Goal: Task Accomplishment & Management: Manage account settings

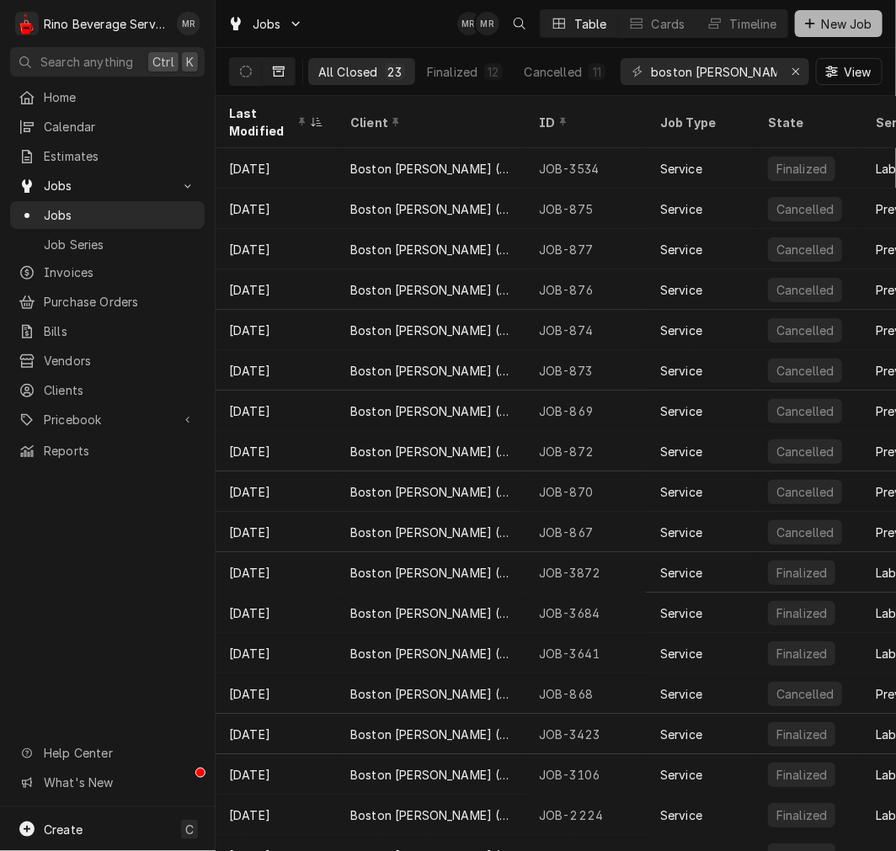
click at [839, 19] on span "New Job" at bounding box center [846, 24] width 57 height 18
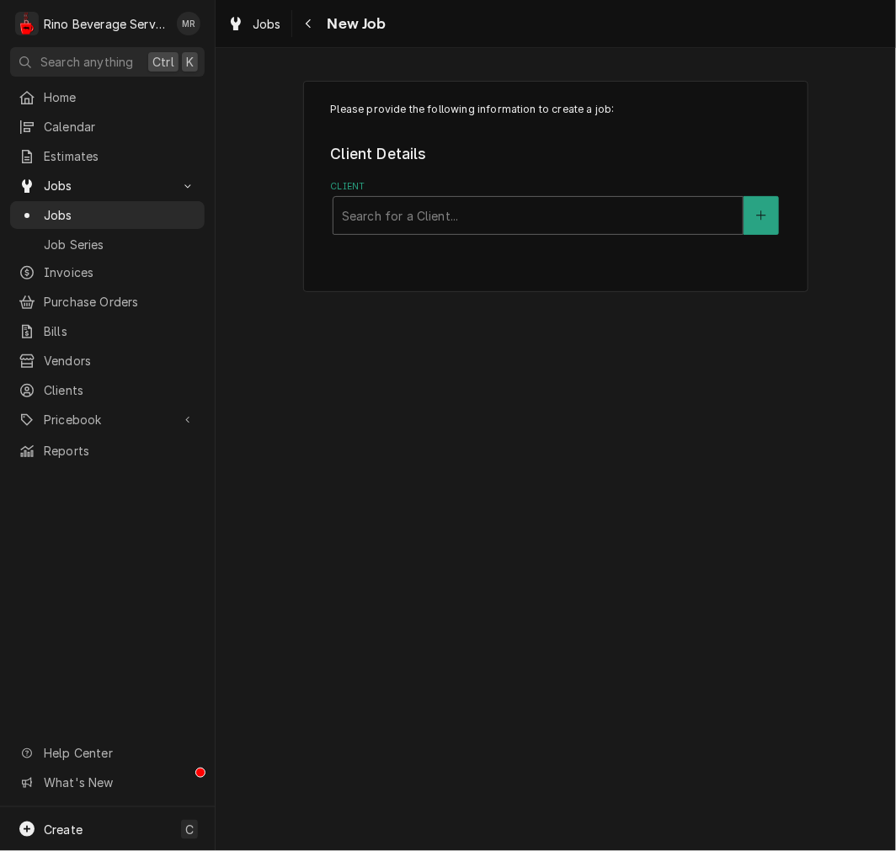
click at [417, 188] on label "Client" at bounding box center [556, 186] width 450 height 13
click at [426, 230] on div "Client" at bounding box center [538, 215] width 392 height 30
type input "pent"
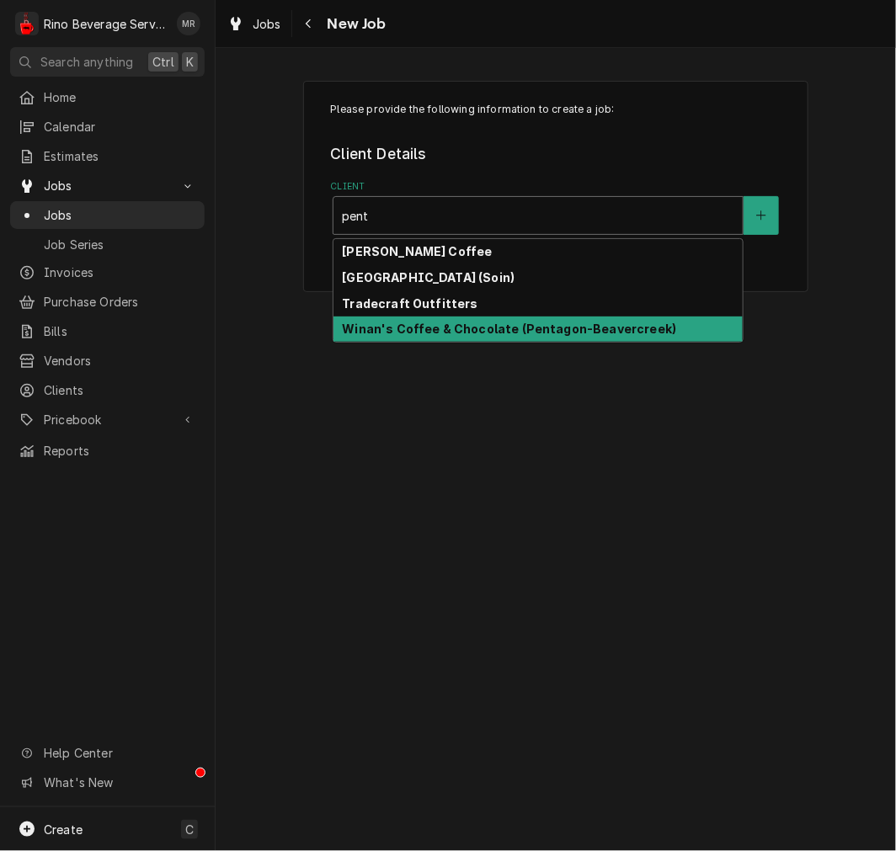
click at [481, 331] on strong "Winan's Coffee & Chocolate (Pentagon-Beavercreek)" at bounding box center [509, 329] width 334 height 14
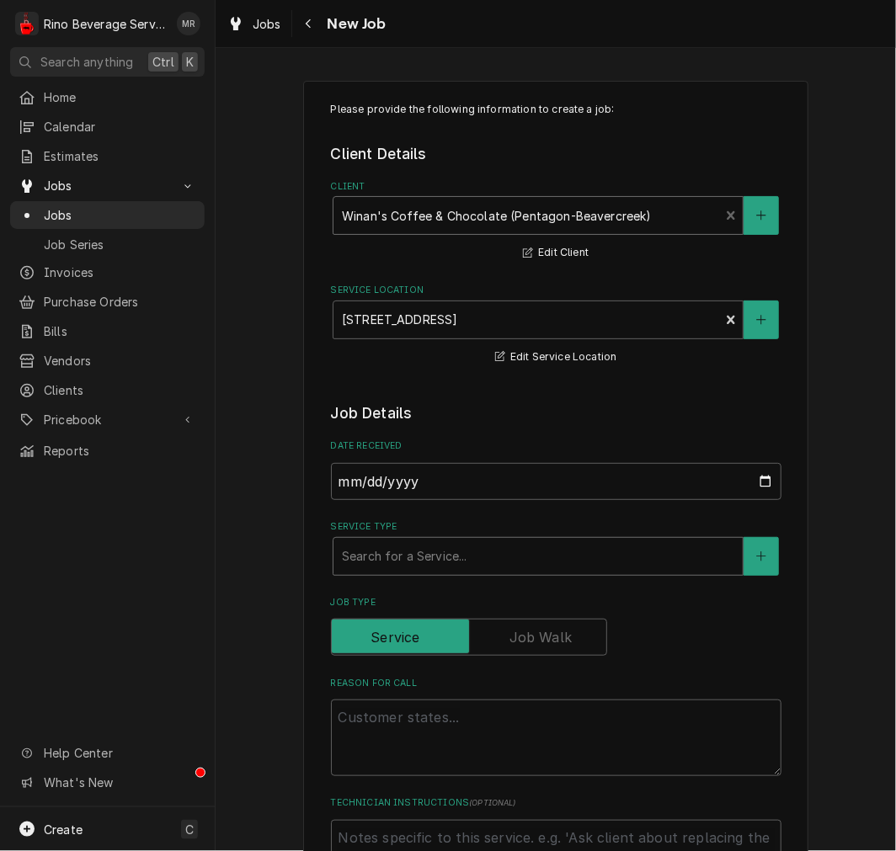
click at [517, 561] on div "Service Type" at bounding box center [538, 556] width 392 height 30
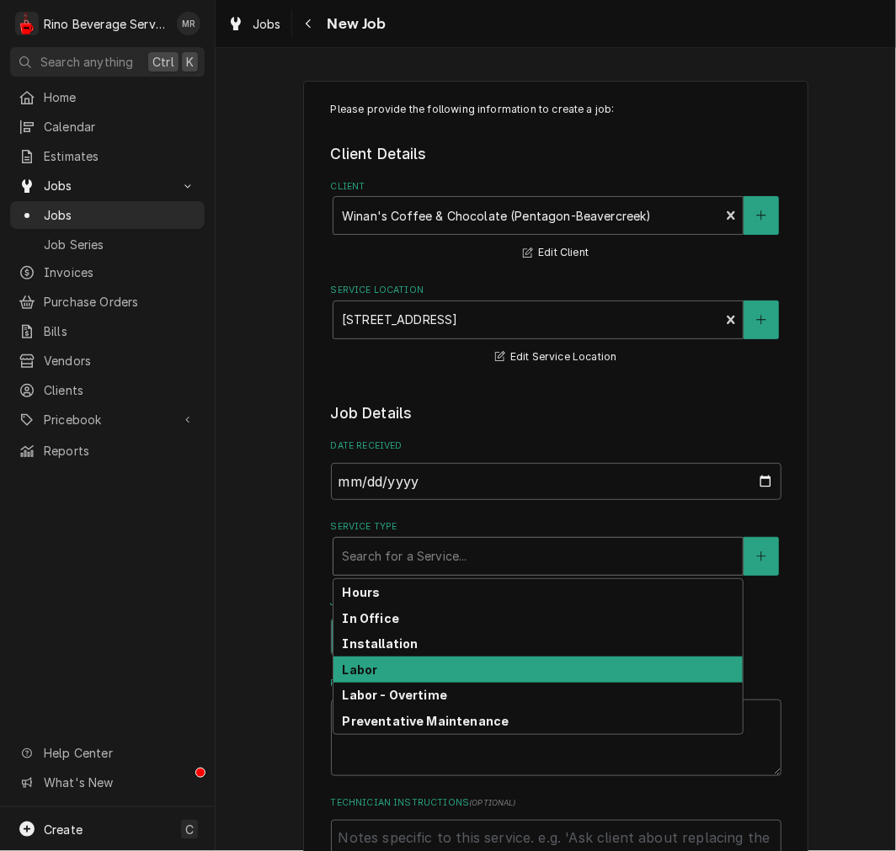
click at [365, 667] on strong "Labor" at bounding box center [359, 670] width 35 height 14
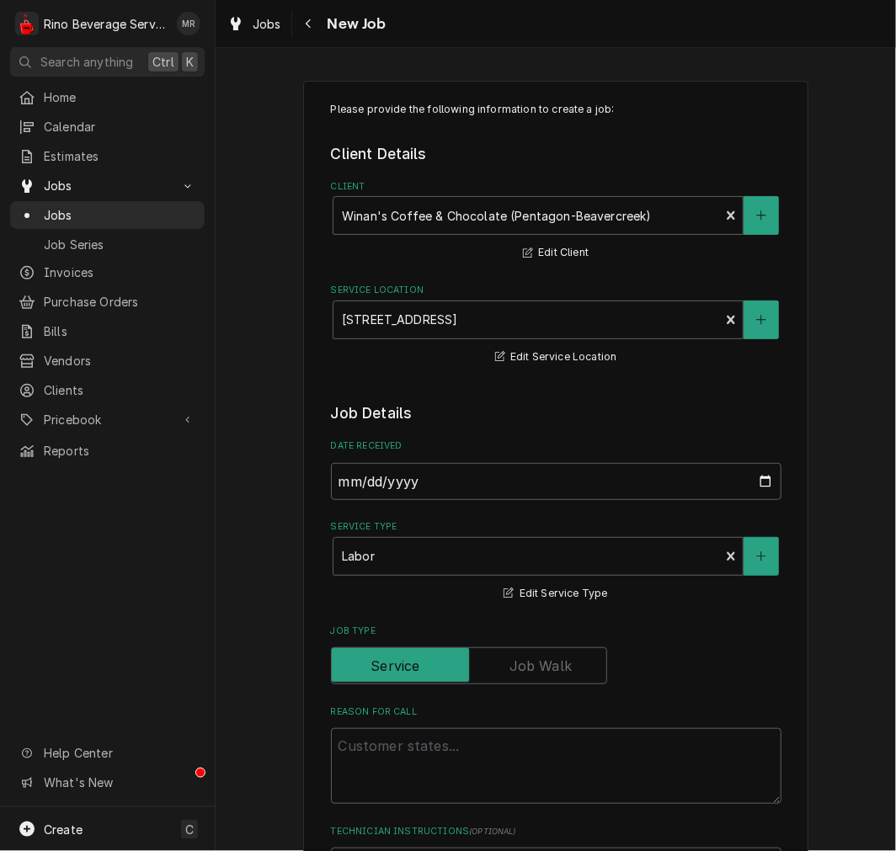
click at [343, 727] on div "Reason For Call" at bounding box center [556, 755] width 450 height 99
click at [352, 765] on textarea "Reason For Call" at bounding box center [556, 766] width 450 height 76
type textarea "x"
type textarea "e"
type textarea "x"
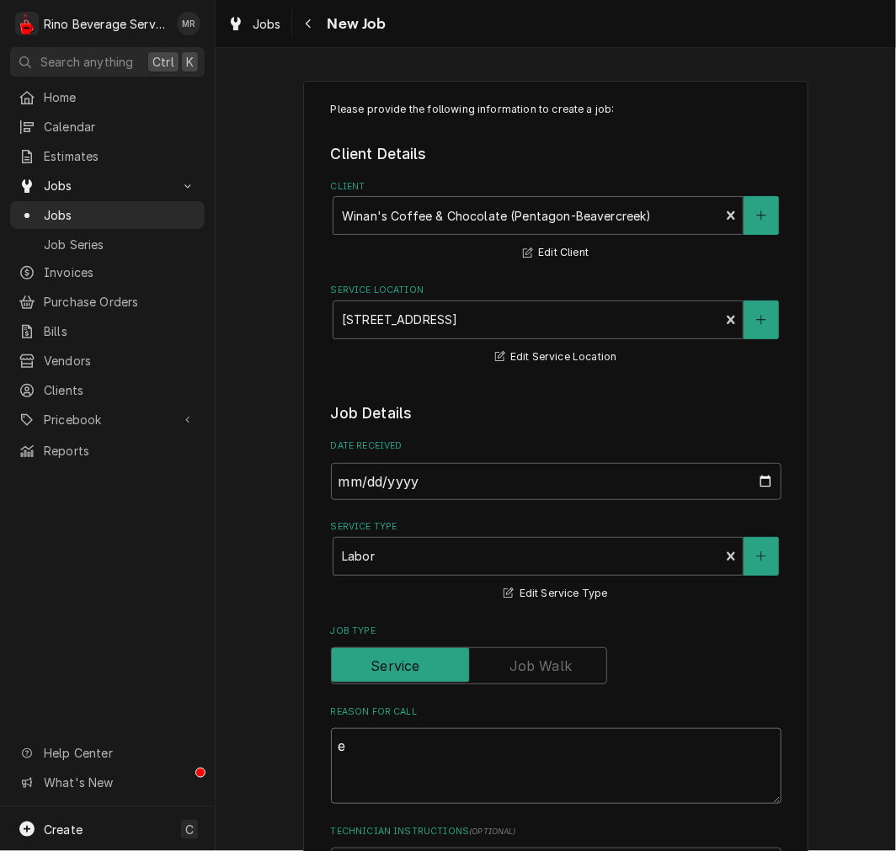
type textarea "es"
type textarea "x"
type textarea "esp"
type textarea "x"
type textarea "espre"
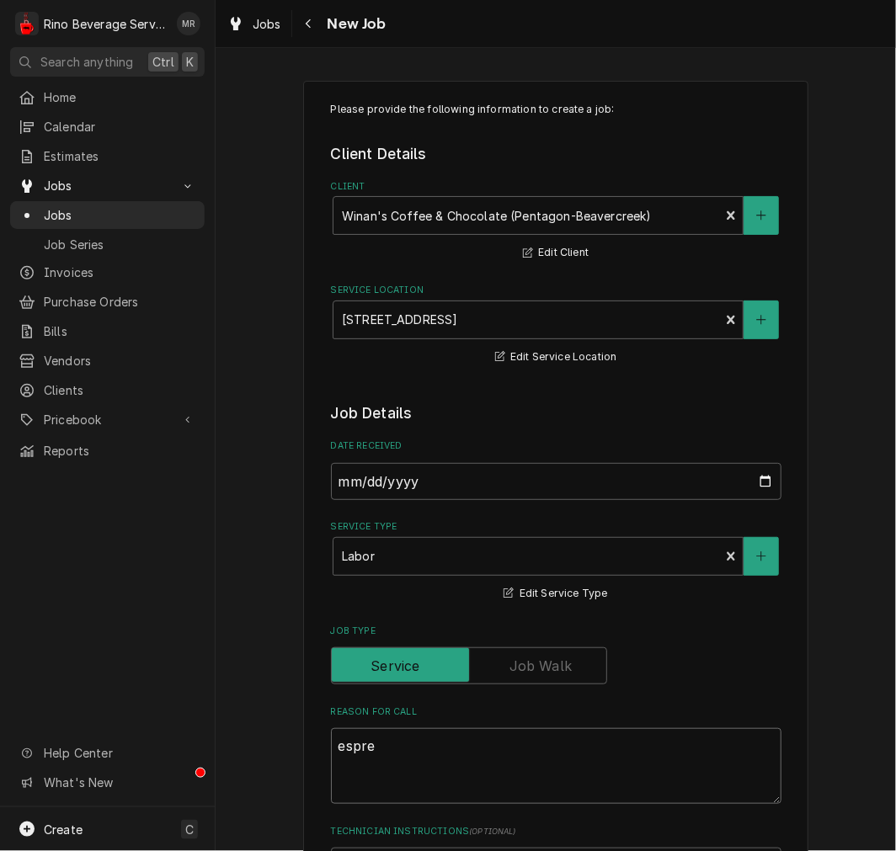
type textarea "x"
type textarea "espres"
type textarea "x"
type textarea "espress"
type textarea "x"
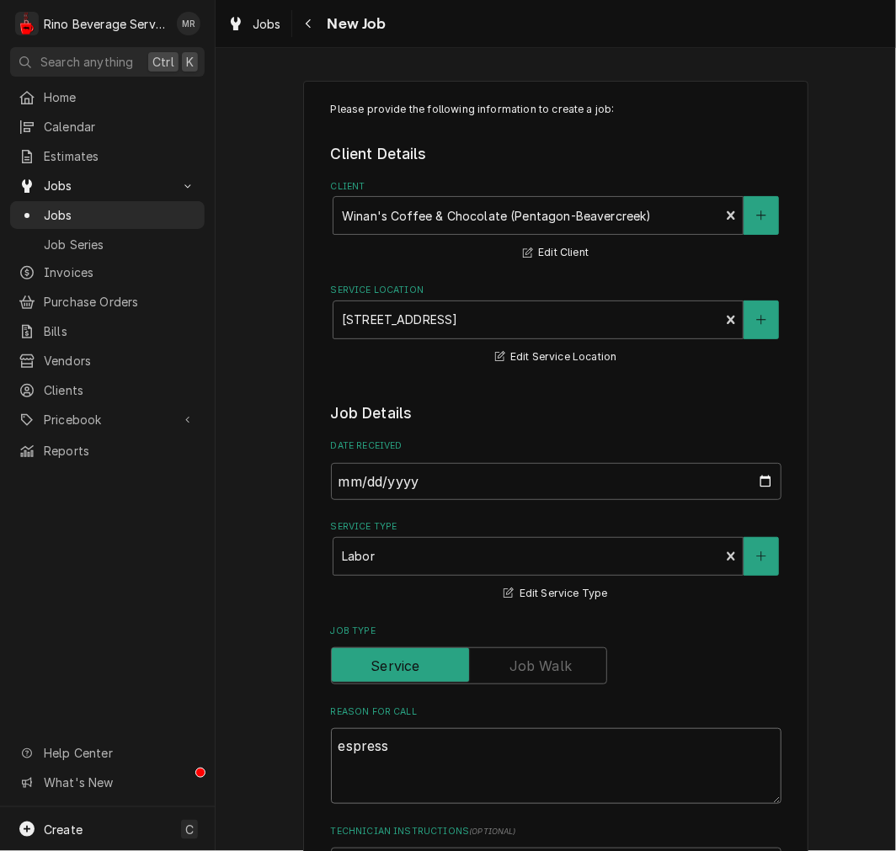
type textarea "espresso"
type textarea "x"
type textarea "espresso"
type textarea "x"
type textarea "espresso g"
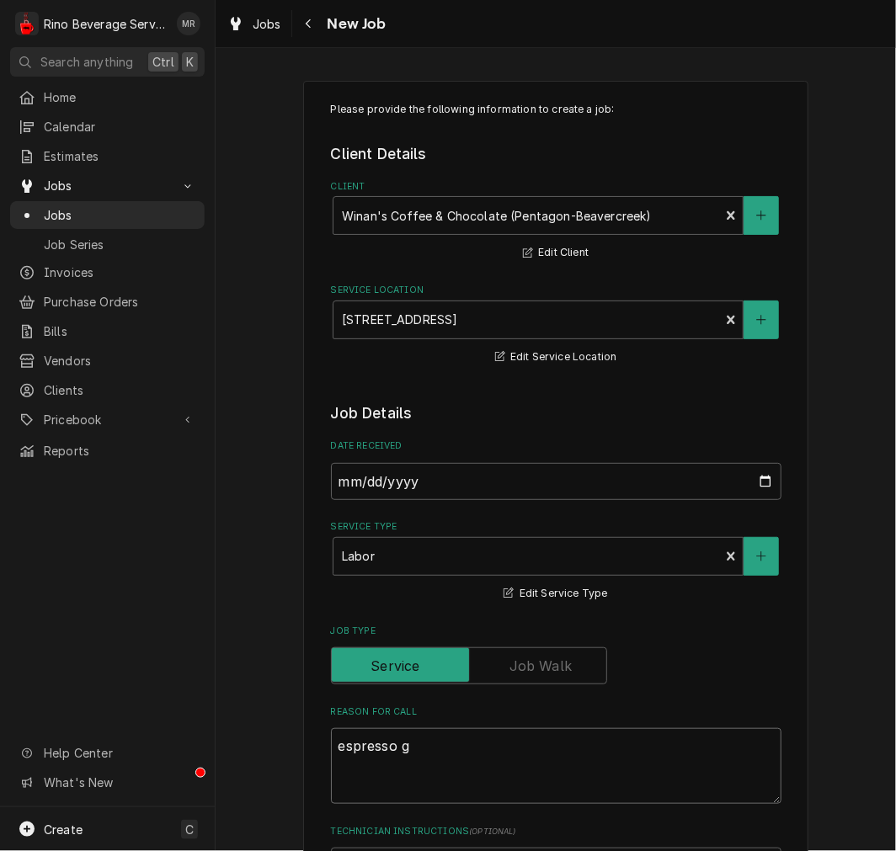
type textarea "x"
type textarea "espresso gr"
type textarea "x"
type textarea "espresso gri"
type textarea "x"
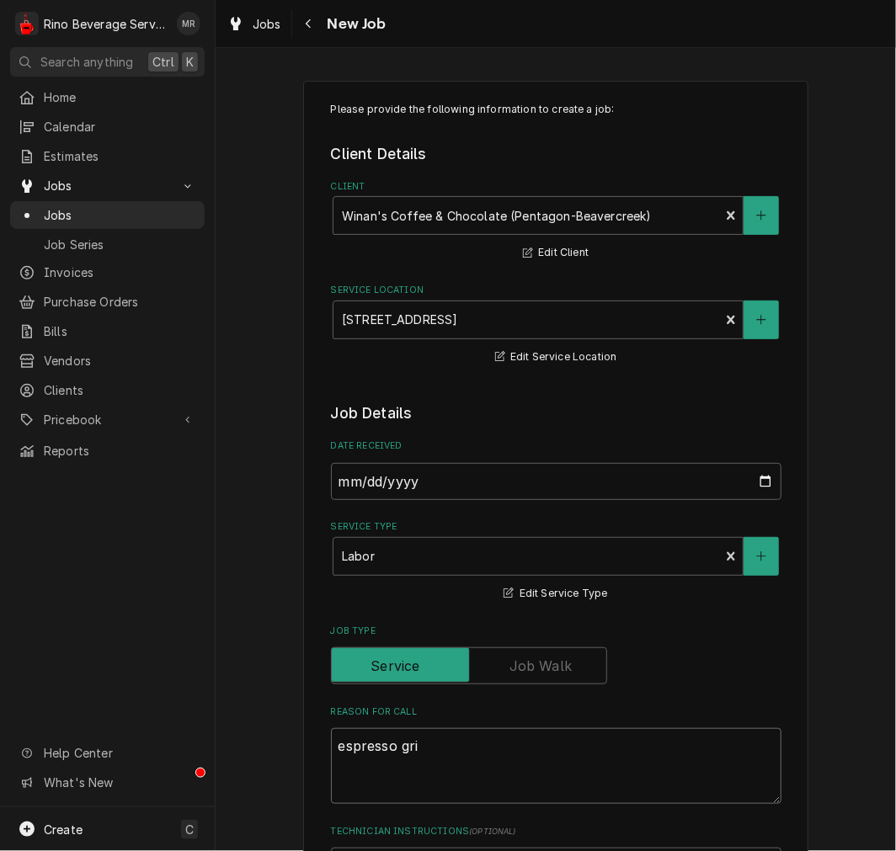
type textarea "espresso grin"
type textarea "x"
type textarea "espresso grinde"
type textarea "x"
type textarea "espresso grinder"
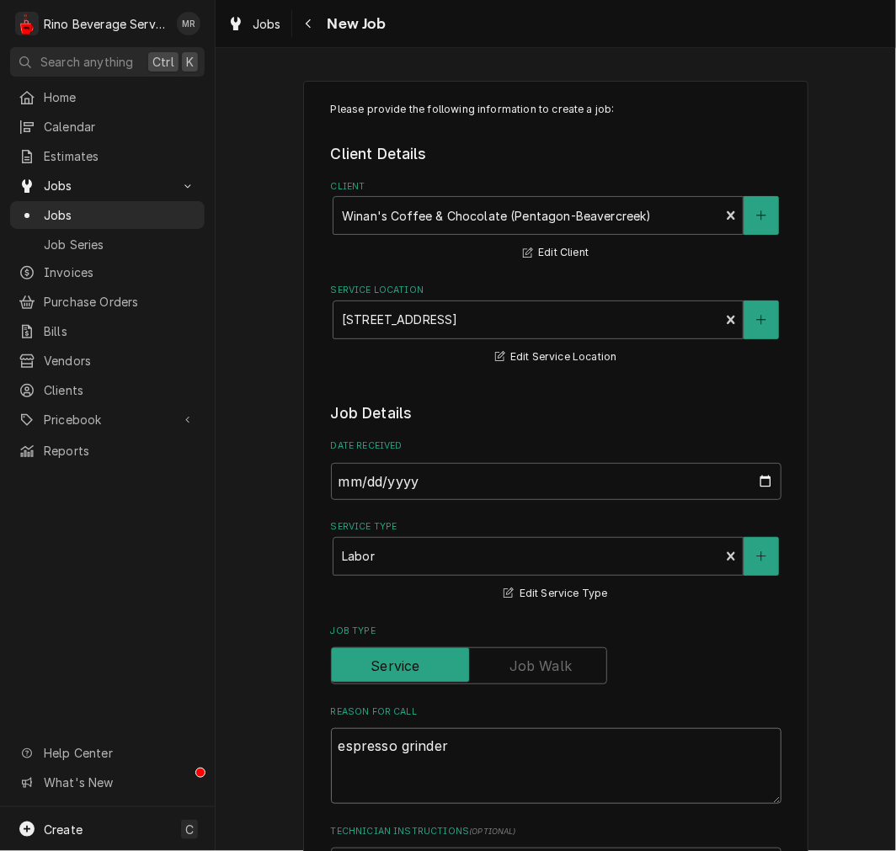
type textarea "x"
type textarea "espresso grinder"
type textarea "x"
type textarea "espresso grinder no"
type textarea "x"
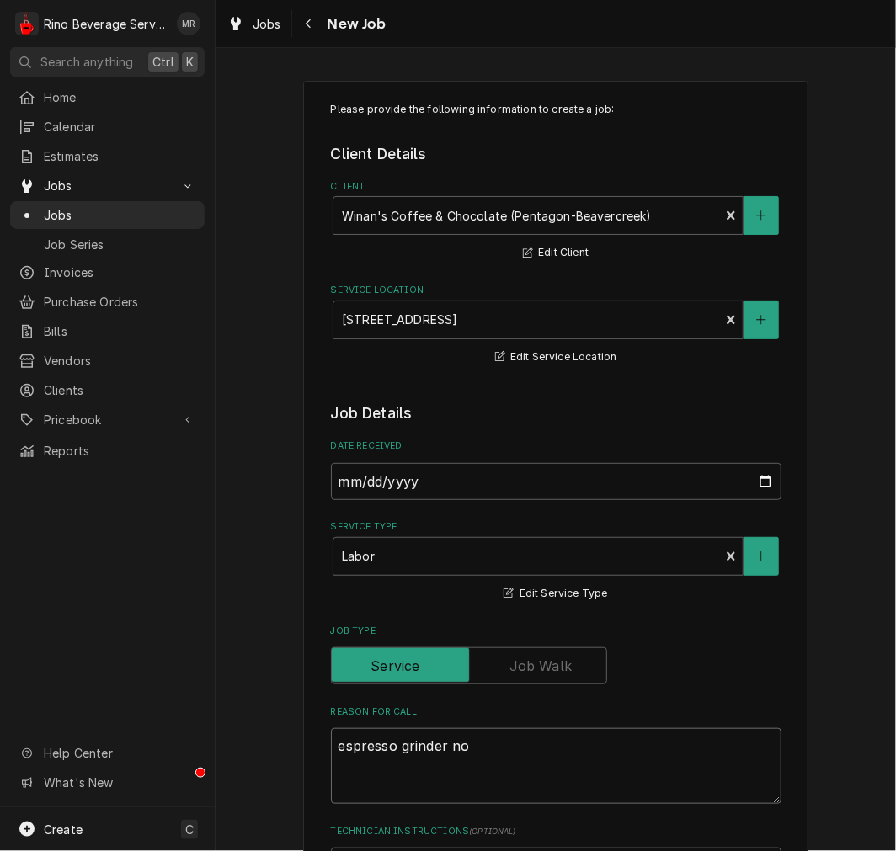
type textarea "espresso grinder noi"
type textarea "x"
type textarea "espresso grinder noit"
type textarea "x"
type textarea "espresso grinder noit"
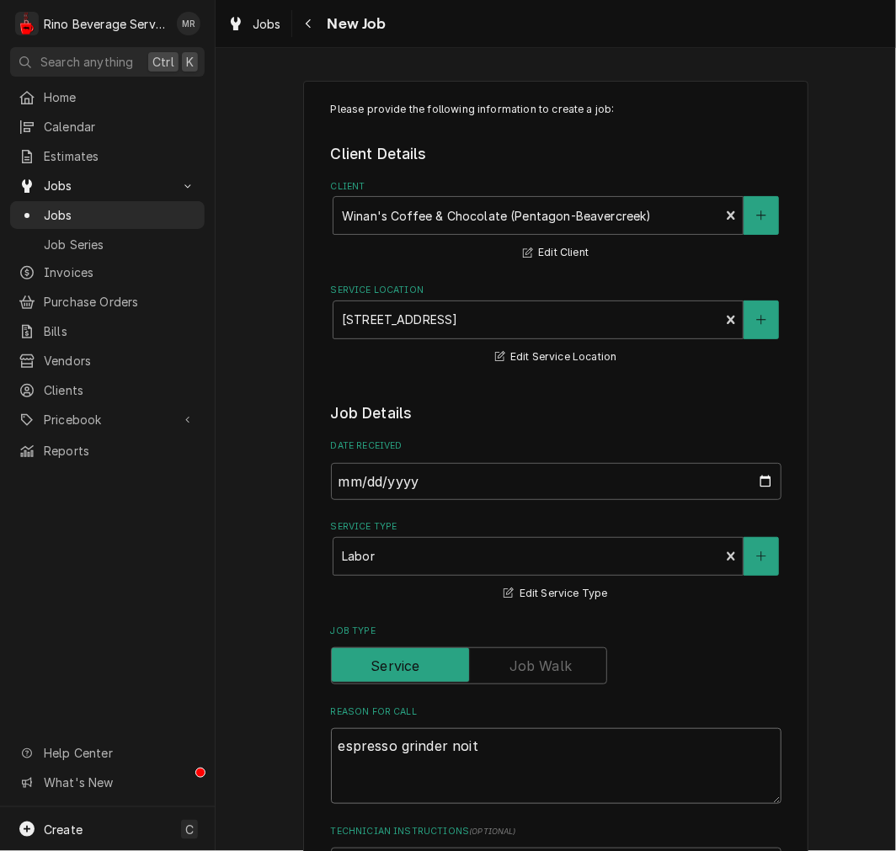
type textarea "x"
type textarea "espresso grinder noit"
type textarea "x"
type textarea "espresso grinder noi"
type textarea "x"
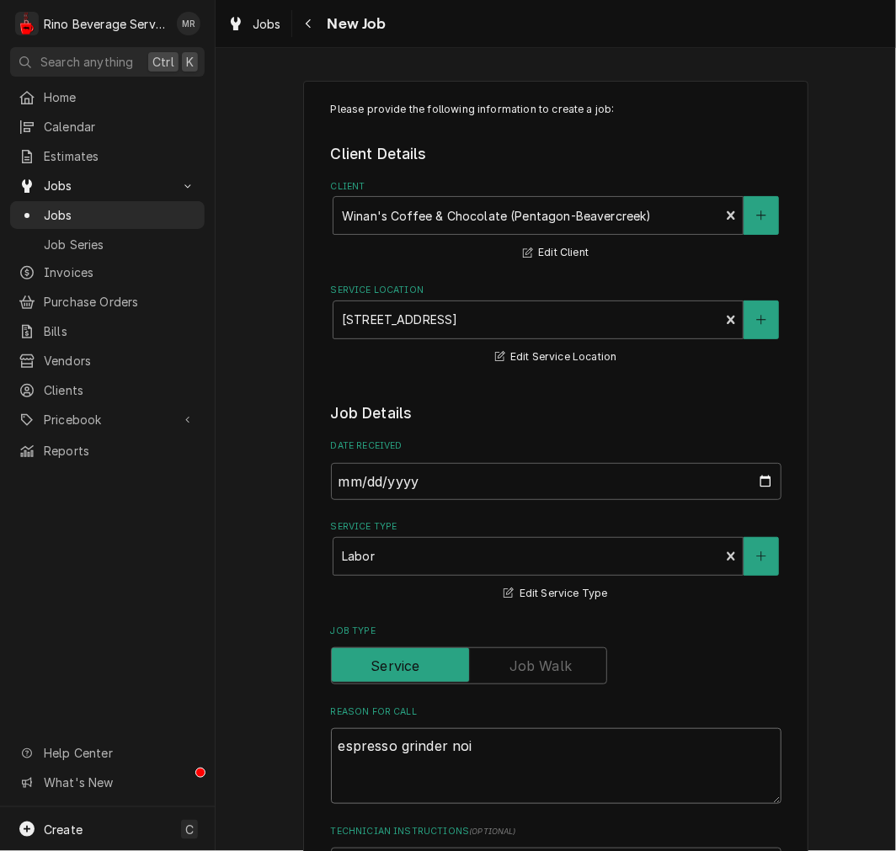
type textarea "espresso grinder no"
type textarea "x"
type textarea "espresso grinder not"
type textarea "x"
type textarea "espresso grinder not"
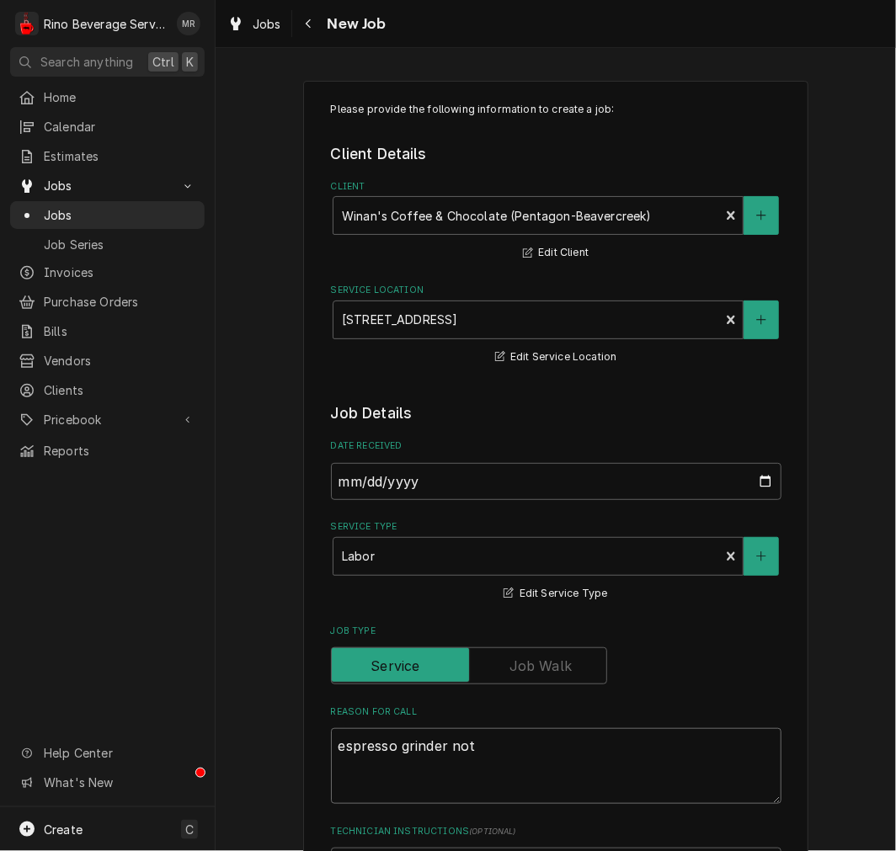
type textarea "x"
type textarea "espresso grinder not w"
type textarea "x"
type textarea "espresso grinder not wo"
type textarea "x"
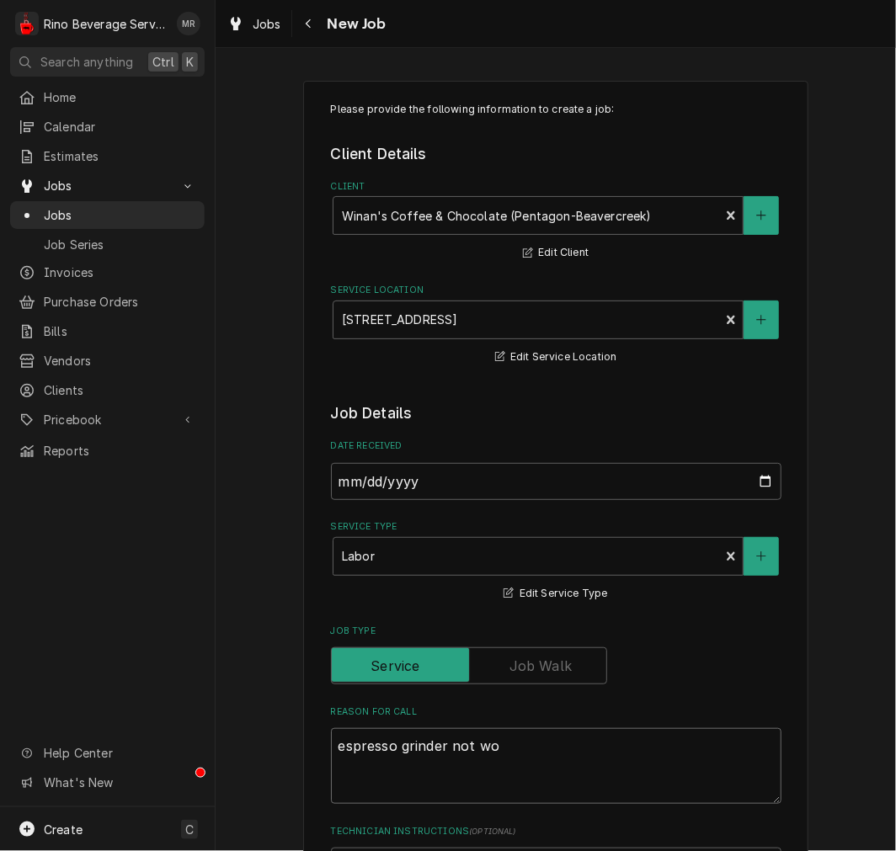
type textarea "espresso grinder not wor"
type textarea "x"
type textarea "espresso grinder not work"
type textarea "x"
type textarea "espresso grinder not worki"
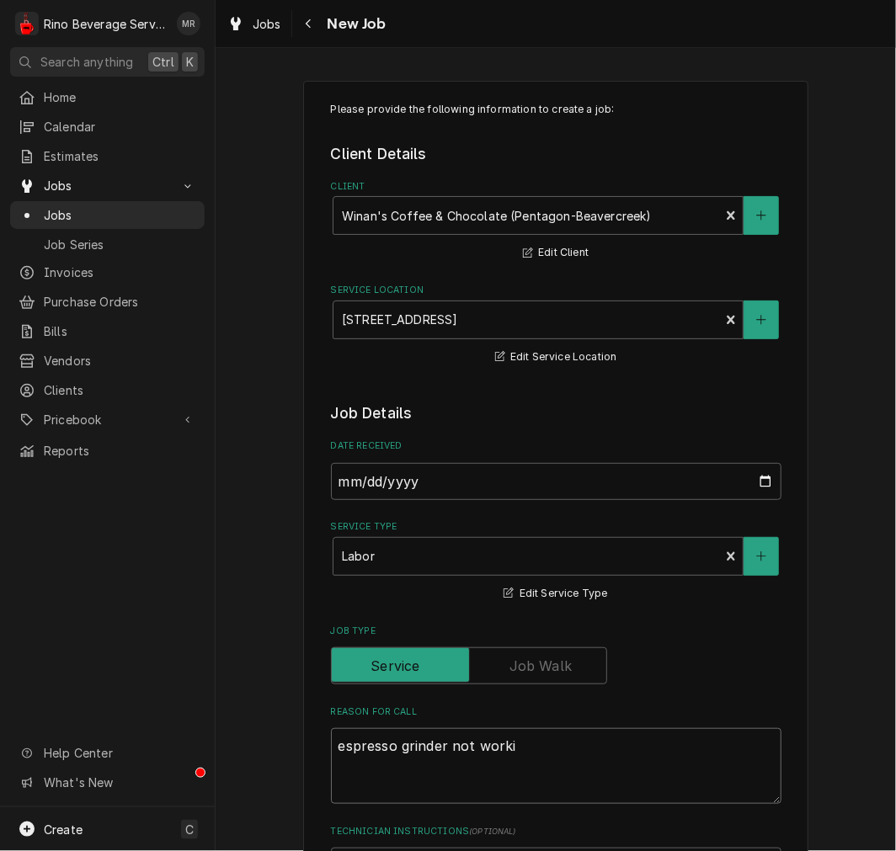
type textarea "x"
type textarea "espresso grinder not workin"
type textarea "x"
type textarea "espresso grinder not working"
type textarea "x"
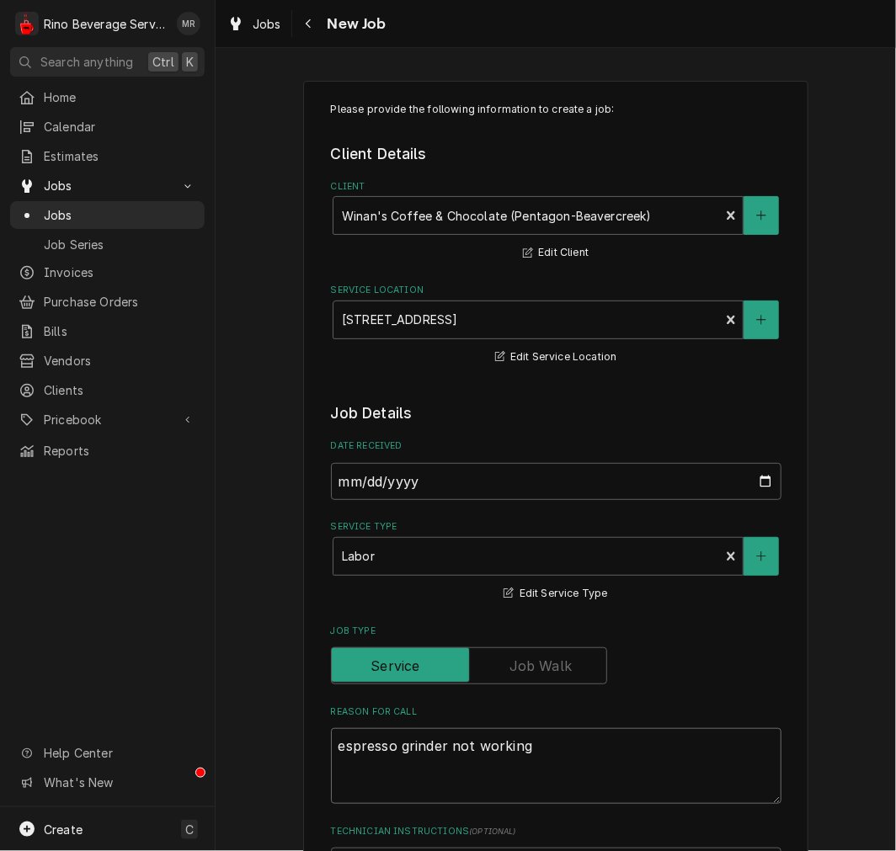
type textarea "espresso grinder not working"
type textarea "x"
type textarea "espresso grinder not working -"
type textarea "x"
type textarea "espresso grinder not working -"
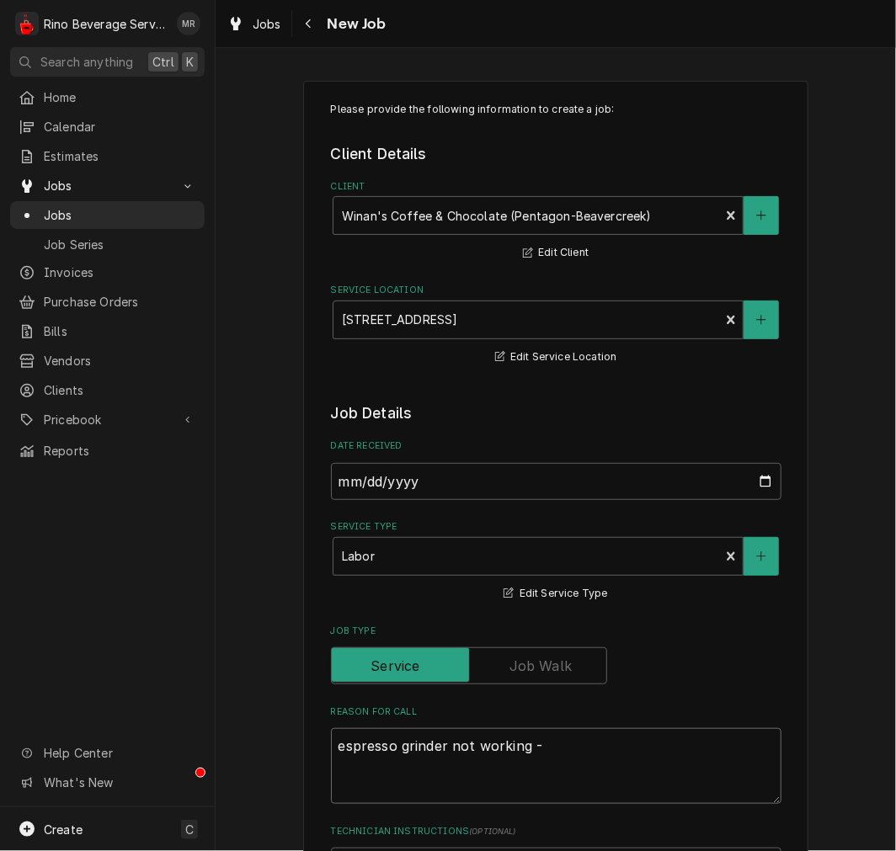
type textarea "x"
type textarea "espresso grinder not working - m"
type textarea "x"
type textarea "espresso grinder not working - ma"
type textarea "x"
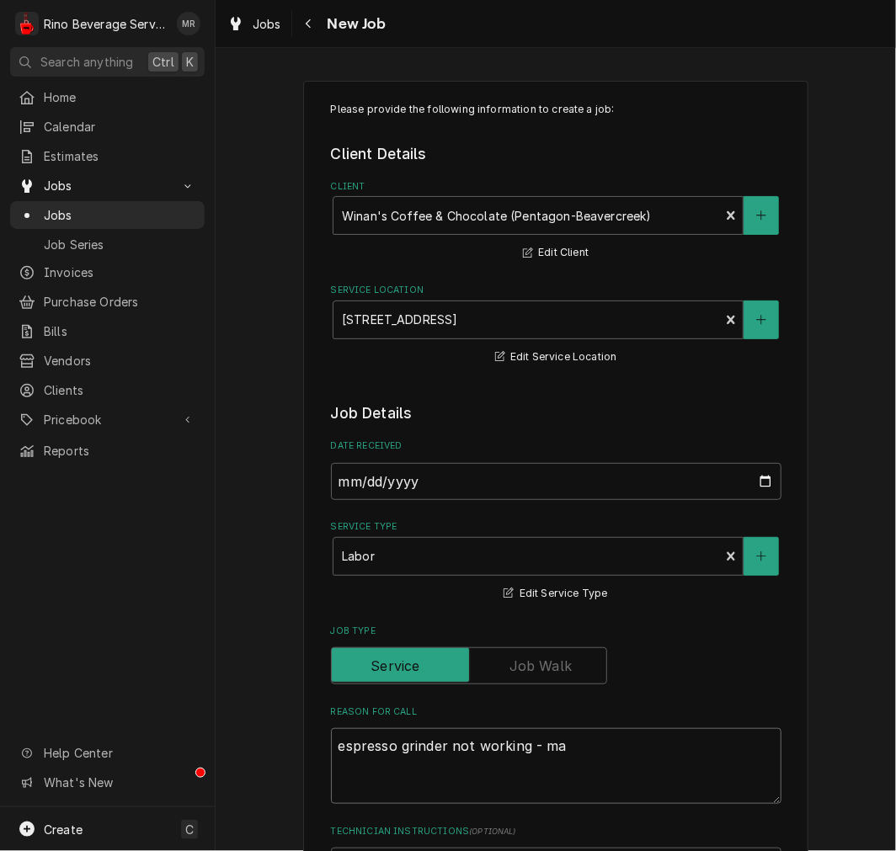
type textarea "espresso grinder not working - mak"
type textarea "x"
type textarea "espresso grinder not working - maki"
type textarea "x"
type textarea "espresso grinder not working - makinf"
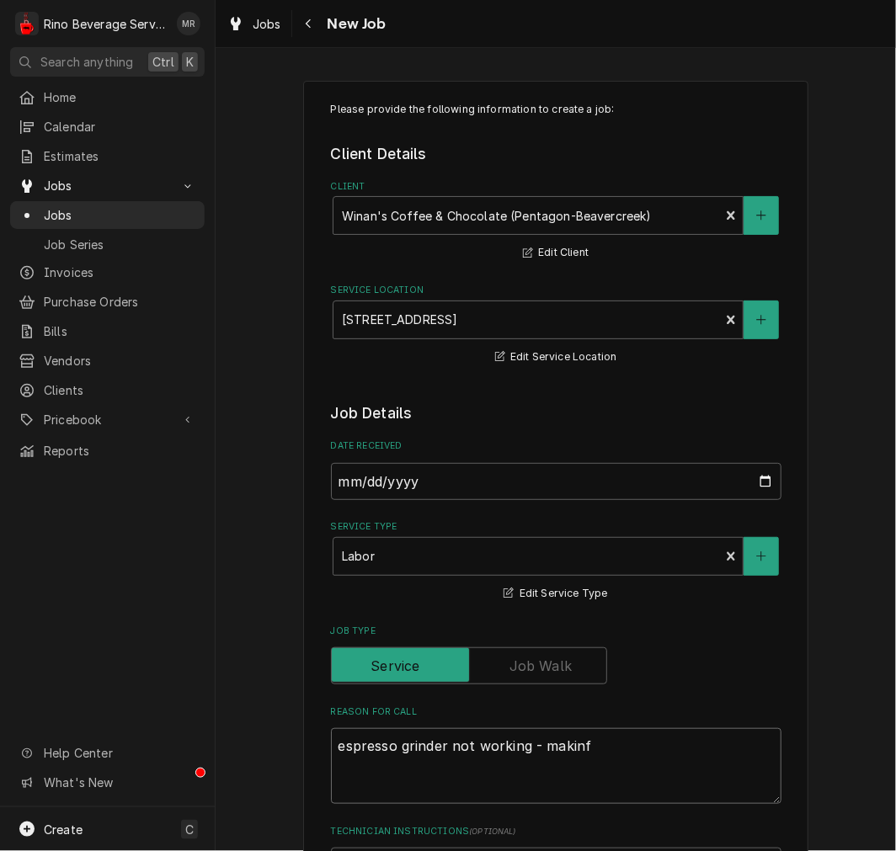
type textarea "x"
type textarea "espresso grinder not working - makinfg"
type textarea "x"
type textarea "espresso grinder not working - makinfg"
type textarea "x"
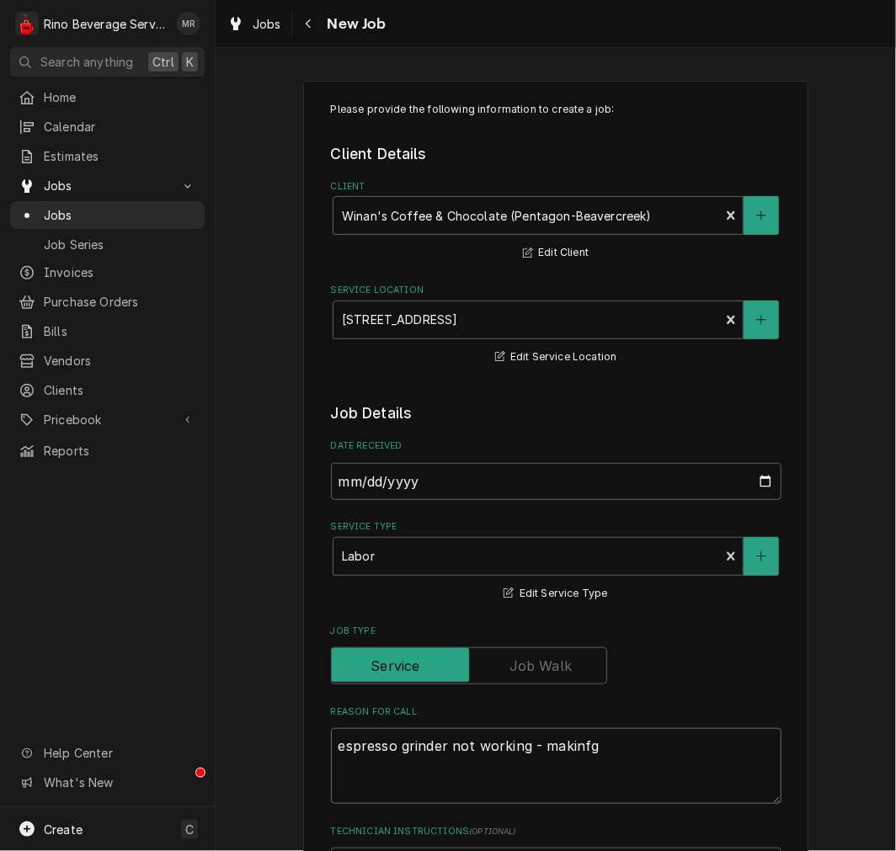
type textarea "espresso grinder not working - makinfg"
type textarea "x"
type textarea "espresso grinder not working - makinf"
type textarea "x"
type textarea "espresso grinder not working - makin"
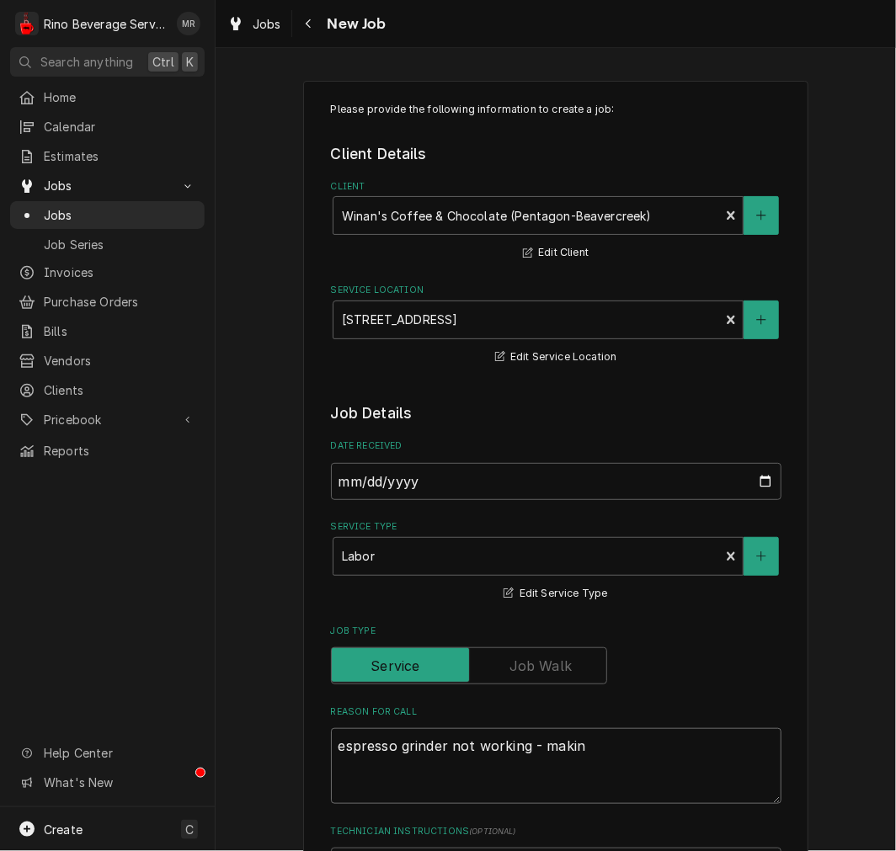
type textarea "x"
type textarea "espresso grinder not working - making"
type textarea "x"
type textarea "espresso grinder not working - making"
type textarea "x"
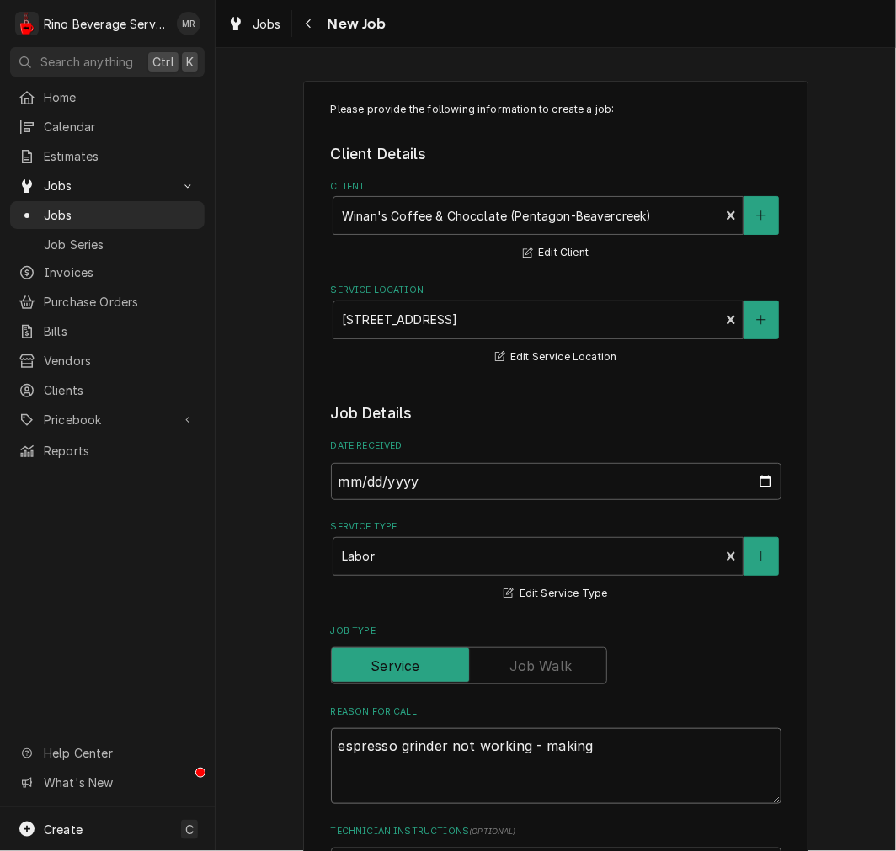
type textarea "espresso grinder not working - making w"
type textarea "x"
type textarea "espresso grinder not working - making we"
type textarea "x"
type textarea "espresso grinder not working - making wei"
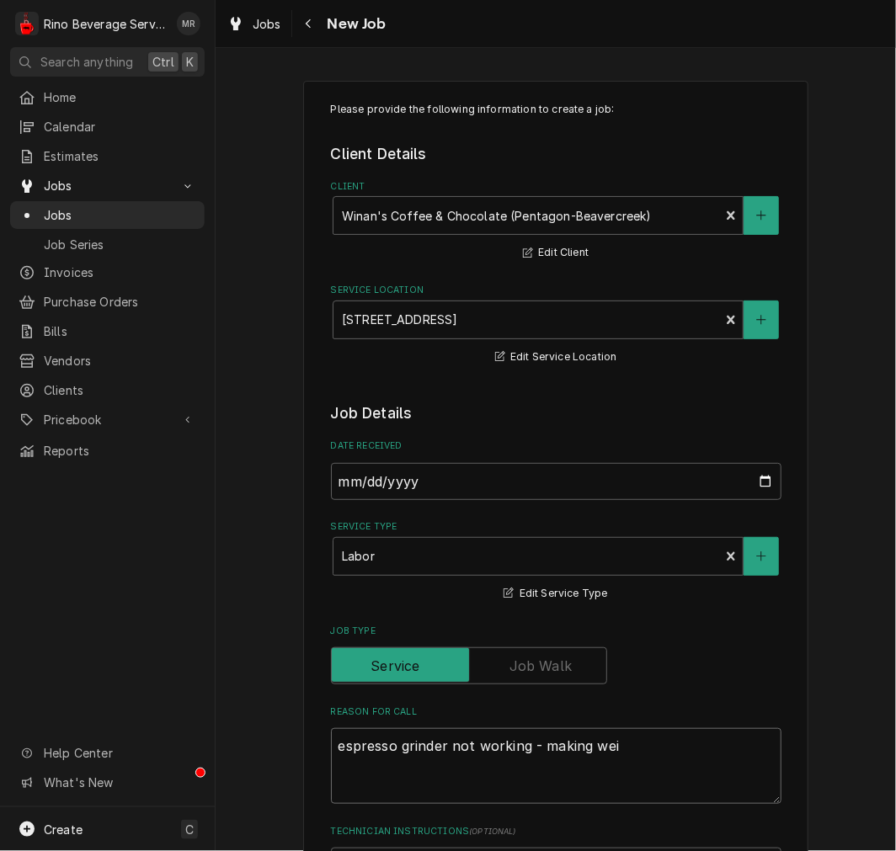
type textarea "x"
type textarea "espresso grinder not working - making weir"
type textarea "x"
type textarea "espresso grinder not working - making weird"
type textarea "x"
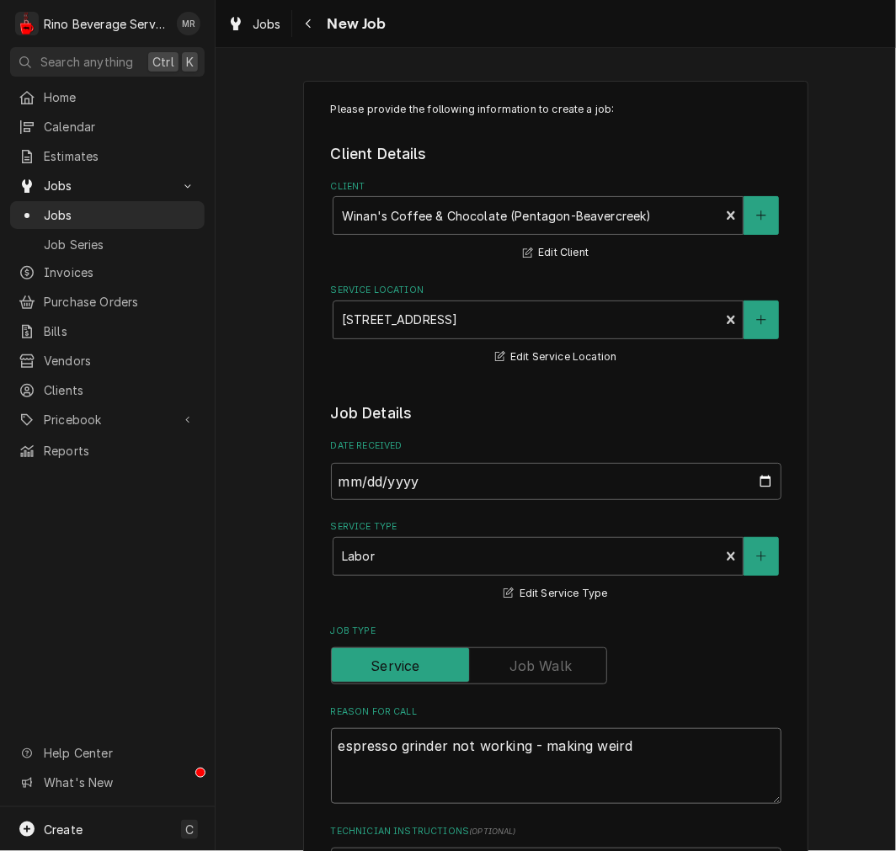
type textarea "espresso grinder not working - making weird"
type textarea "x"
type textarea "espresso grinder not working - making weird n"
type textarea "x"
type textarea "espresso grinder not working - making weird no"
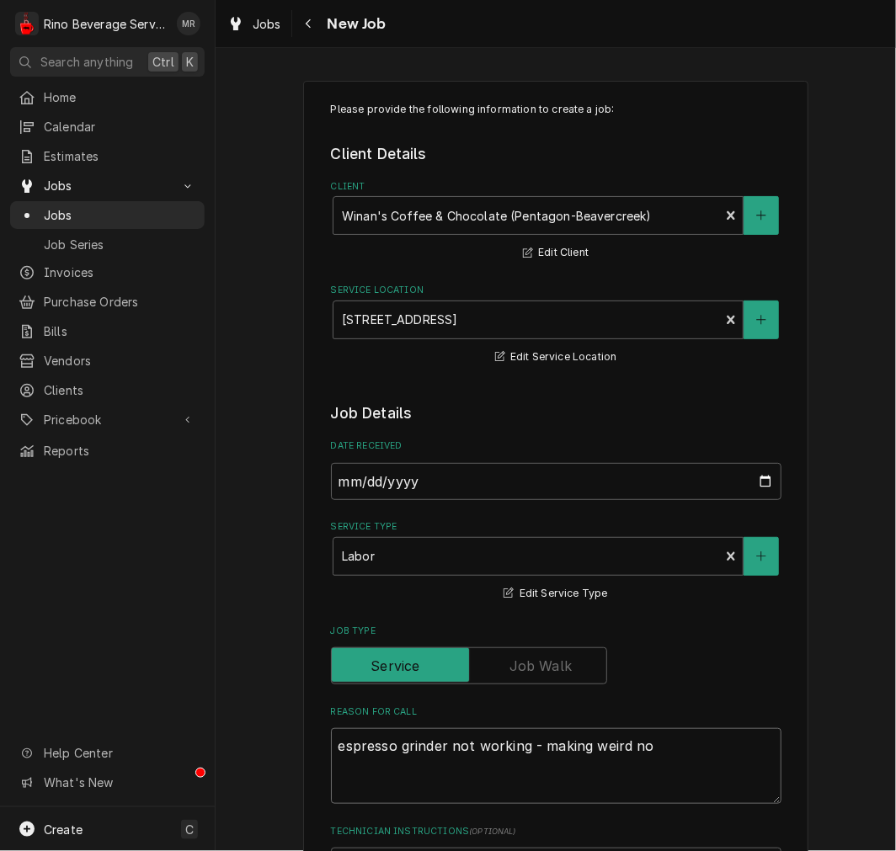
type textarea "x"
type textarea "espresso grinder not working - making weird noi"
type textarea "x"
type textarea "espresso grinder not working - making weird nois"
type textarea "x"
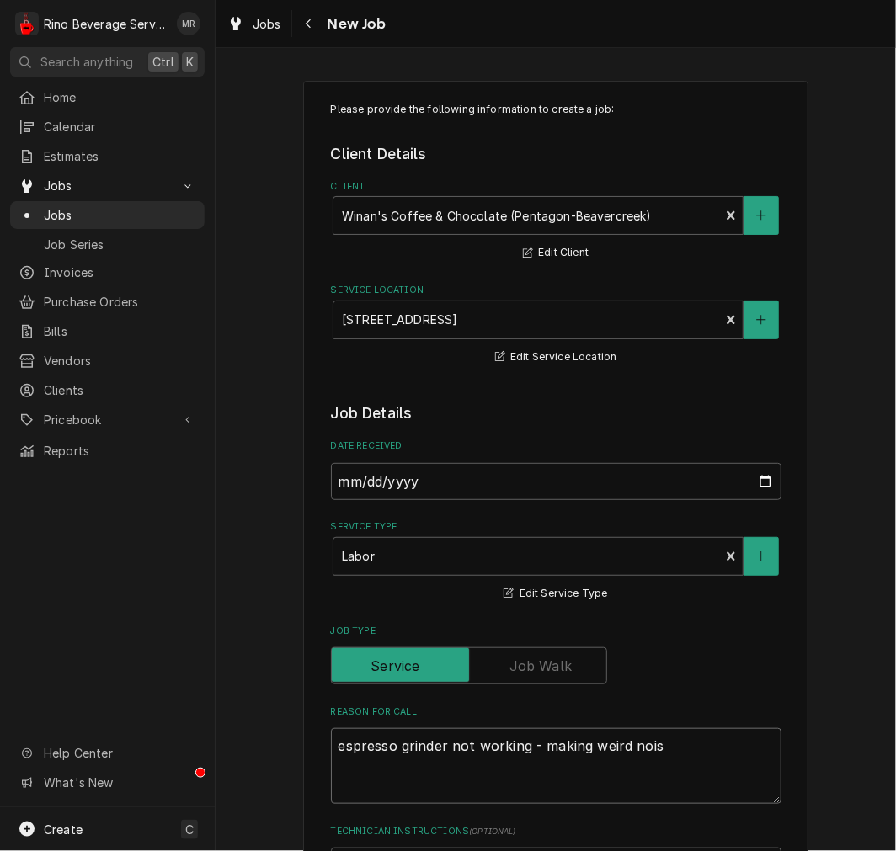
type textarea "espresso grinder not working - making weird noise"
type textarea "x"
type textarea "espresso grinder not working - making weird noise"
type textarea "x"
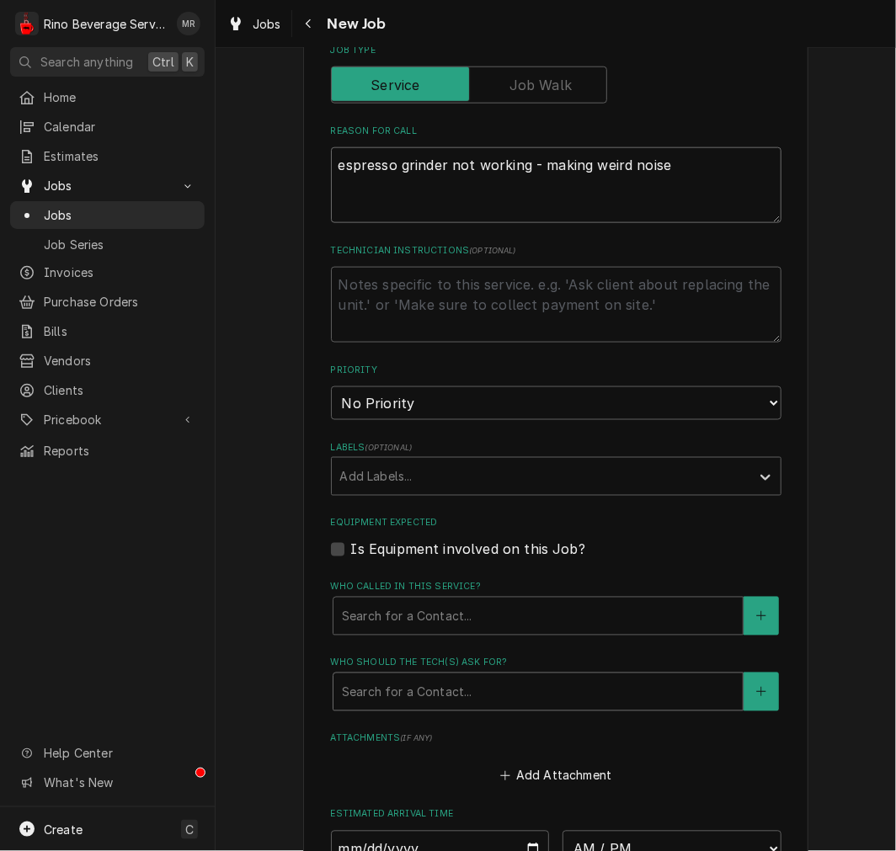
scroll to position [624, 0]
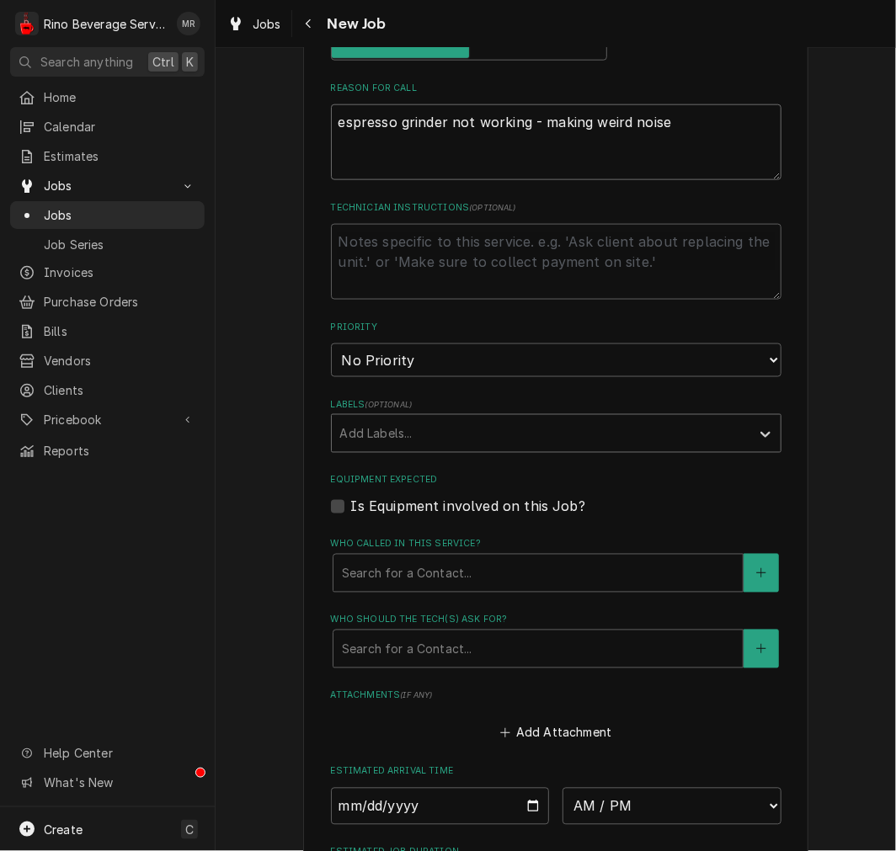
type textarea "espresso grinder not working - making weird noise"
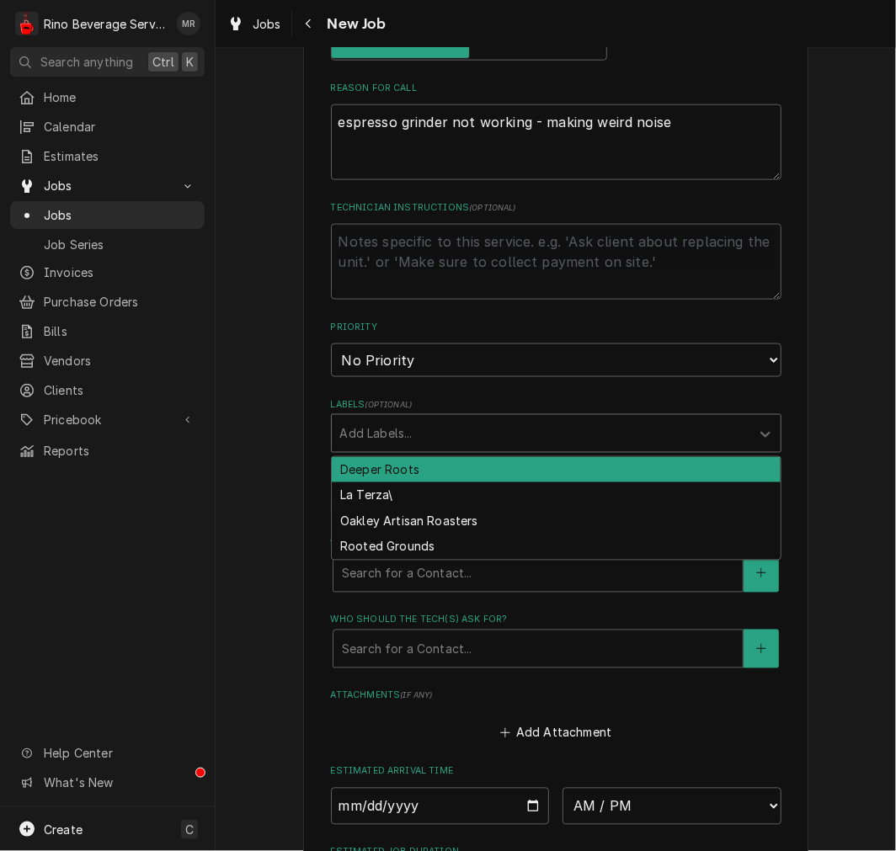
click at [484, 429] on div "Labels" at bounding box center [541, 433] width 402 height 30
click at [498, 430] on div "Labels" at bounding box center [541, 433] width 402 height 30
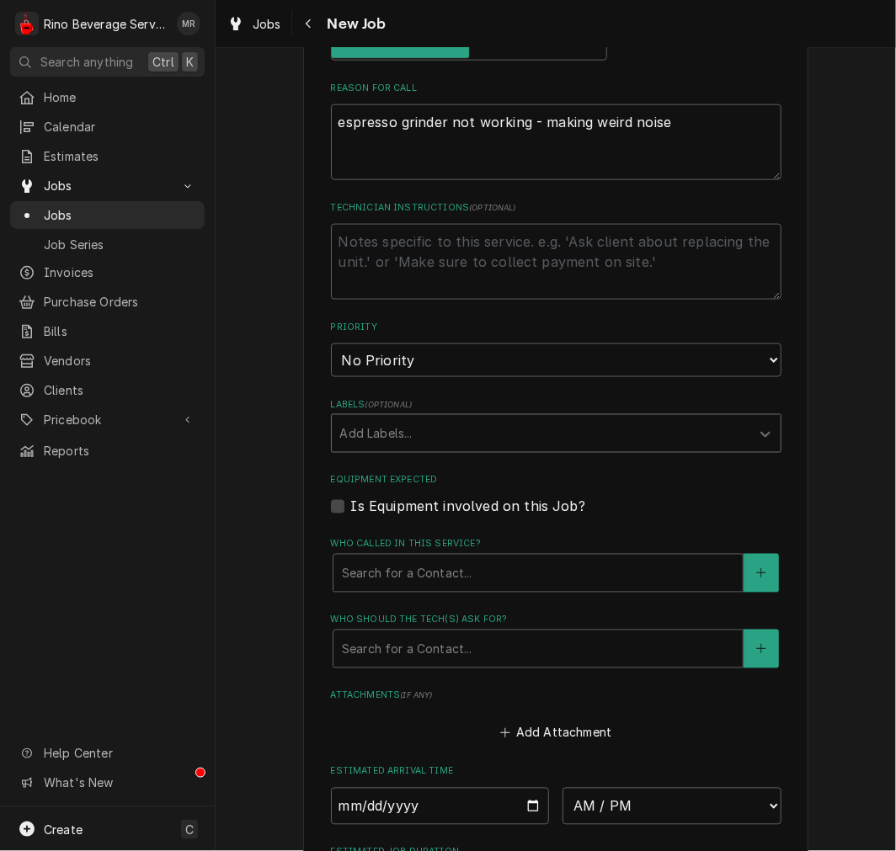
click at [440, 509] on label "Is Equipment involved on this Job?" at bounding box center [468, 507] width 234 height 20
click at [440, 509] on input "Equipment Expected" at bounding box center [576, 515] width 450 height 37
checkbox input "true"
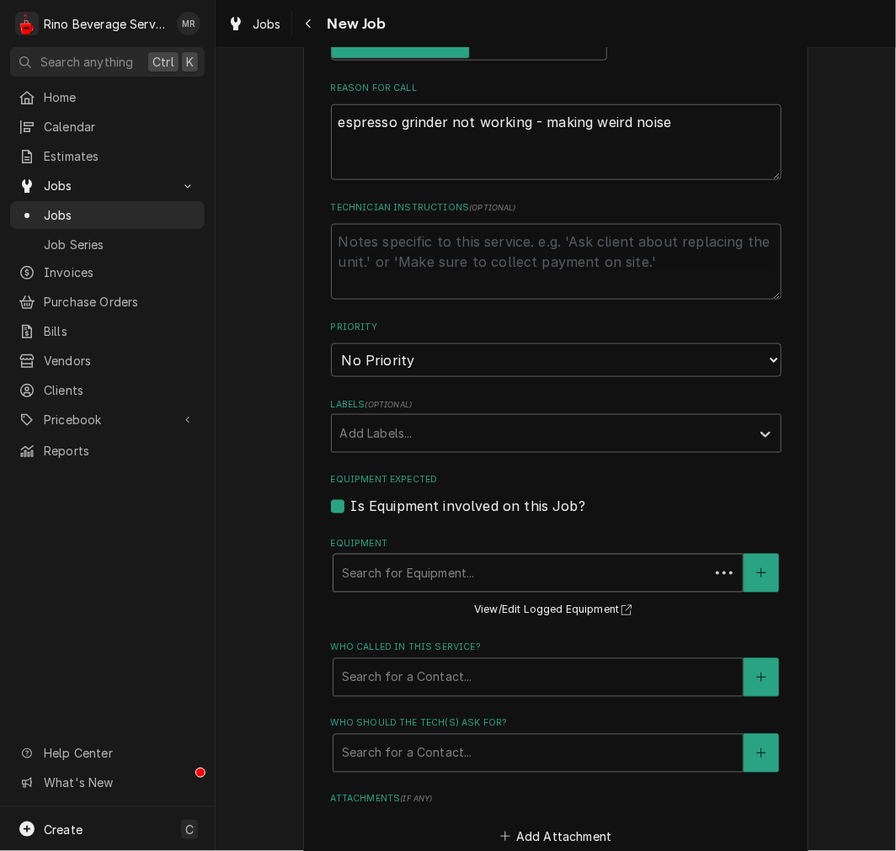
click at [434, 562] on div "Equipment" at bounding box center [521, 573] width 359 height 30
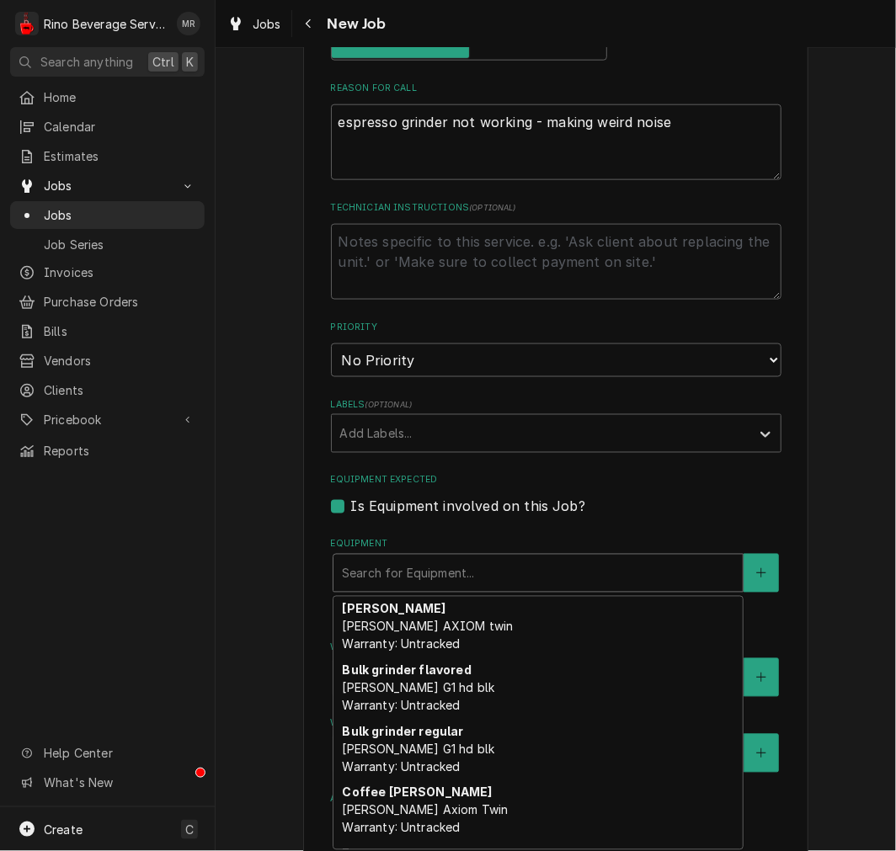
scroll to position [114, 0]
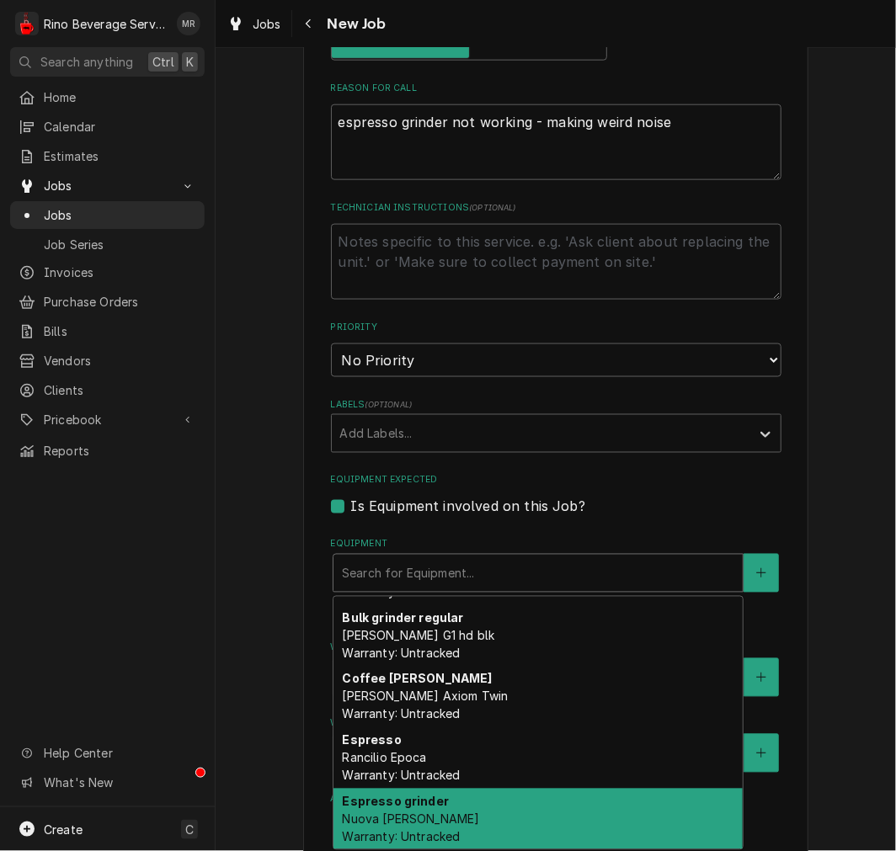
drag, startPoint x: 376, startPoint y: 818, endPoint x: 377, endPoint y: 810, distance: 8.6
click at [377, 814] on span "Nuova simonelli Mdxa Warranty: Untracked" at bounding box center [410, 829] width 137 height 32
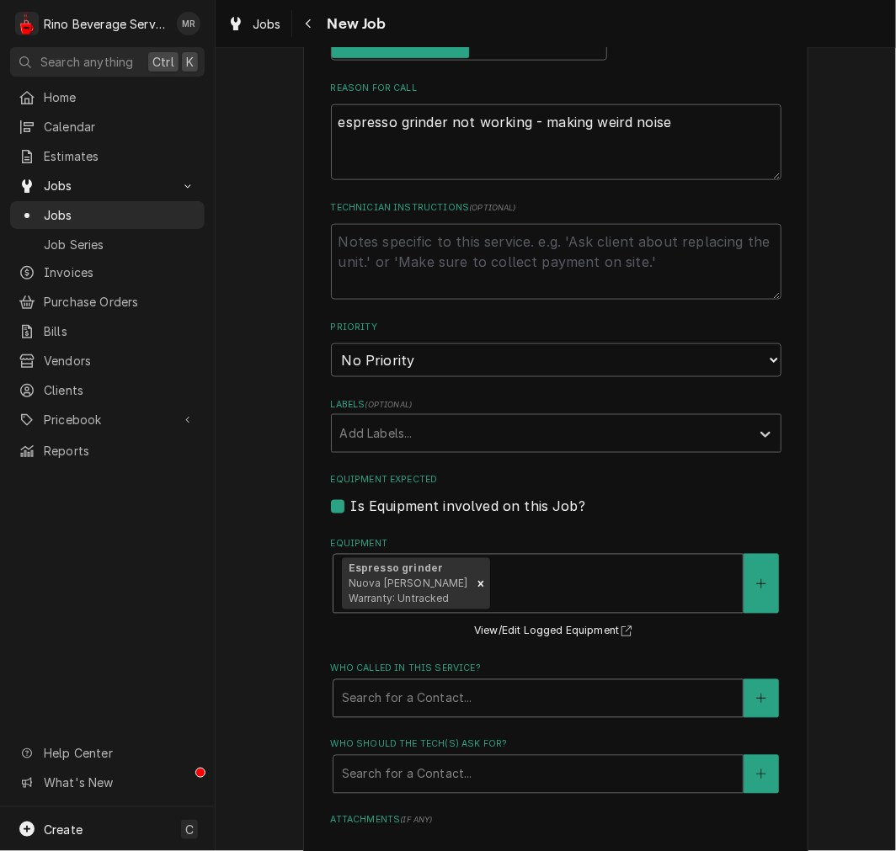
click at [438, 713] on div "Search for a Contact..." at bounding box center [537, 698] width 409 height 37
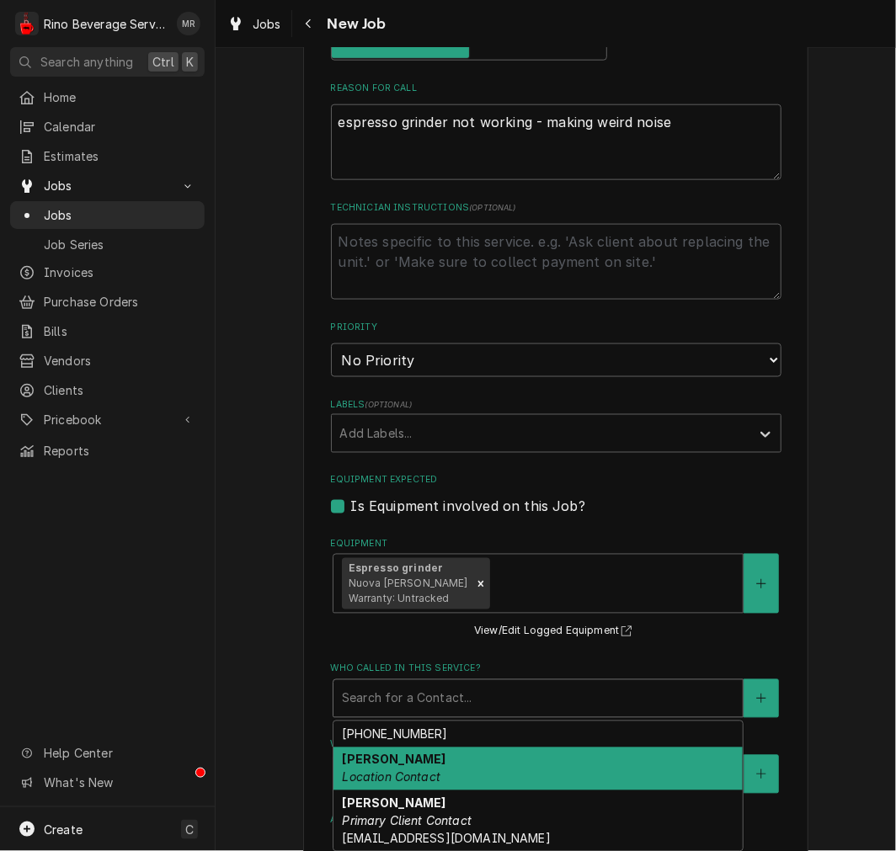
scroll to position [0, 0]
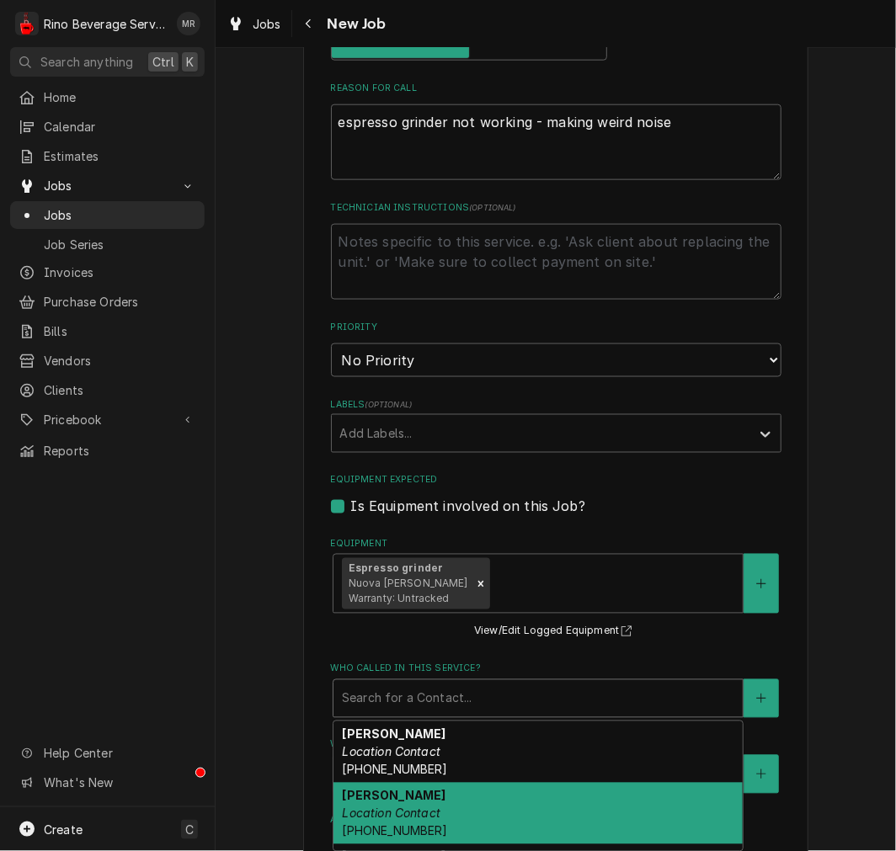
click at [381, 845] on div "Katie Location Contact" at bounding box center [537, 867] width 409 height 44
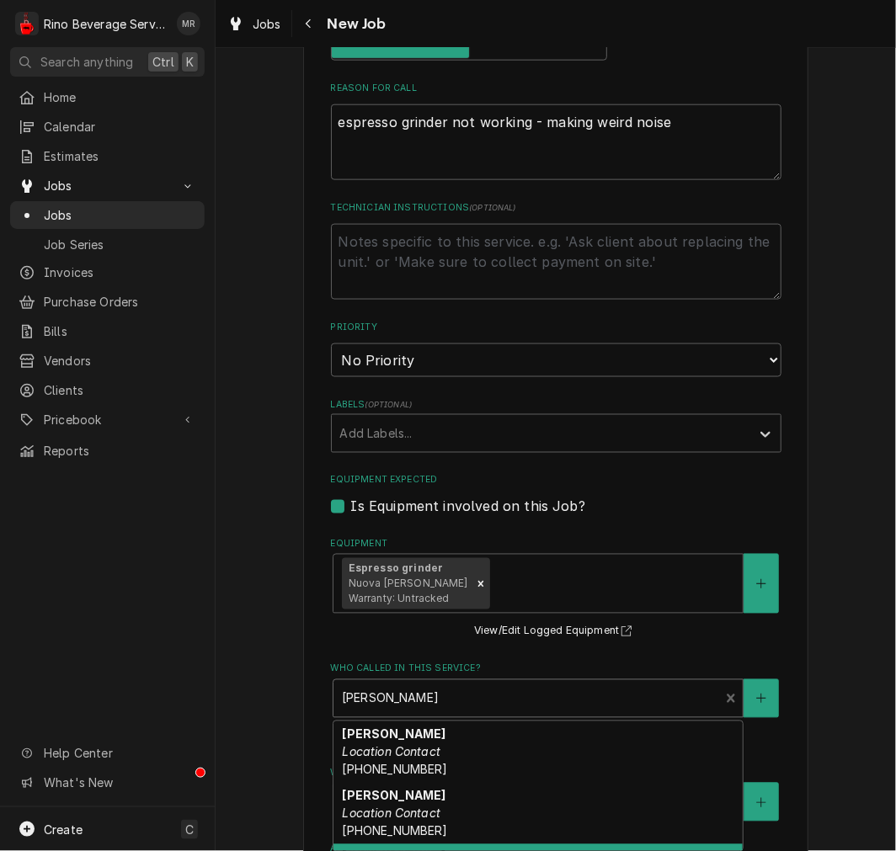
click at [431, 712] on div "Katie Location Contact" at bounding box center [526, 698] width 386 height 37
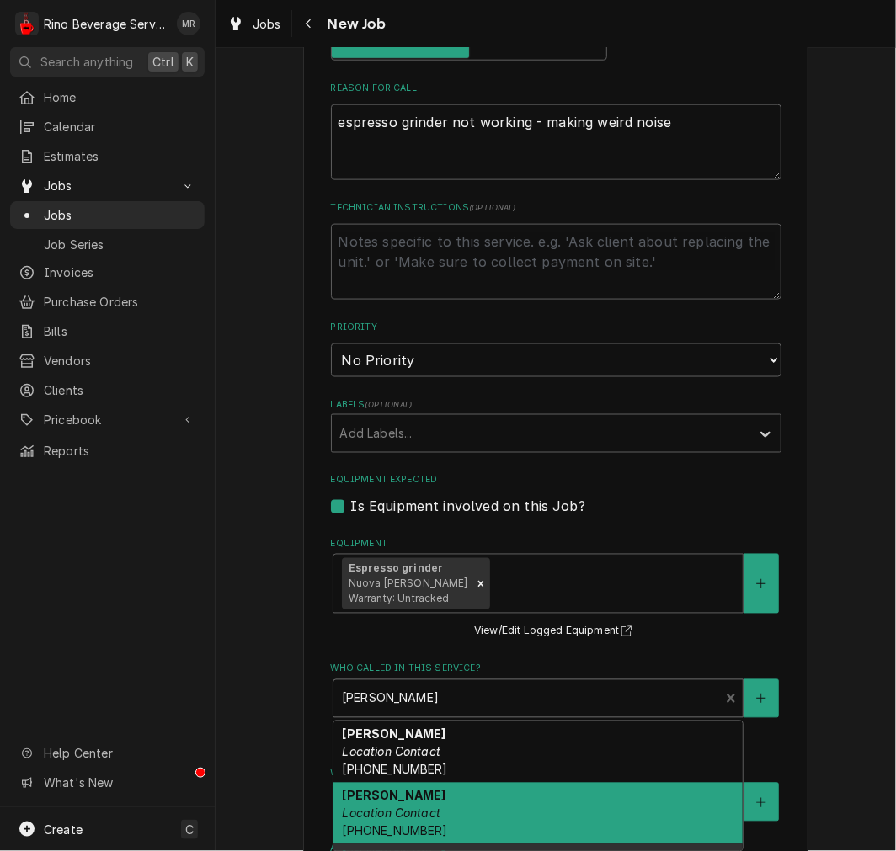
click at [377, 801] on div "Ashley Pavy Location Contact (937) 469-4153" at bounding box center [537, 813] width 409 height 61
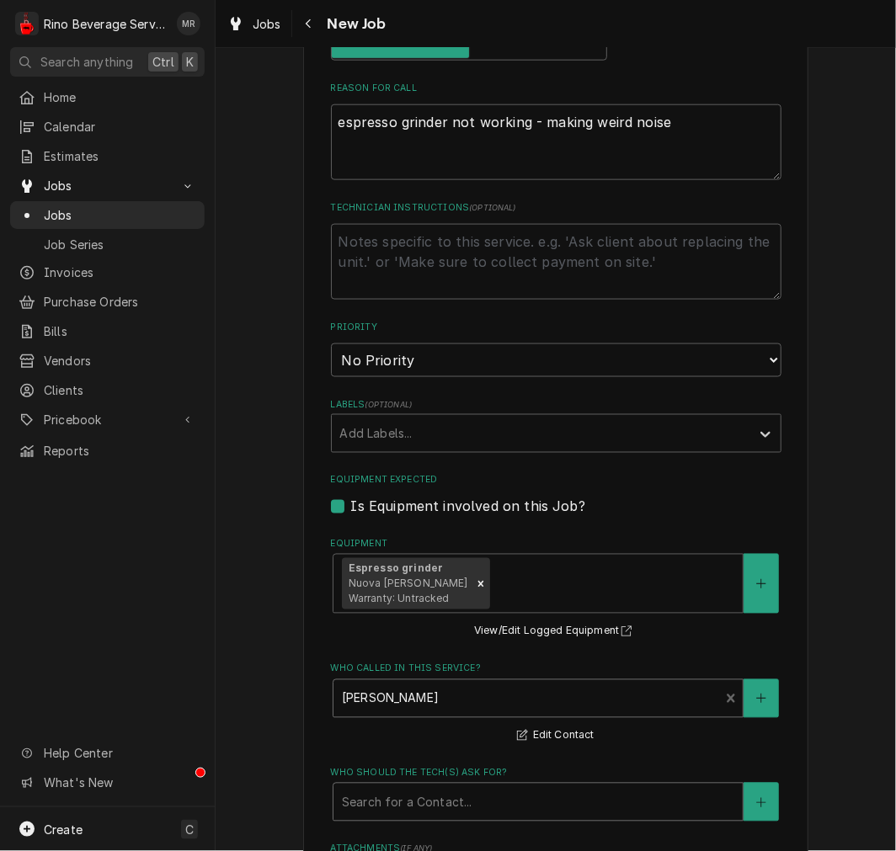
click at [377, 800] on div "Who should the tech(s) ask for?" at bounding box center [538, 802] width 392 height 30
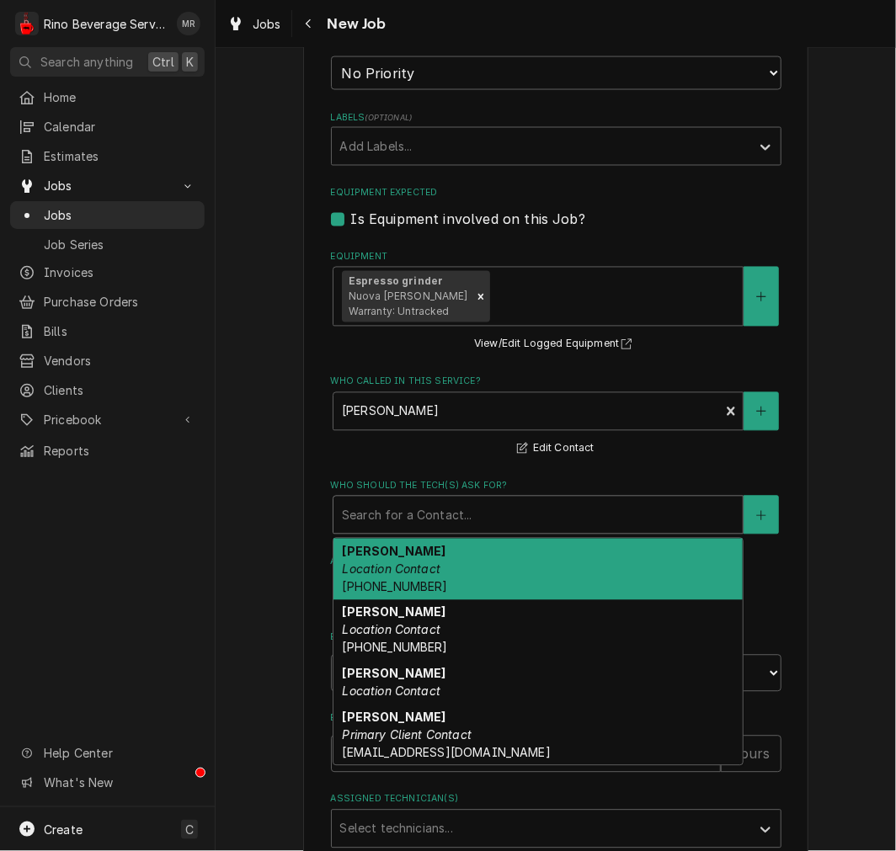
scroll to position [935, 0]
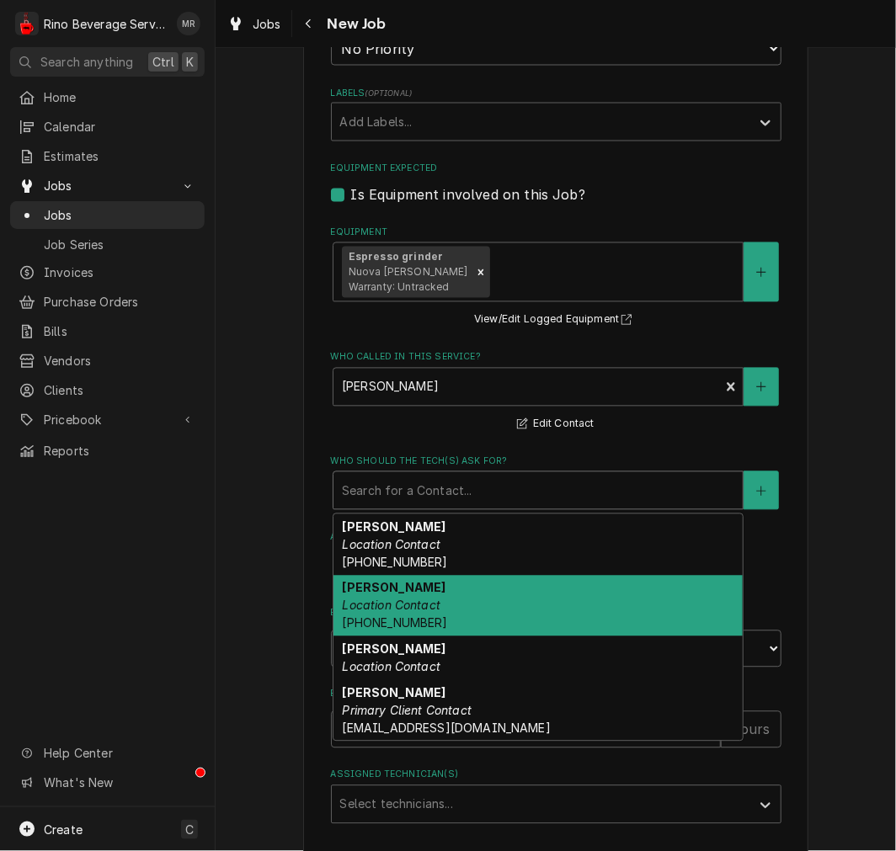
click at [459, 617] on div "Ashley Pavy Location Contact (937) 469-4153" at bounding box center [537, 606] width 409 height 61
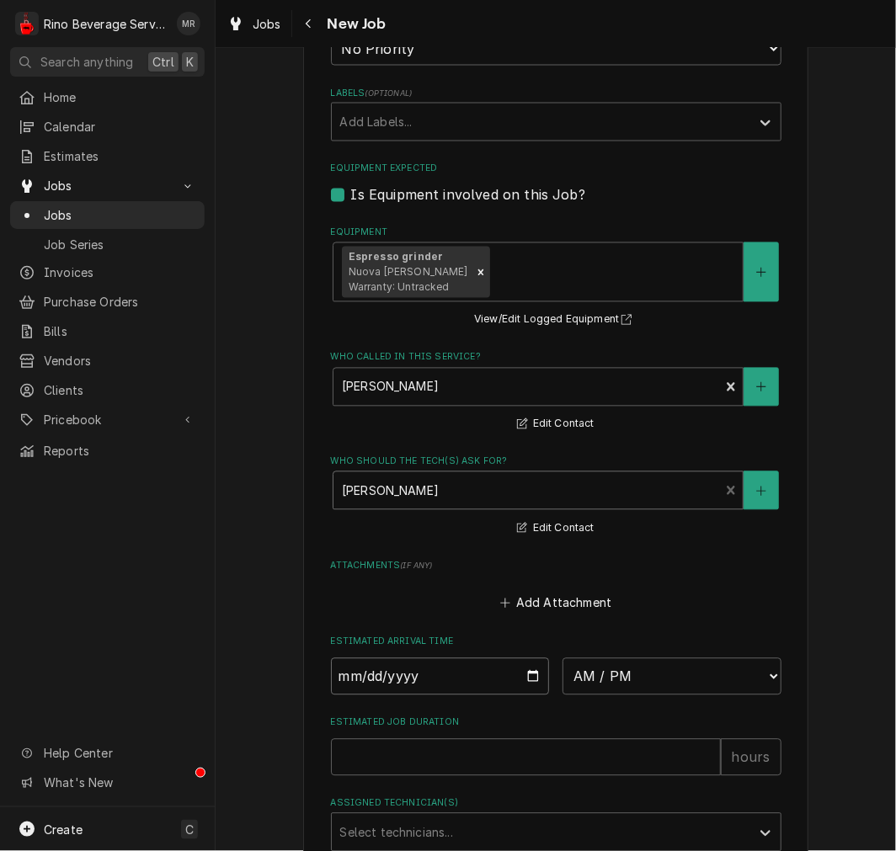
click at [431, 685] on input "Date" at bounding box center [440, 676] width 219 height 37
click at [532, 682] on input "Date" at bounding box center [440, 676] width 219 height 37
type textarea "x"
type input "2025-08-19"
type textarea "x"
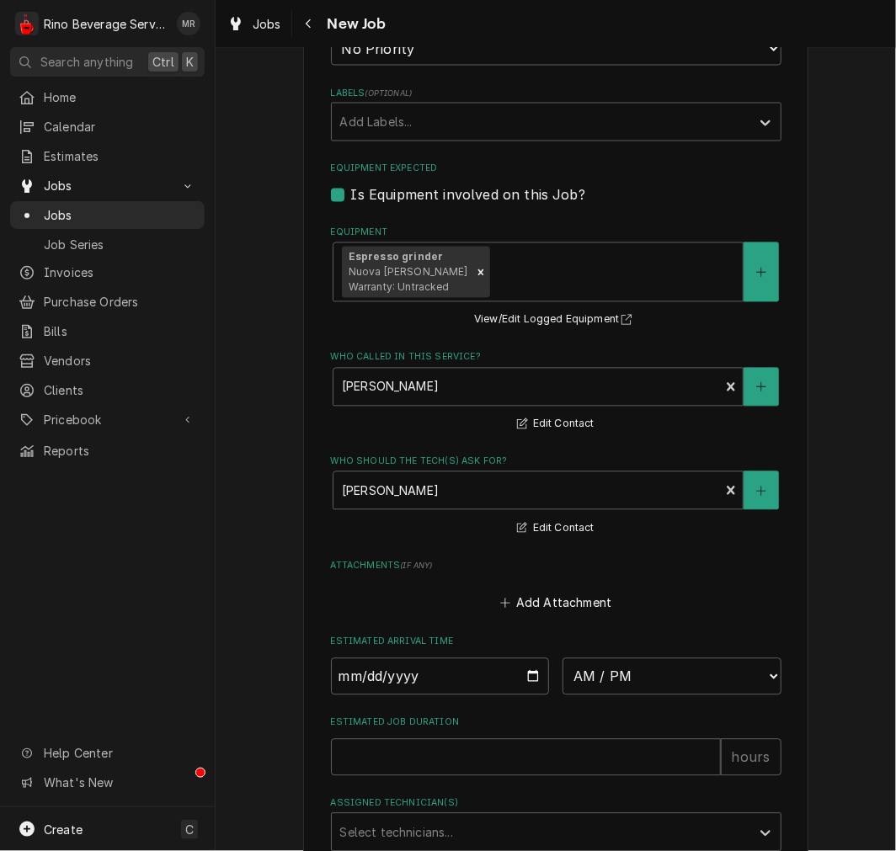
click at [593, 647] on div "Estimated Arrival Time 2025-08-19 AM / PM 6:00 AM 6:15 AM 6:30 AM 6:45 AM 7:00 …" at bounding box center [556, 666] width 450 height 60
click at [594, 662] on select "AM / PM 6:00 AM 6:15 AM 6:30 AM 6:45 AM 7:00 AM 7:15 AM 7:30 AM 7:45 AM 8:00 AM…" at bounding box center [671, 676] width 219 height 37
select select "10:00:00"
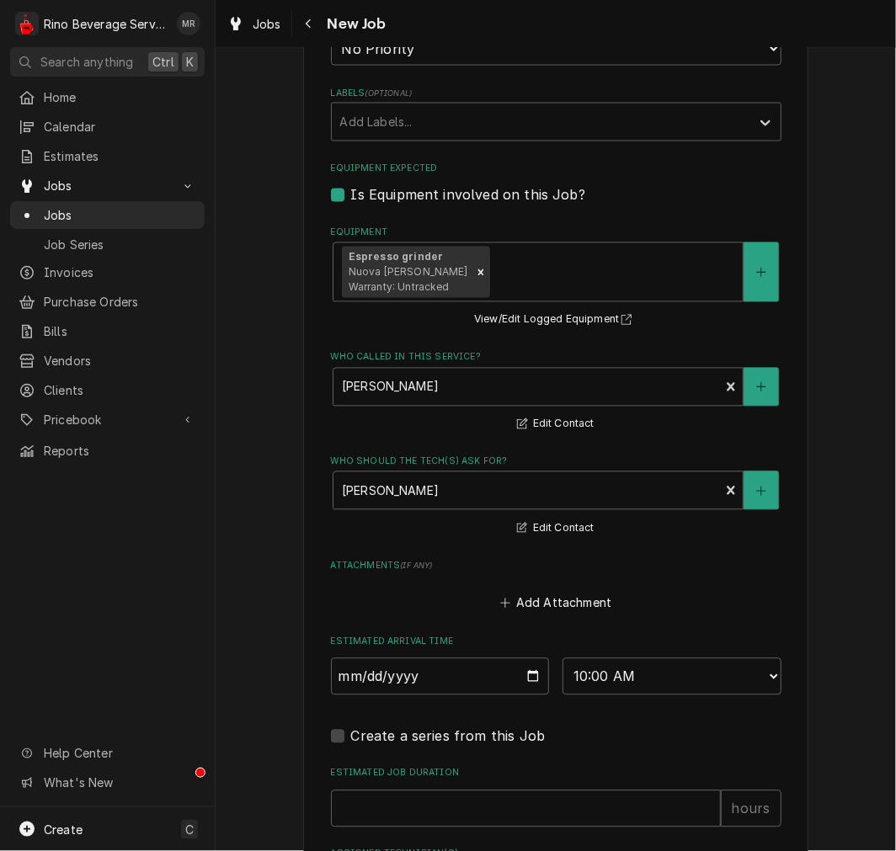
click at [443, 775] on label "Estimated Job Duration" at bounding box center [556, 773] width 450 height 13
click at [443, 791] on input "Estimated Job Duration" at bounding box center [526, 809] width 390 height 37
type textarea "x"
type input "1"
type textarea "x"
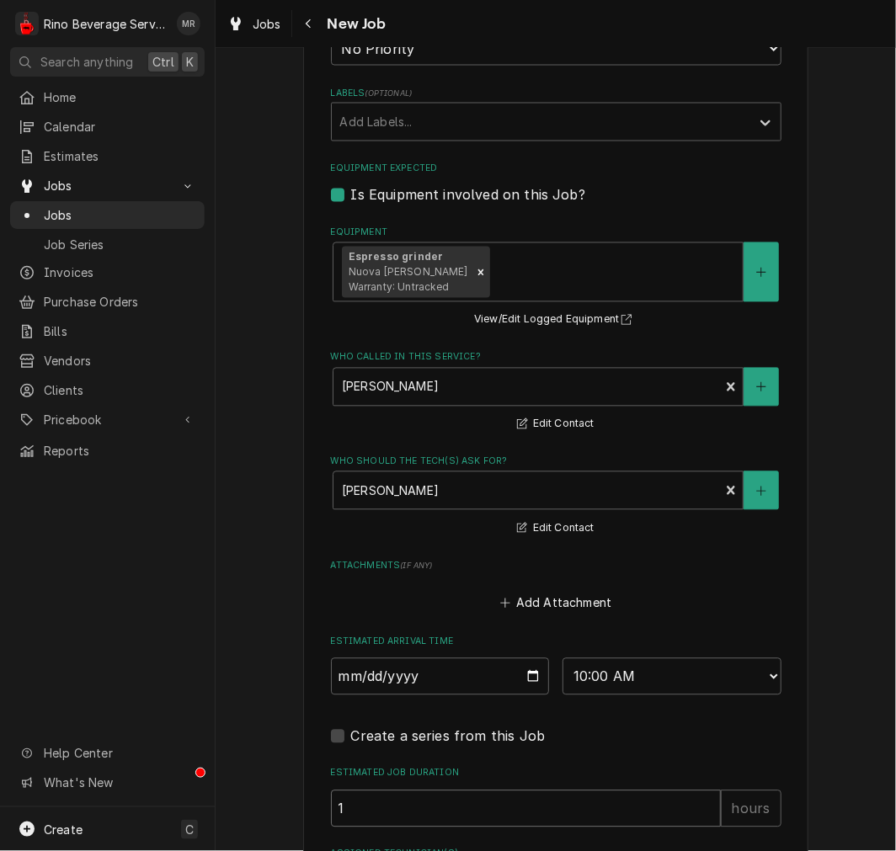
type input "1"
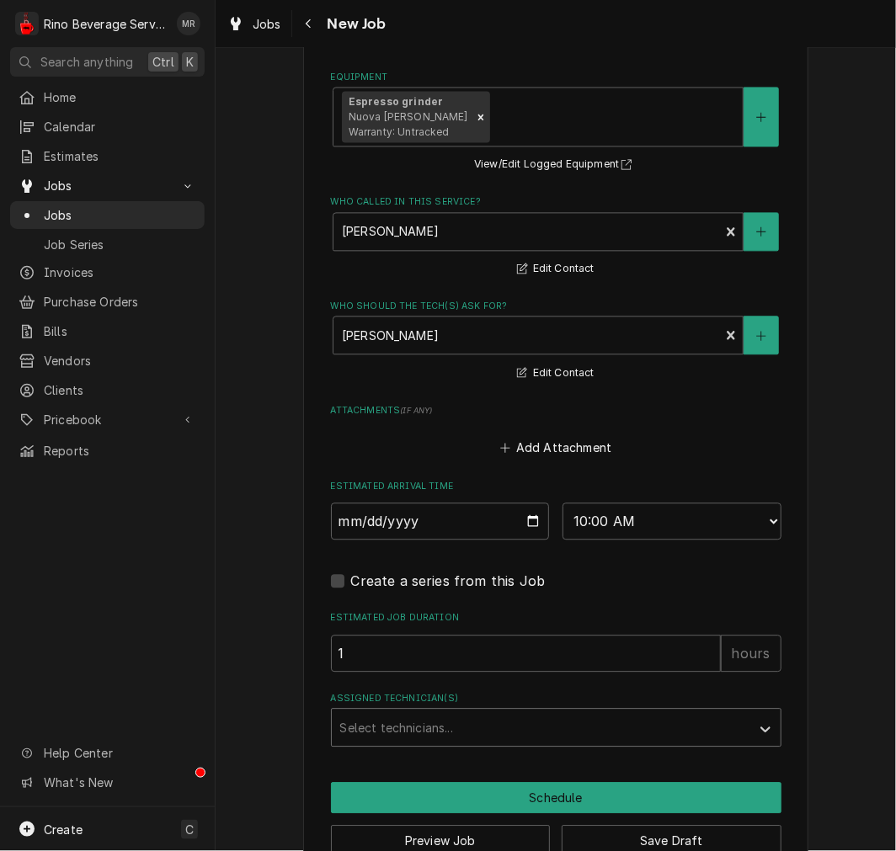
click at [447, 720] on div "Assigned Technician(s)" at bounding box center [541, 727] width 402 height 30
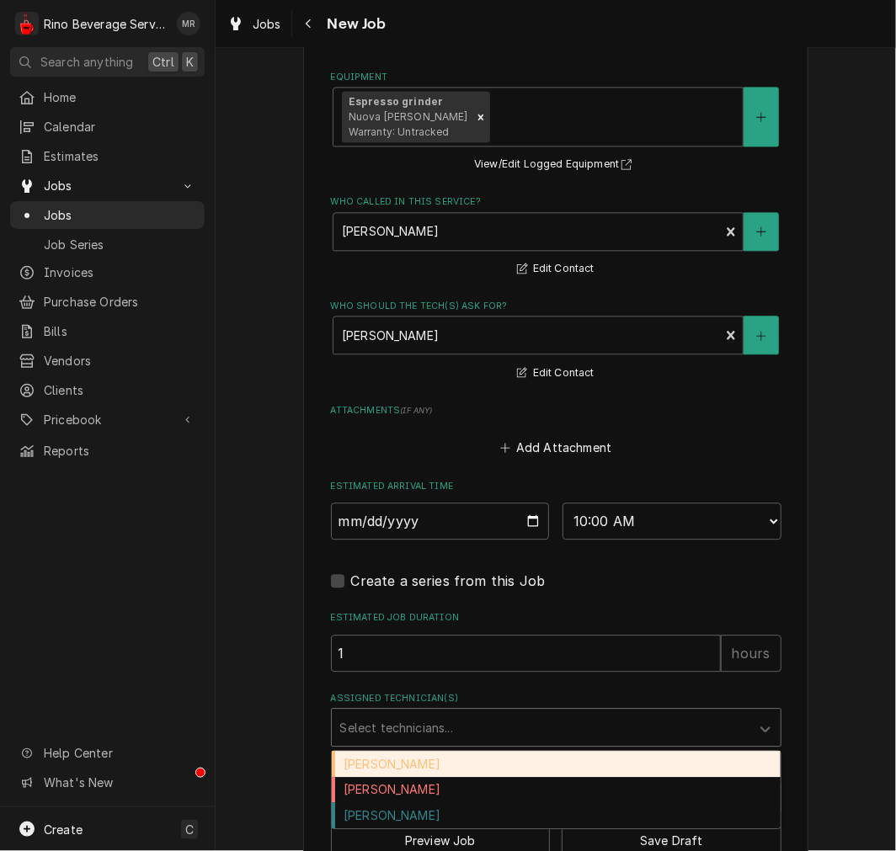
click at [429, 751] on div "Damon Rinehart" at bounding box center [556, 764] width 449 height 26
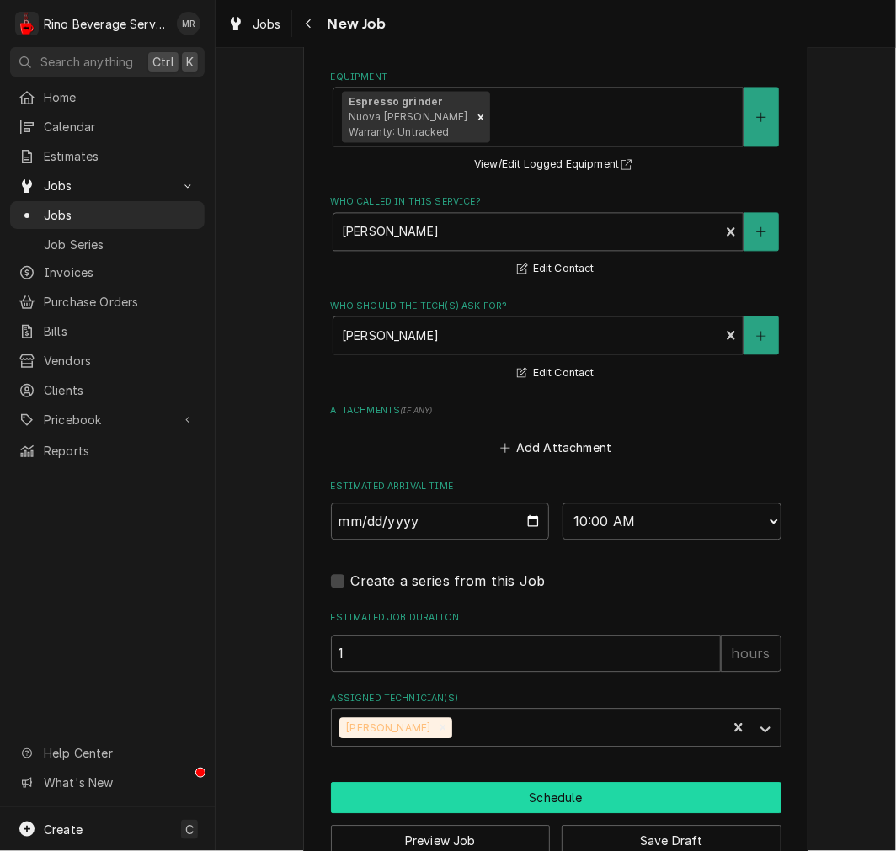
click at [490, 796] on button "Schedule" at bounding box center [556, 797] width 450 height 31
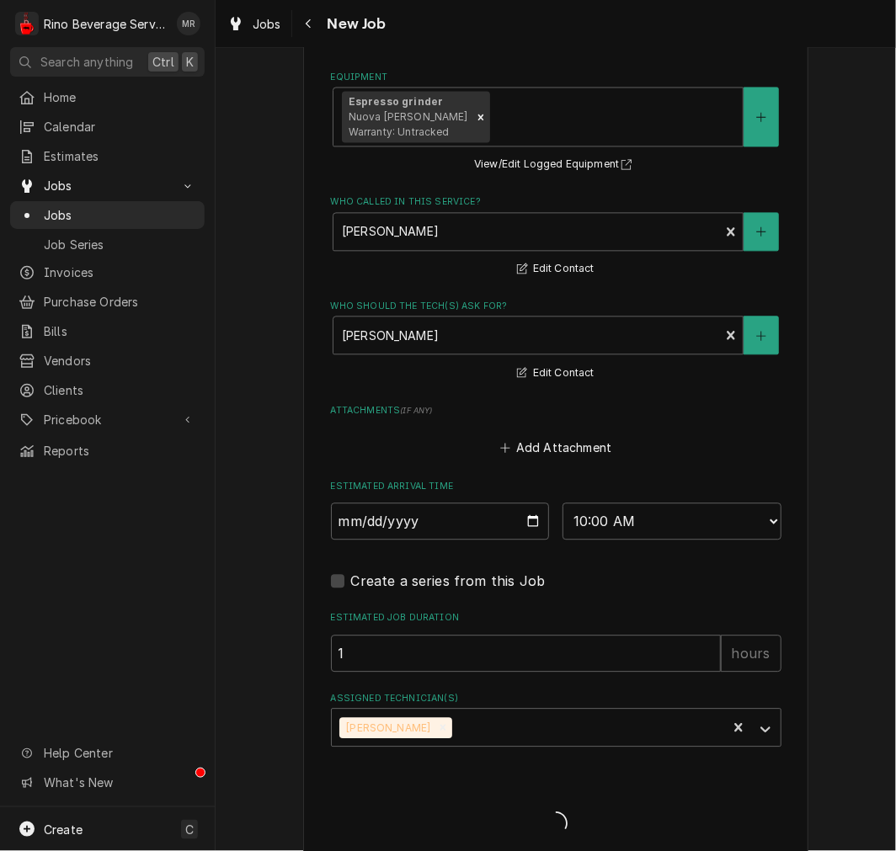
type textarea "x"
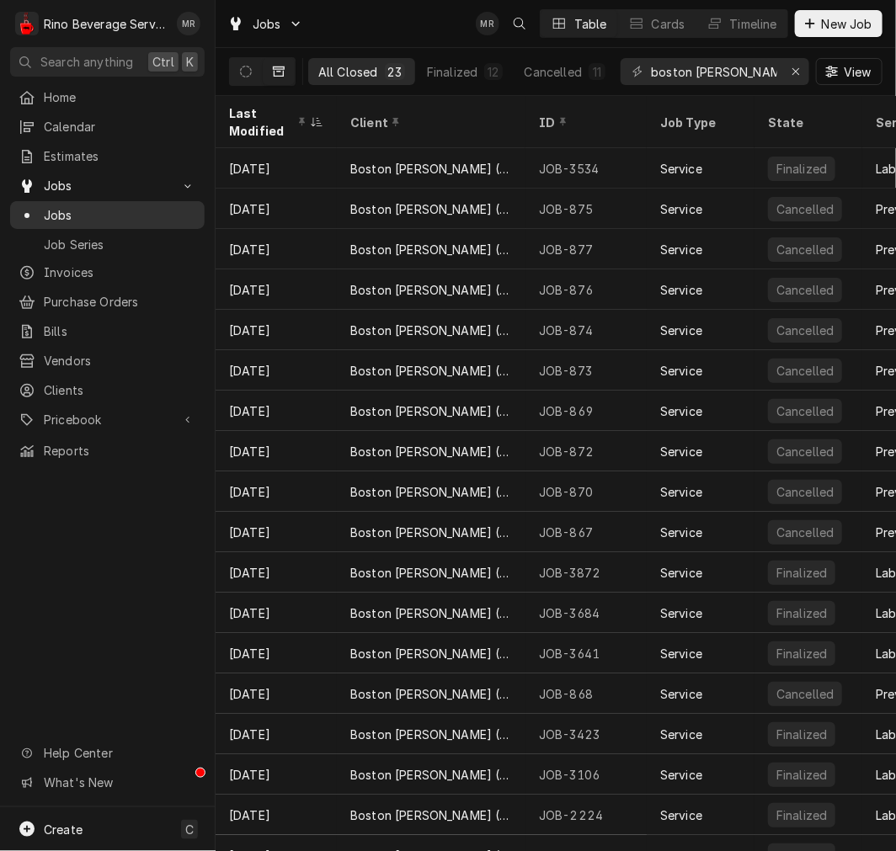
click at [124, 206] on span "Jobs" at bounding box center [120, 215] width 152 height 18
click at [236, 77] on button "Dynamic Content Wrapper" at bounding box center [246, 71] width 32 height 27
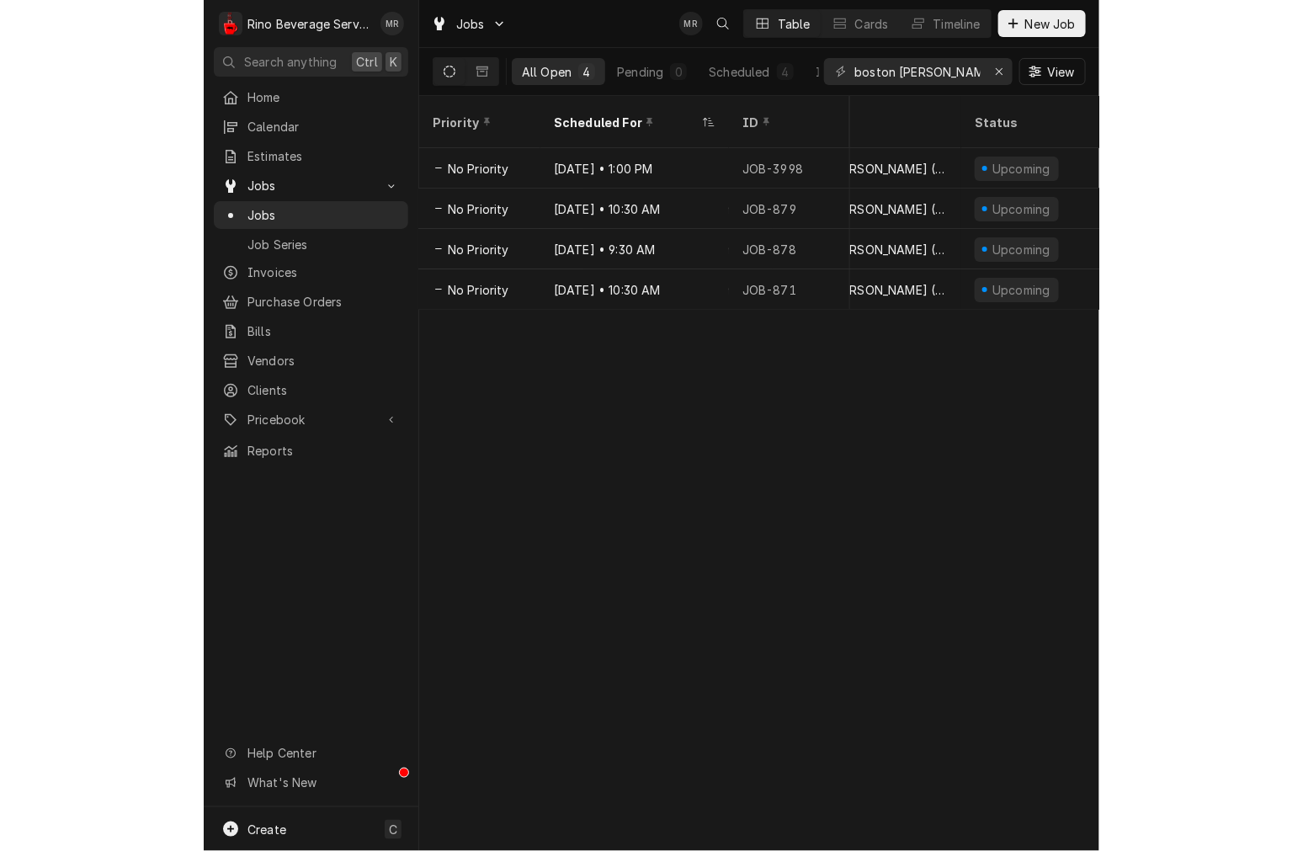
scroll to position [0, 314]
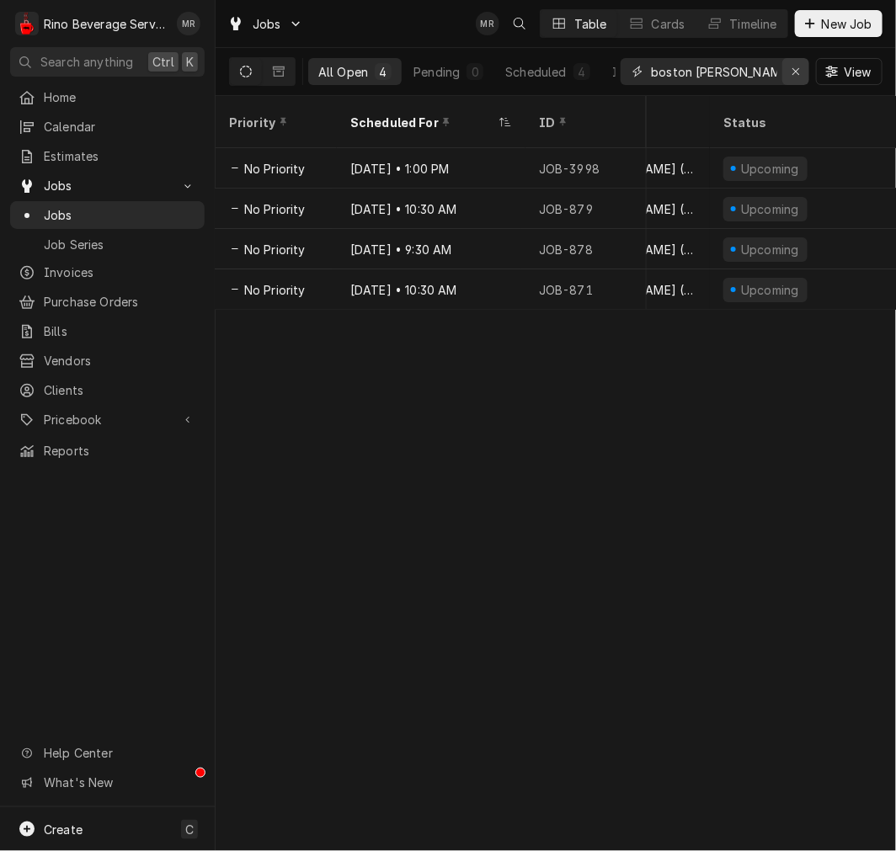
click at [789, 77] on div "Erase input" at bounding box center [795, 71] width 17 height 17
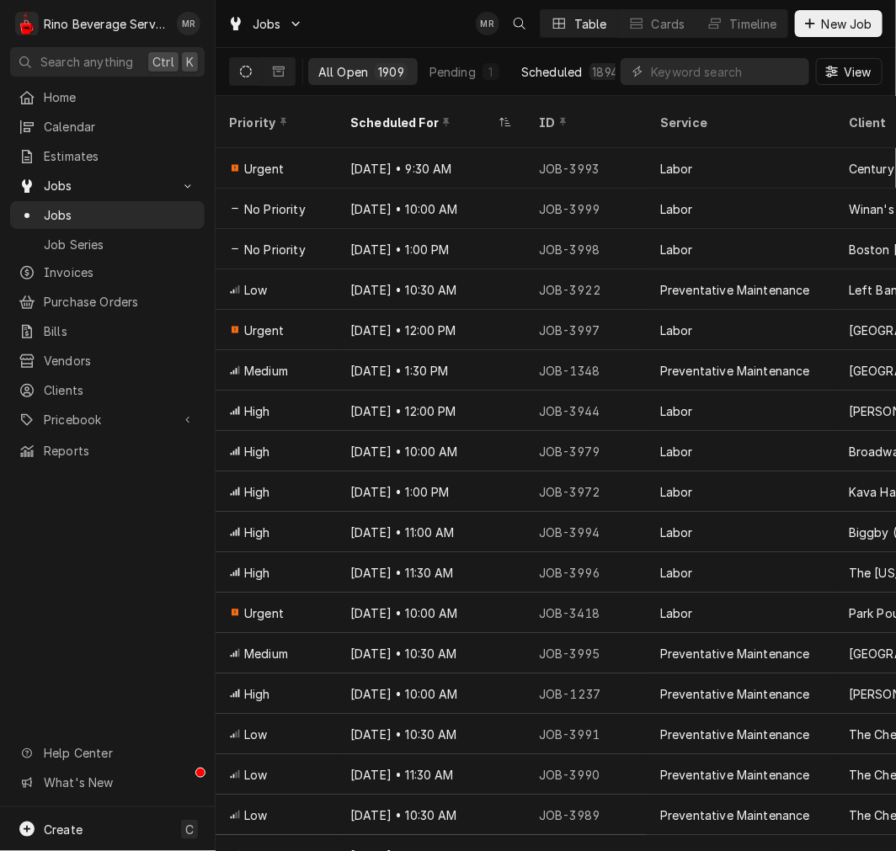
click at [567, 77] on div "Scheduled" at bounding box center [551, 72] width 61 height 18
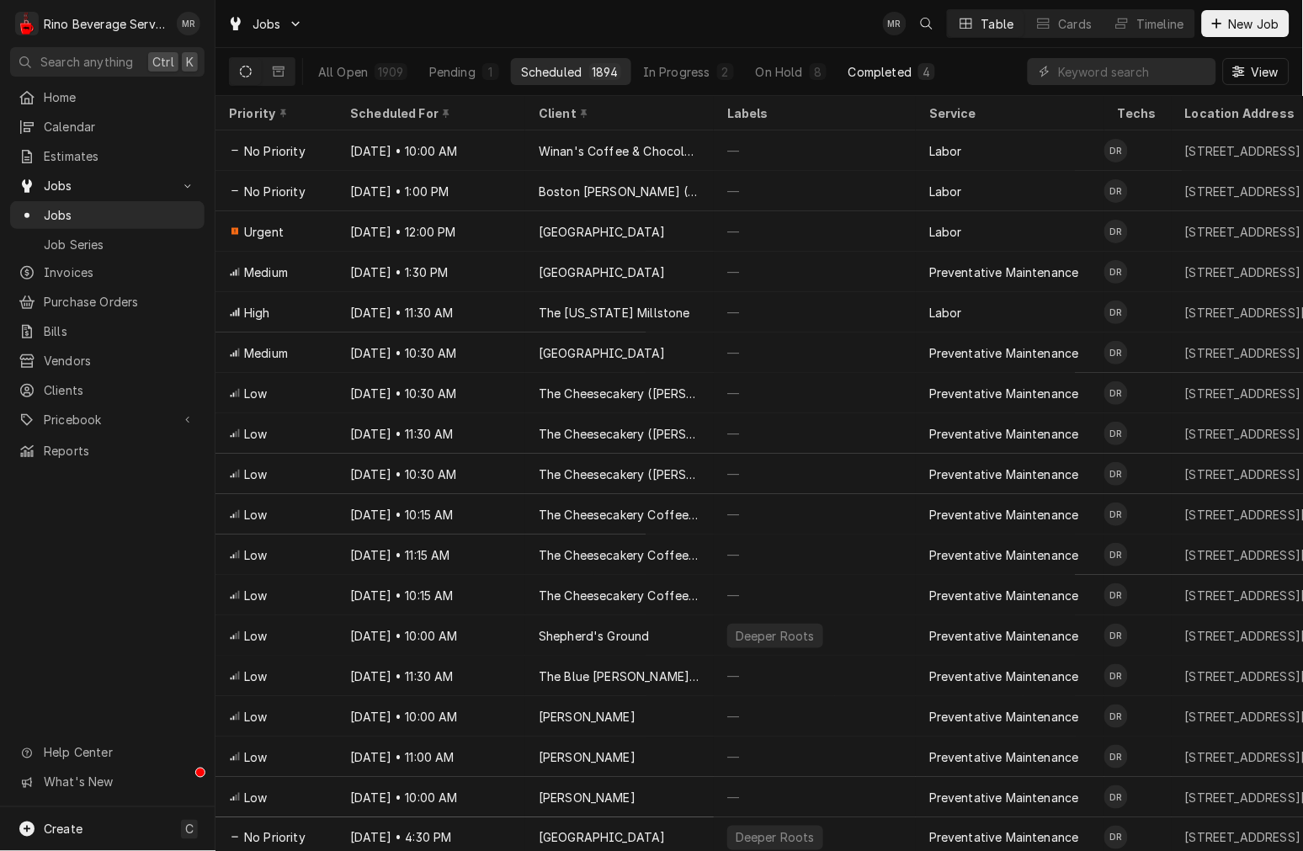
click at [865, 84] on button "Completed 4" at bounding box center [892, 71] width 107 height 27
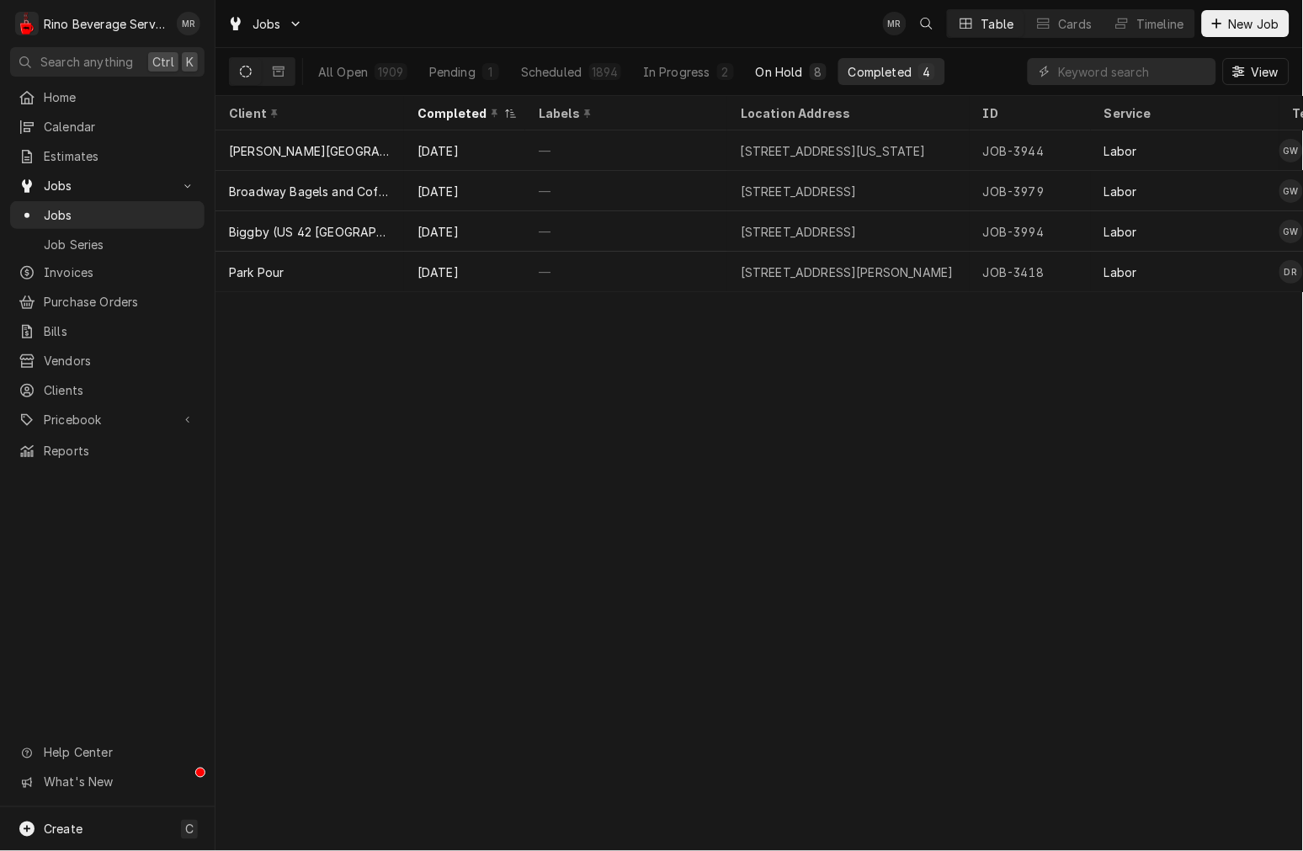
click at [770, 61] on button "On Hold 8" at bounding box center [791, 71] width 91 height 27
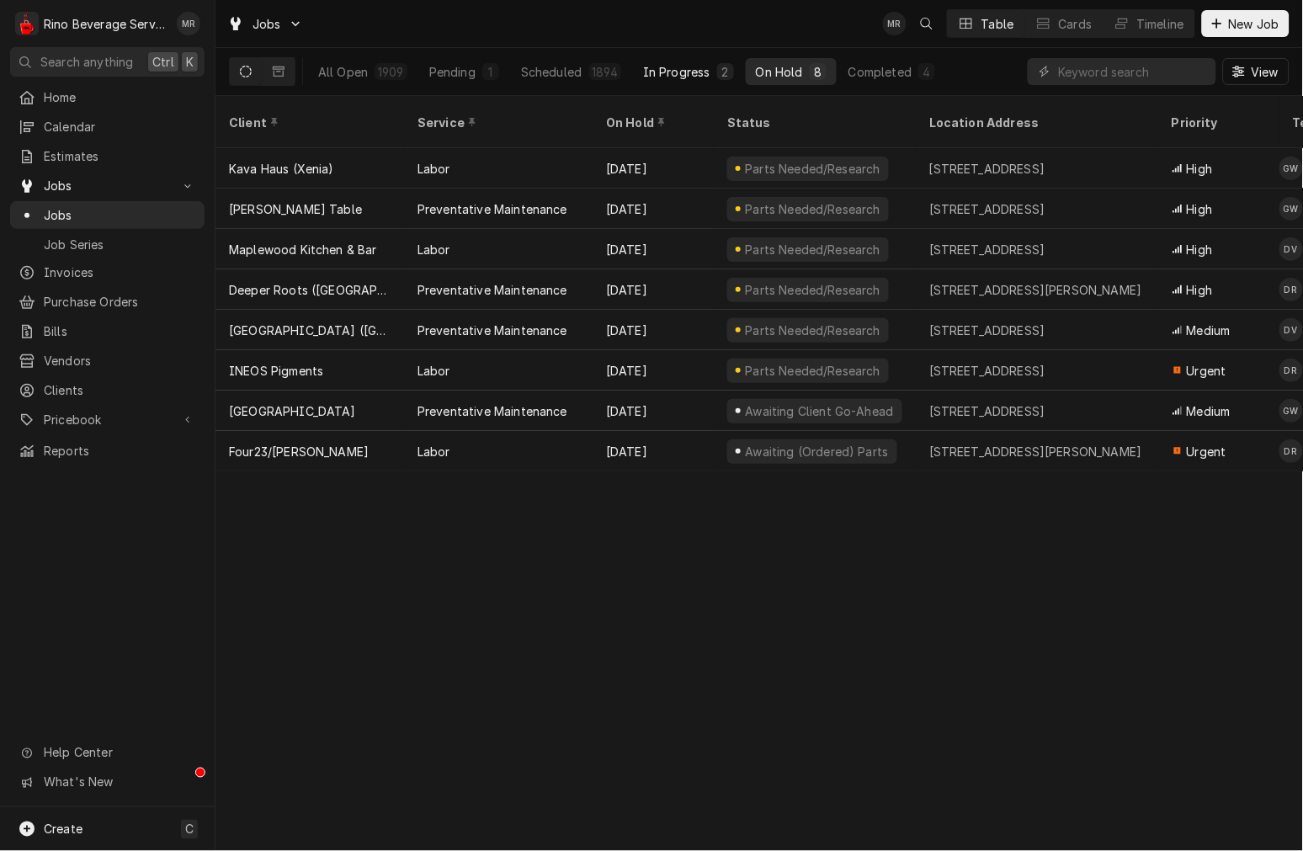
click at [644, 65] on div "In Progress" at bounding box center [676, 72] width 67 height 18
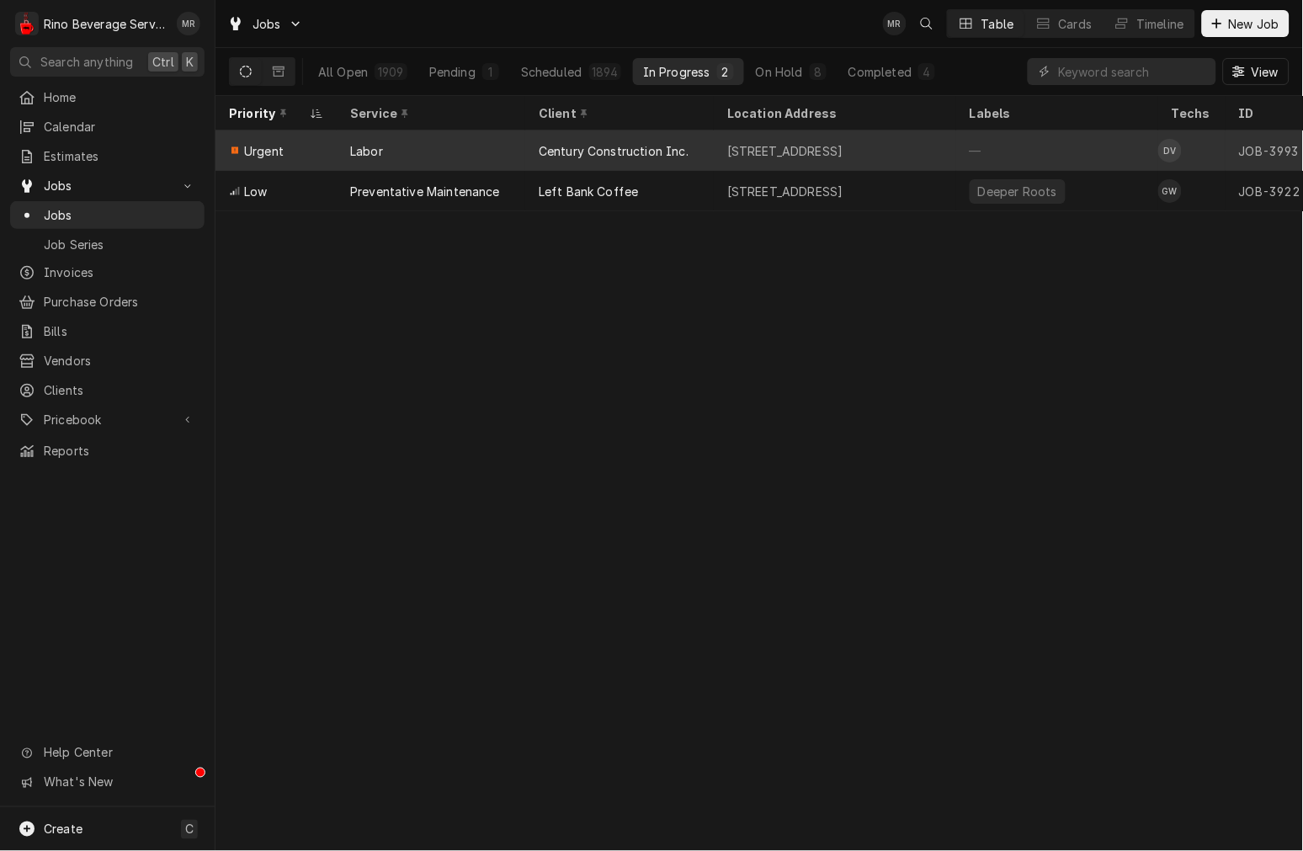
click at [443, 150] on div "Labor" at bounding box center [431, 151] width 189 height 40
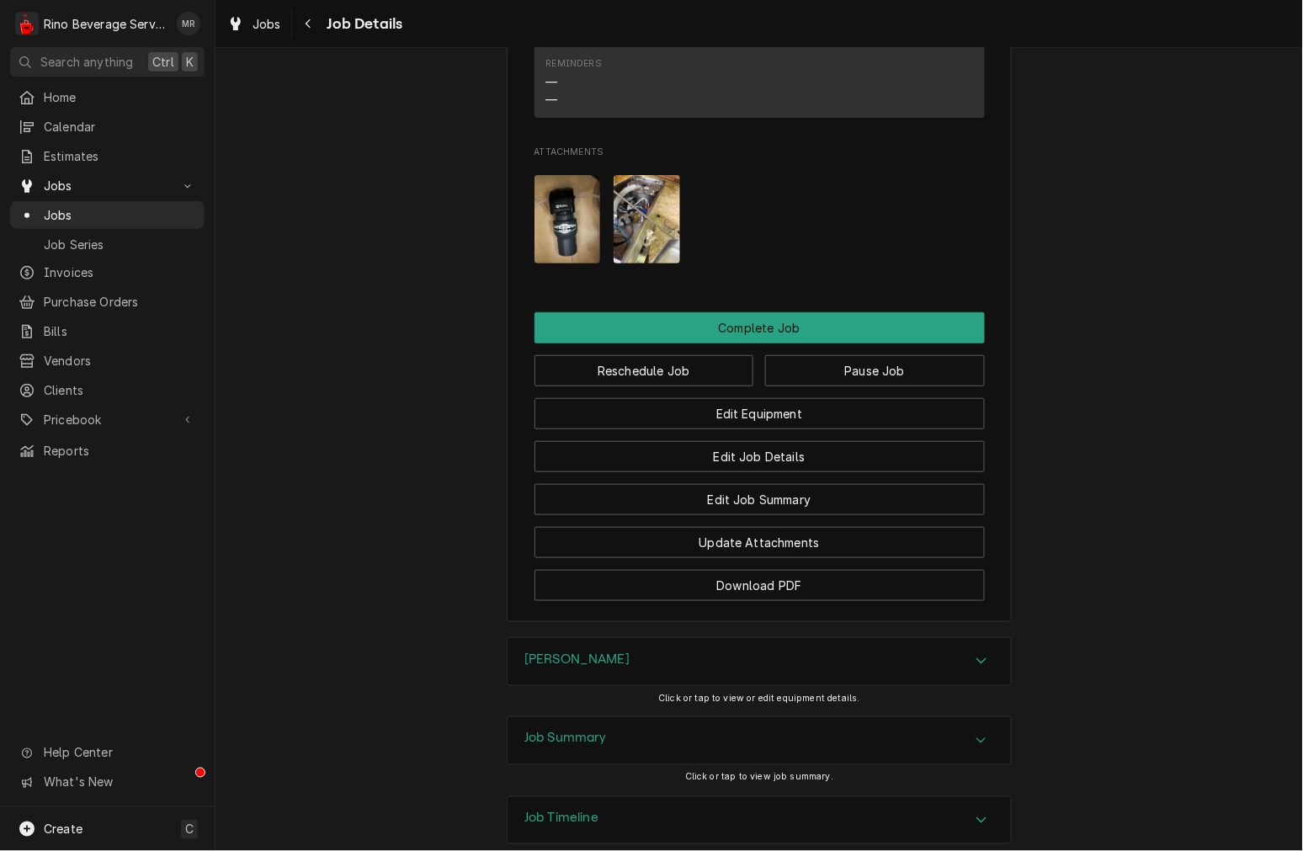
scroll to position [1559, 0]
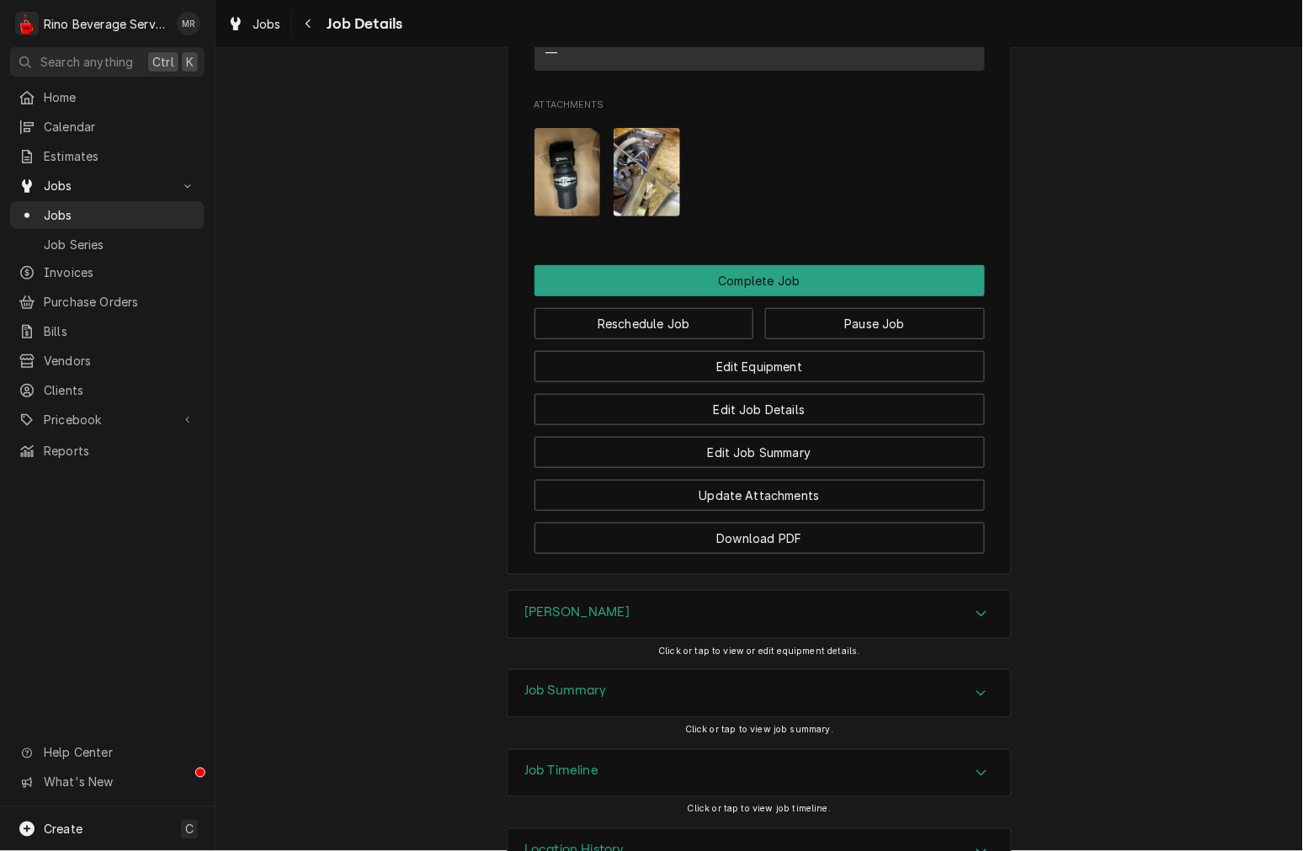
click at [567, 680] on div "Job Summary" at bounding box center [760, 693] width 504 height 47
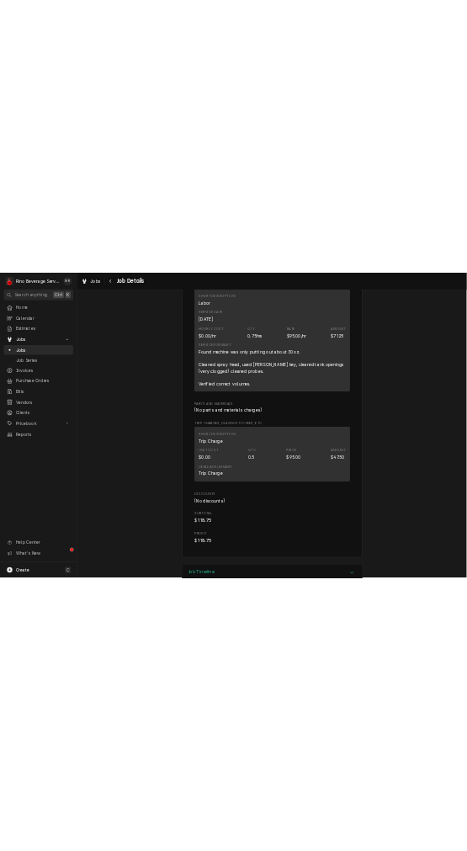
scroll to position [2615, 0]
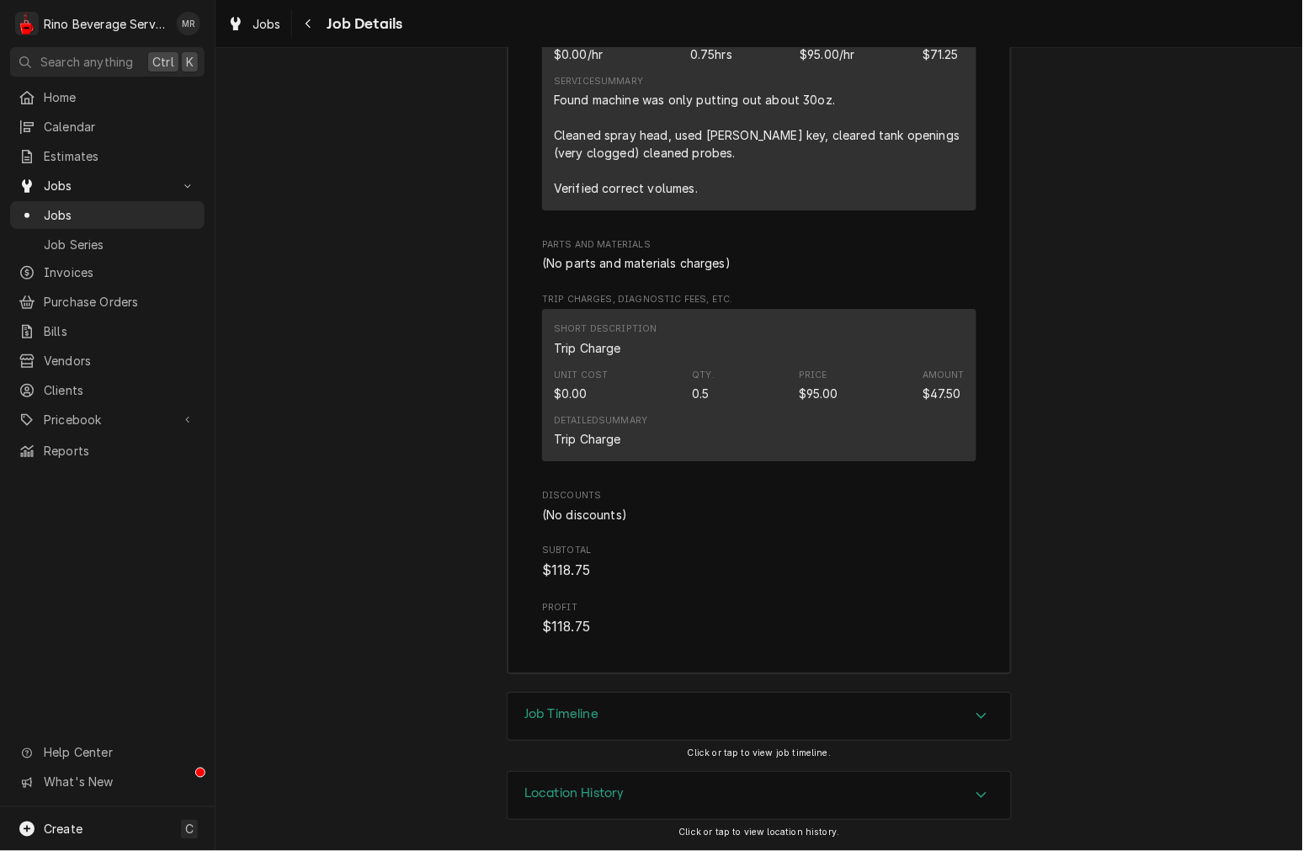
click at [383, 594] on div "Job Summary Roopairs Job ID JOB-3993 Service Type Labor Job Type Service Total …" at bounding box center [760, 153] width 1088 height 1079
click at [339, 613] on div "Job Summary Roopairs Job ID JOB-3993 Service Type Labor Job Type Service Total …" at bounding box center [760, 153] width 1088 height 1079
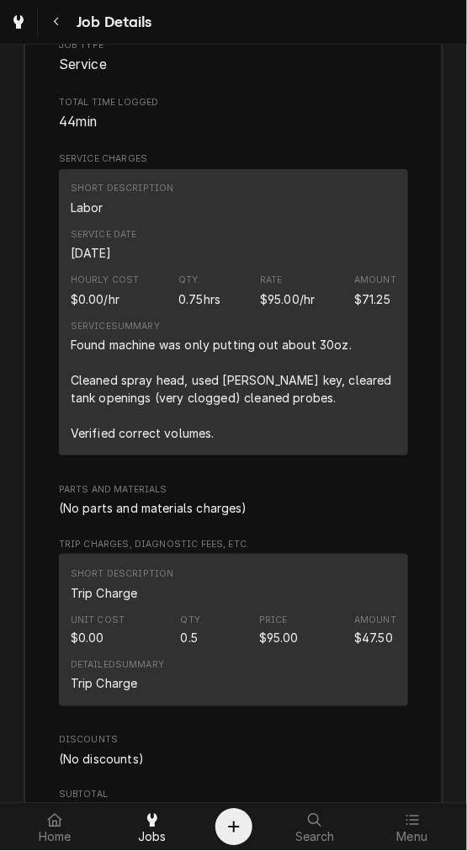
scroll to position [2321, 0]
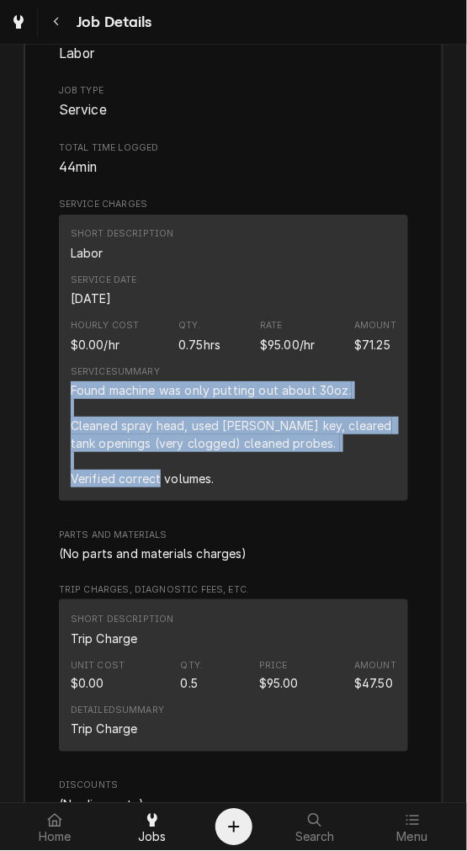
drag, startPoint x: 217, startPoint y: 497, endPoint x: 72, endPoint y: 411, distance: 169.1
click at [72, 411] on div "Found machine was only putting out about 30oz. Cleaned spray head, used Bunn ke…" at bounding box center [234, 434] width 327 height 106
copy div "Found machine was only putting out about 30oz. Cleaned spray head, used Bunn ke…"
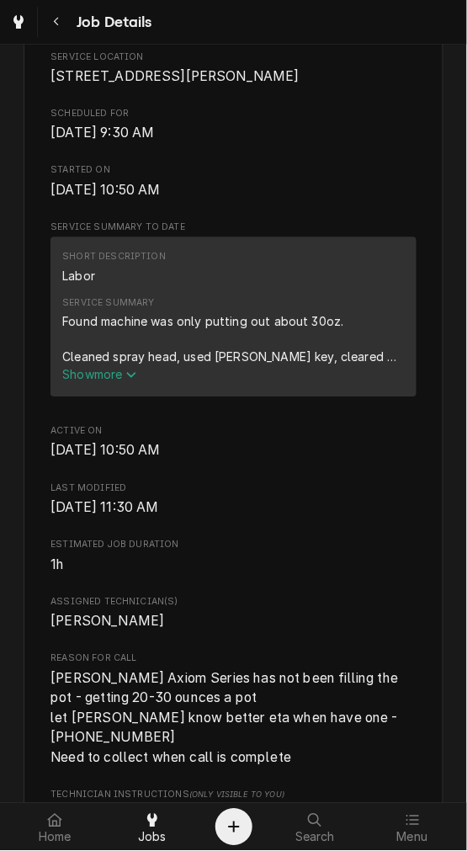
scroll to position [467, 0]
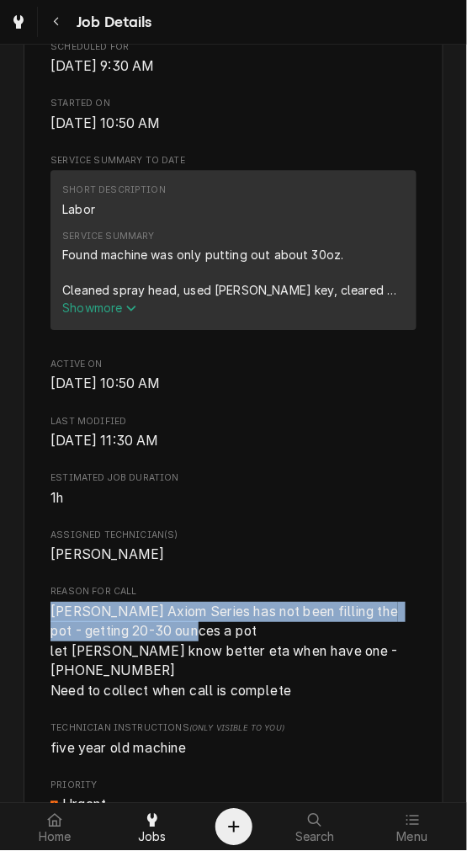
drag, startPoint x: 238, startPoint y: 651, endPoint x: 43, endPoint y: 636, distance: 195.9
click at [43, 636] on div "Century Construction Inc. 34 Kenton Lands Rd, Erlanger, KY 41018 Open in Maps R…" at bounding box center [234, 650] width 421 height 2027
copy span "Bunn Axiom Series has not been filling the pot - getting 20-30 ounces a pot"
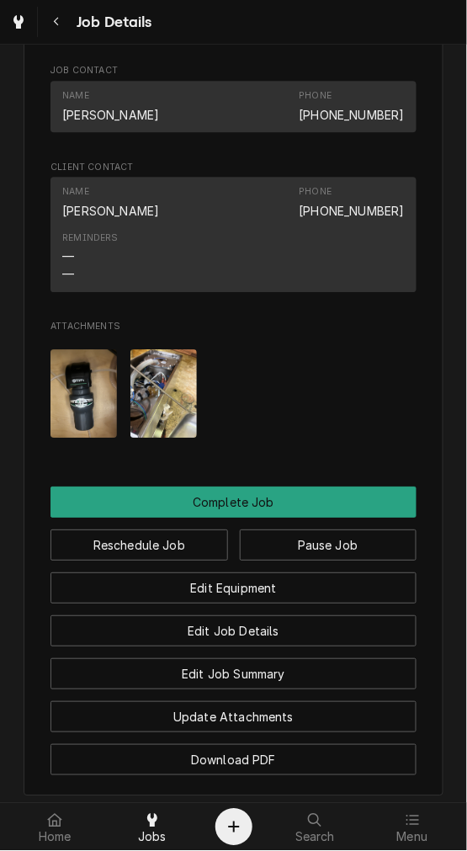
scroll to position [1433, 0]
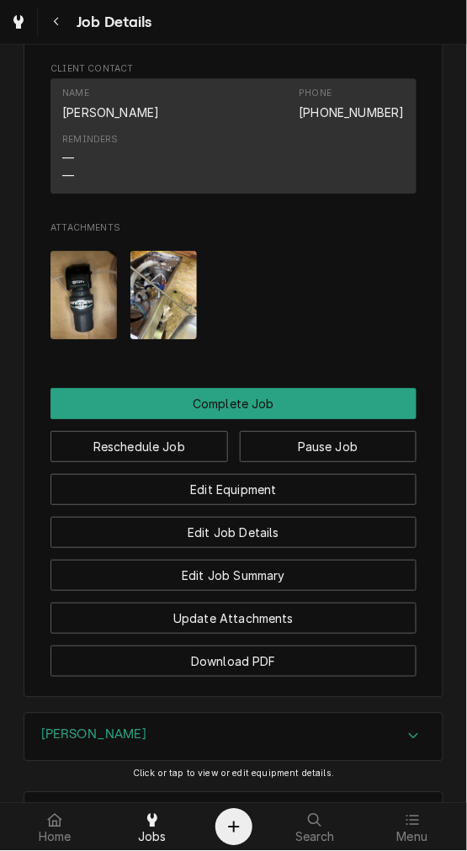
click at [179, 761] on div "[PERSON_NAME]" at bounding box center [233, 737] width 419 height 47
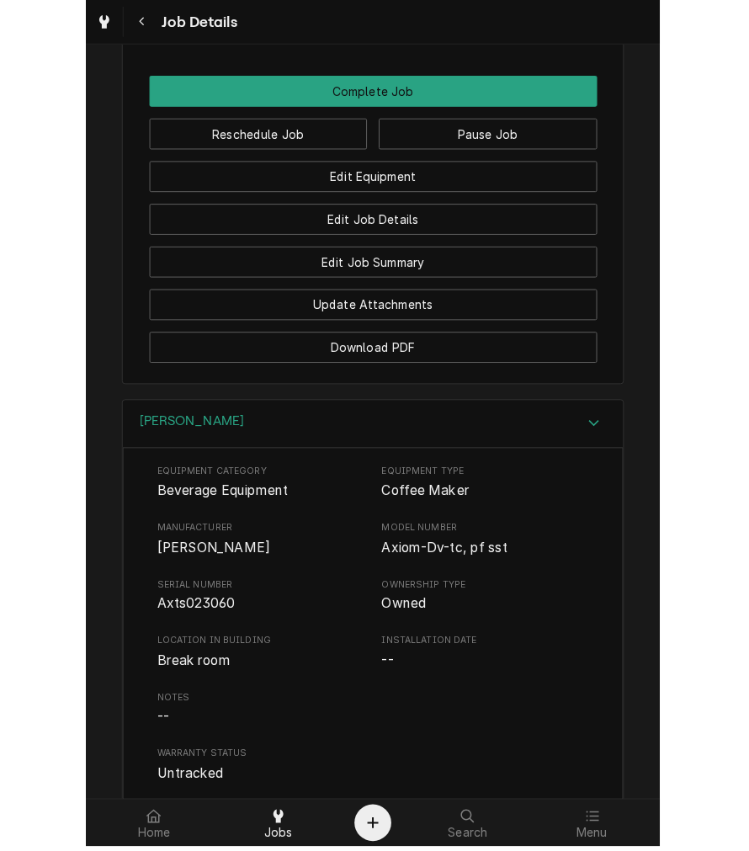
scroll to position [1724, 0]
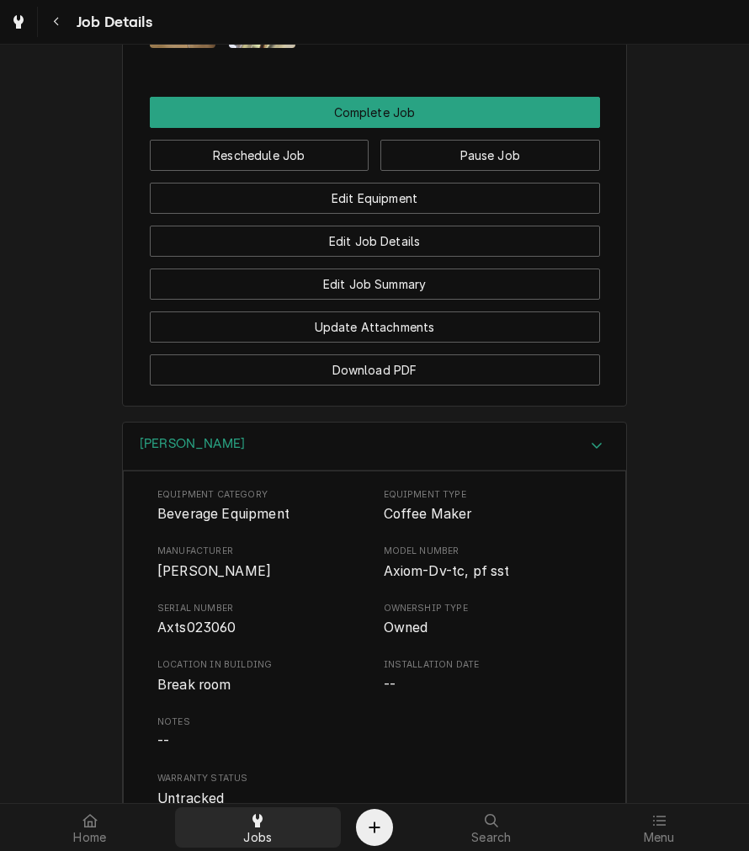
click at [274, 834] on div "Jobs" at bounding box center [259, 828] width 160 height 34
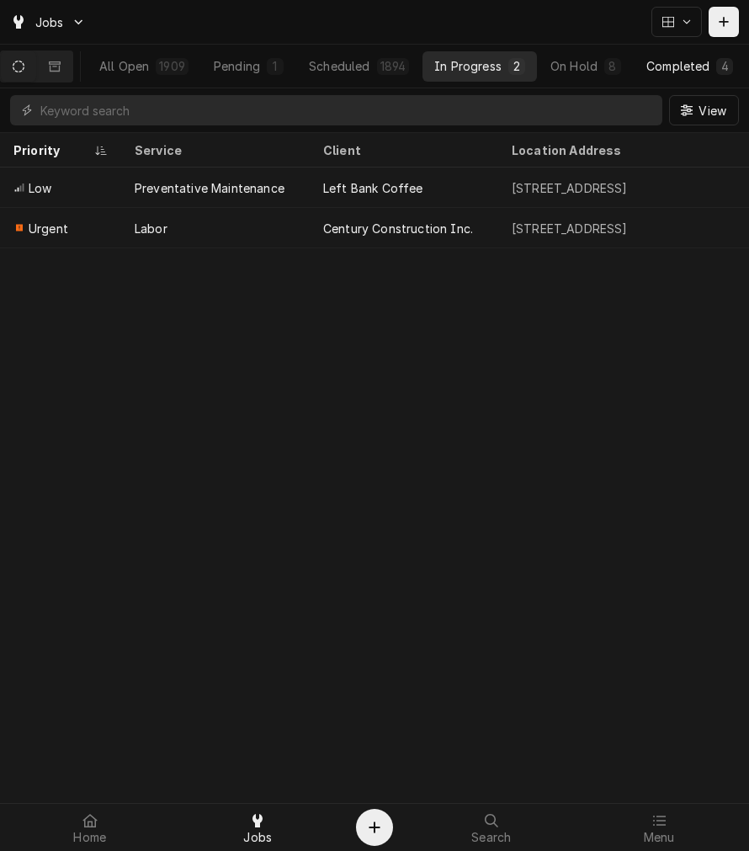
click at [675, 57] on div "Completed" at bounding box center [678, 66] width 63 height 18
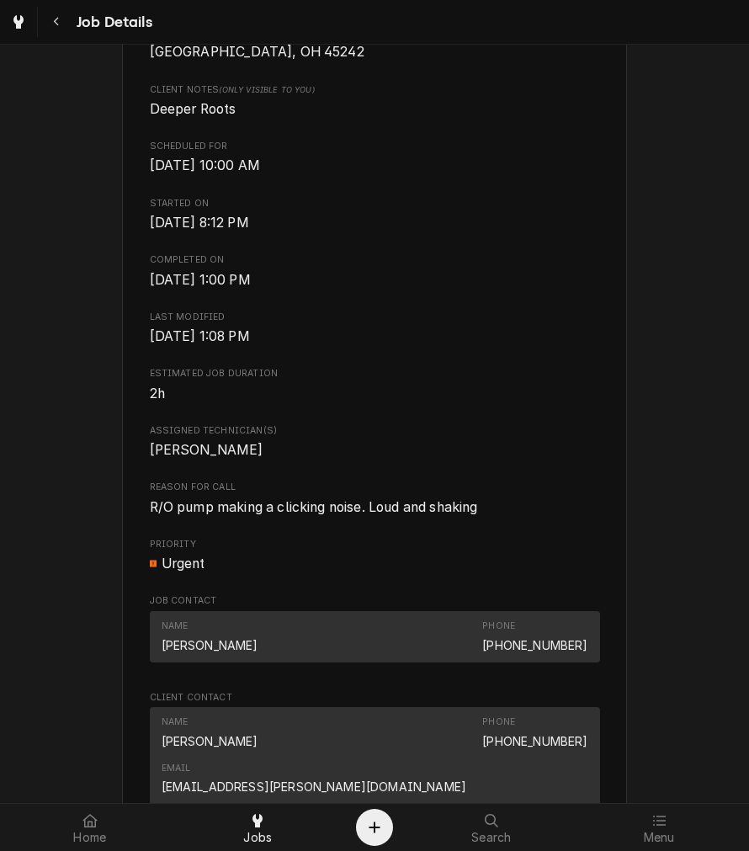
scroll to position [467, 0]
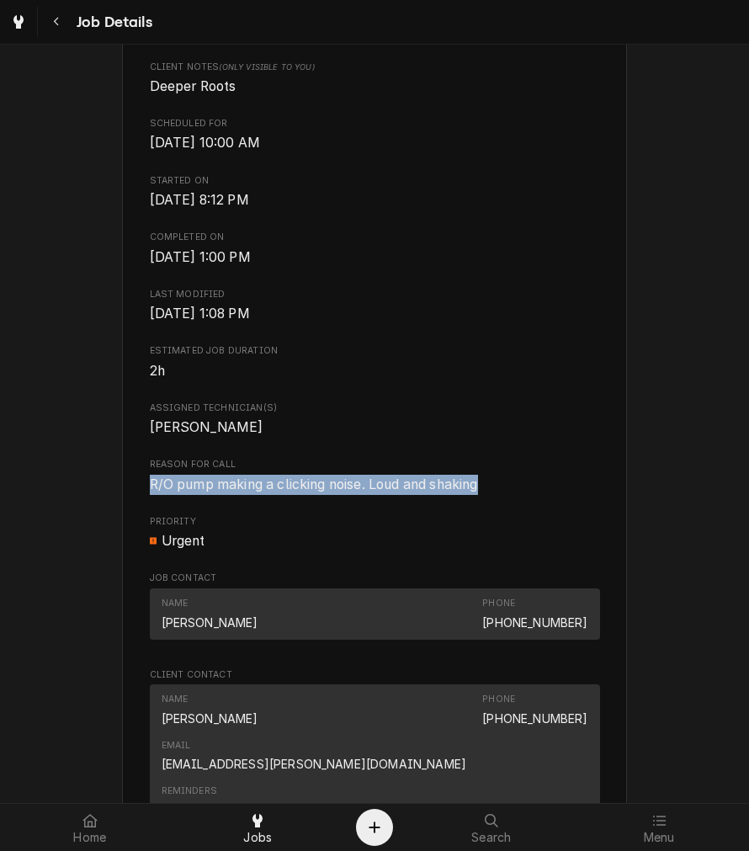
drag, startPoint x: 485, startPoint y: 470, endPoint x: 506, endPoint y: 476, distance: 21.9
click at [506, 476] on div "Reason For Call R/O pump making a clicking noise. Loud and shaking" at bounding box center [375, 476] width 450 height 36
copy div "R/O pump making a clicking noise. Loud and shaking"
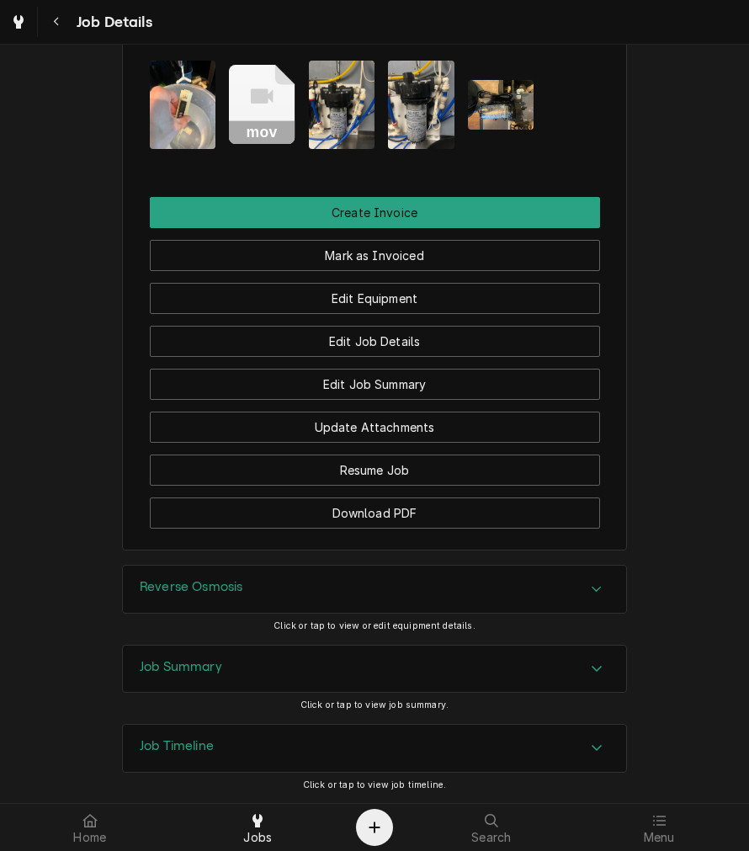
scroll to position [1345, 0]
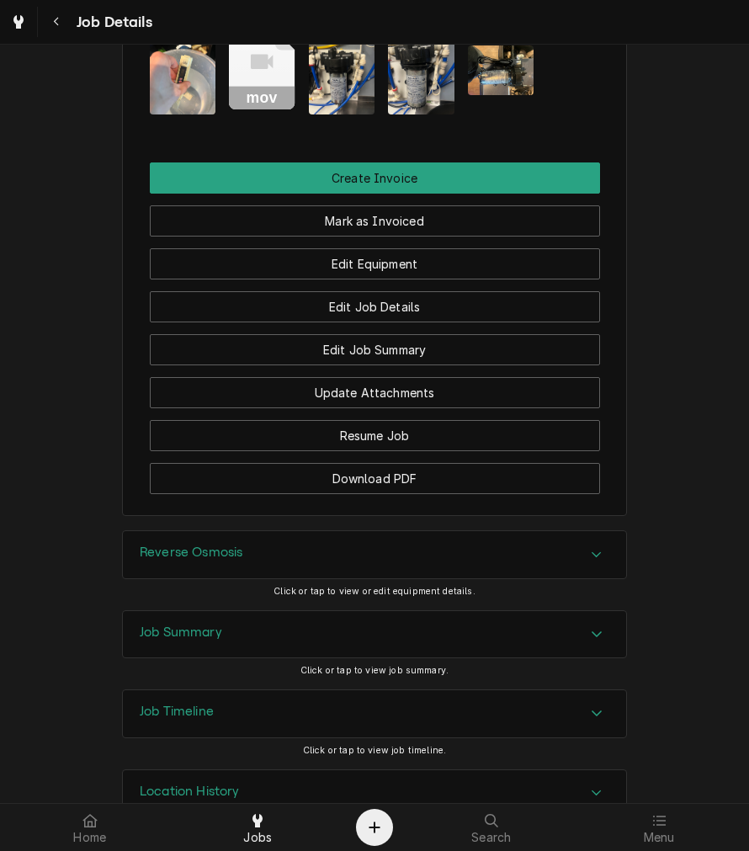
click at [251, 531] on div "Reverse Osmosis" at bounding box center [375, 554] width 504 height 47
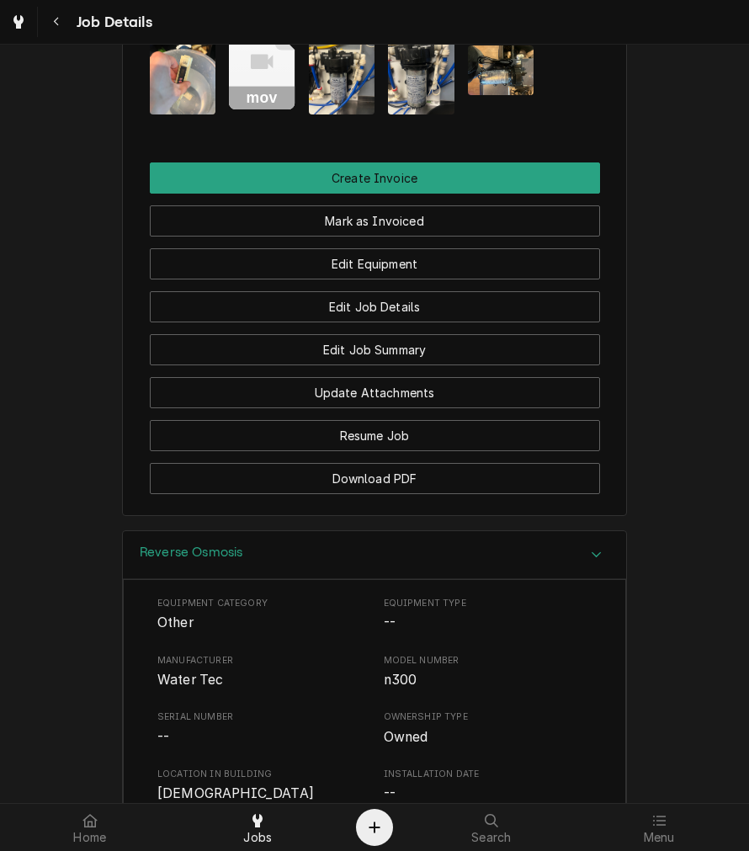
click at [183, 654] on span "Manufacturer" at bounding box center [261, 660] width 209 height 13
click at [184, 654] on span "Manufacturer" at bounding box center [261, 660] width 209 height 13
click at [186, 672] on span "Water Tec" at bounding box center [190, 680] width 66 height 16
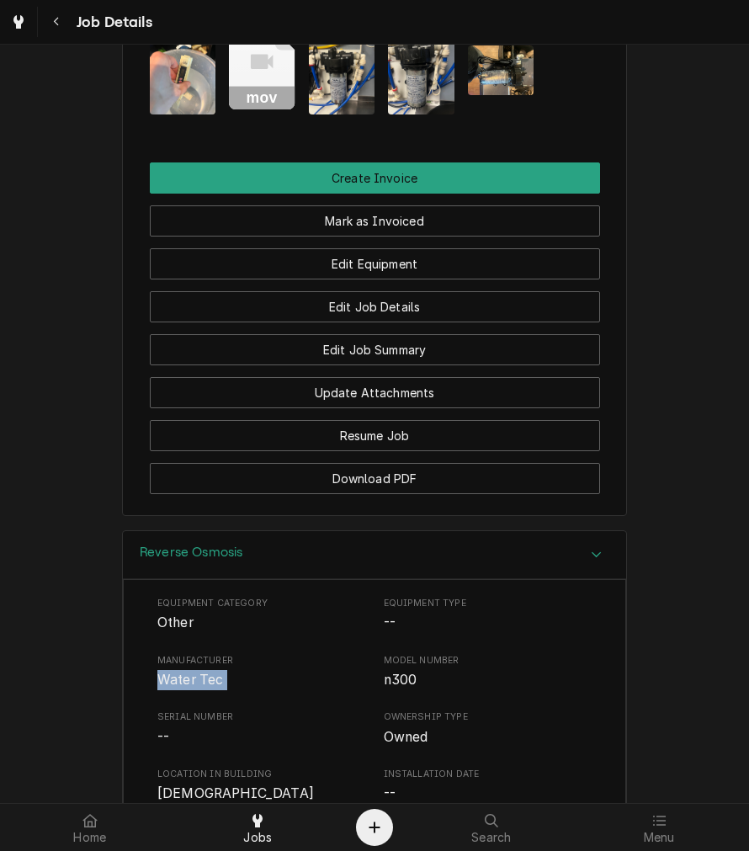
click at [258, 531] on div "Reverse Osmosis" at bounding box center [375, 555] width 504 height 48
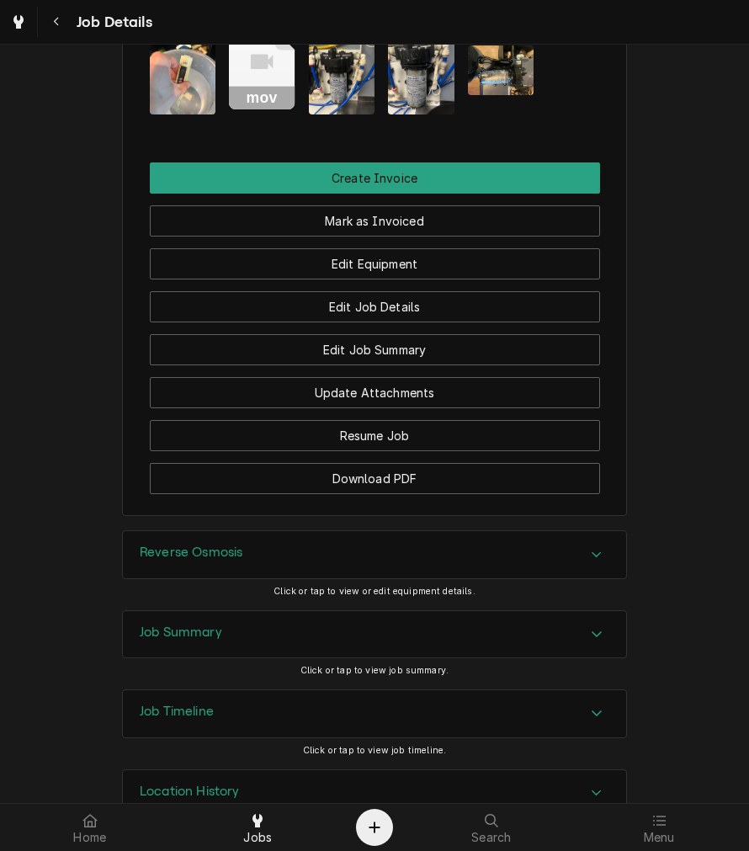
click at [246, 611] on div "Job Summary" at bounding box center [375, 634] width 504 height 47
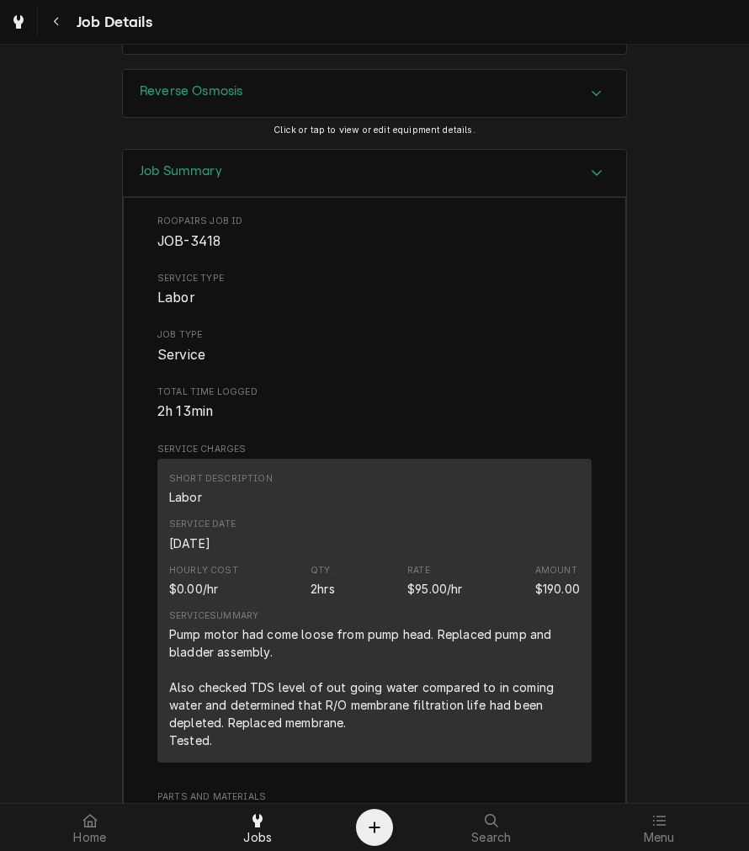
scroll to position [1813, 0]
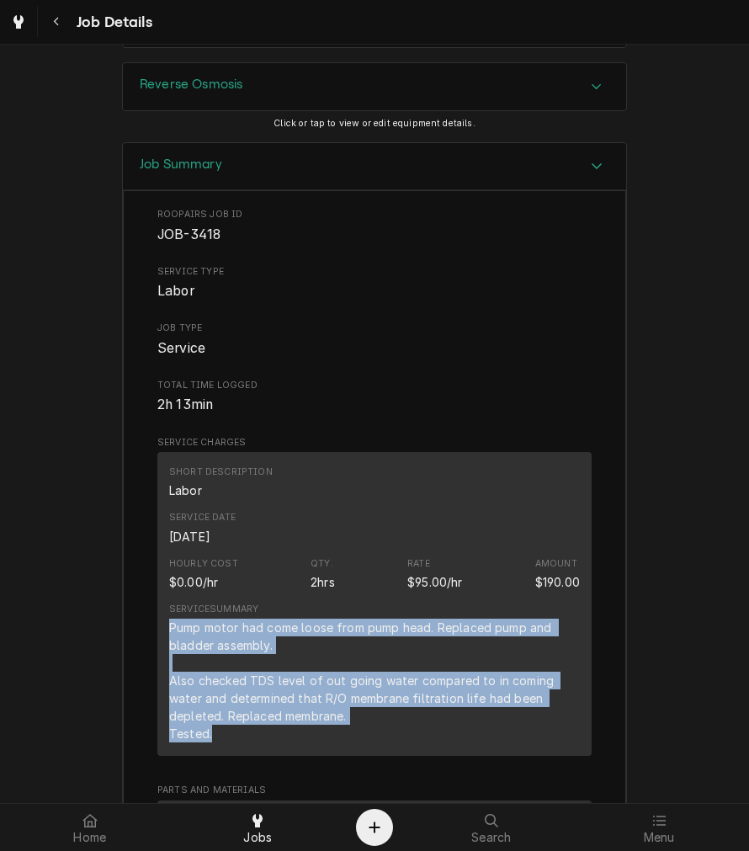
drag, startPoint x: 221, startPoint y: 695, endPoint x: 160, endPoint y: 588, distance: 123.3
click at [160, 588] on div "Short Description Labor Service Date May 5, 2025 Hourly Cost $0.00/hr Qty. 2hrs…" at bounding box center [374, 604] width 434 height 304
copy div "Pump motor had come loose from pump head. Replaced pump and bladder assembly. A…"
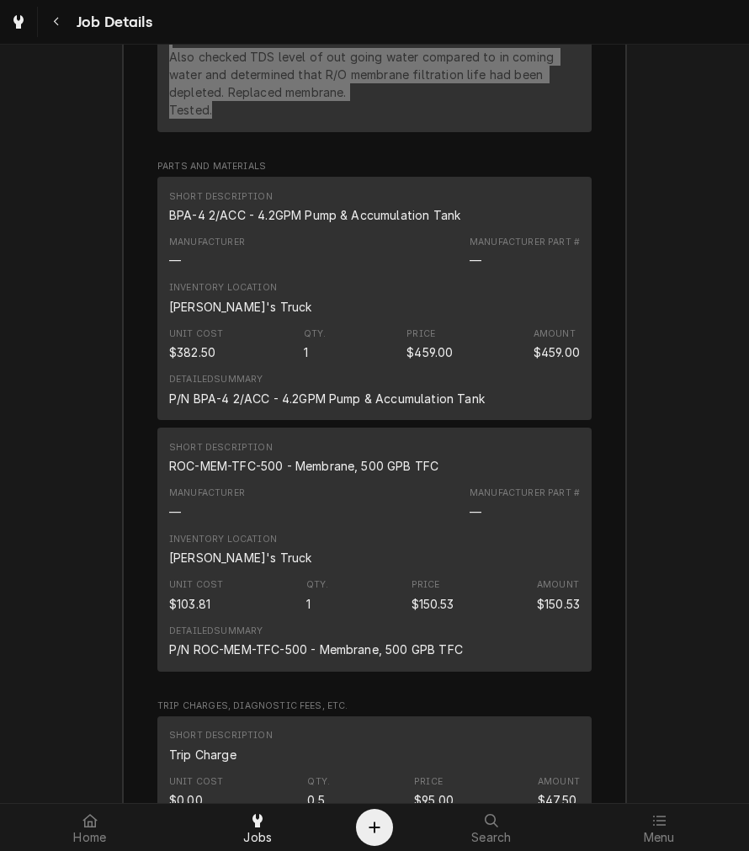
scroll to position [2592, 0]
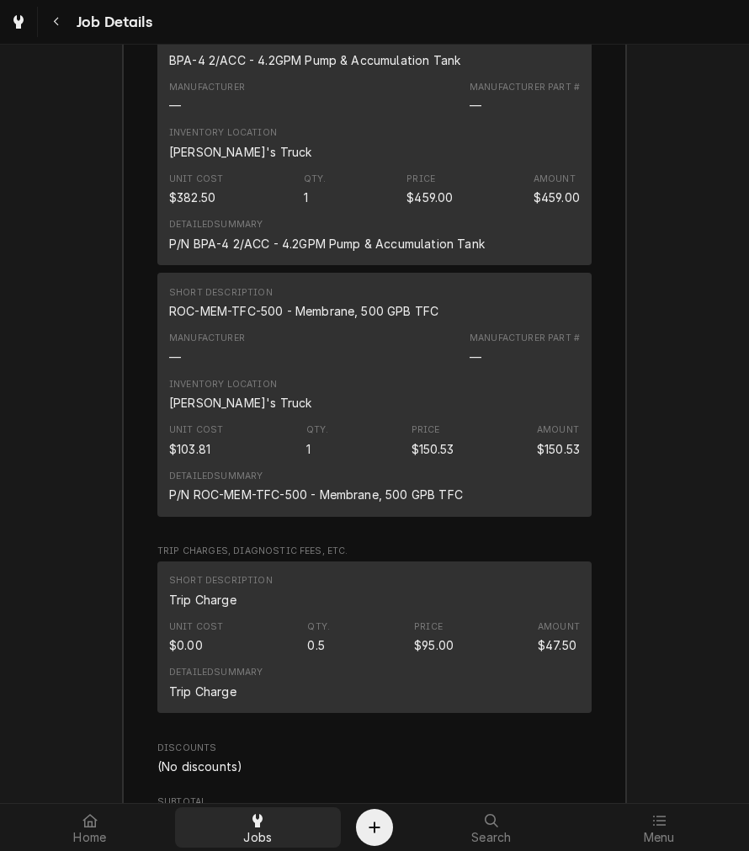
click at [254, 831] on span "Jobs" at bounding box center [257, 837] width 29 height 13
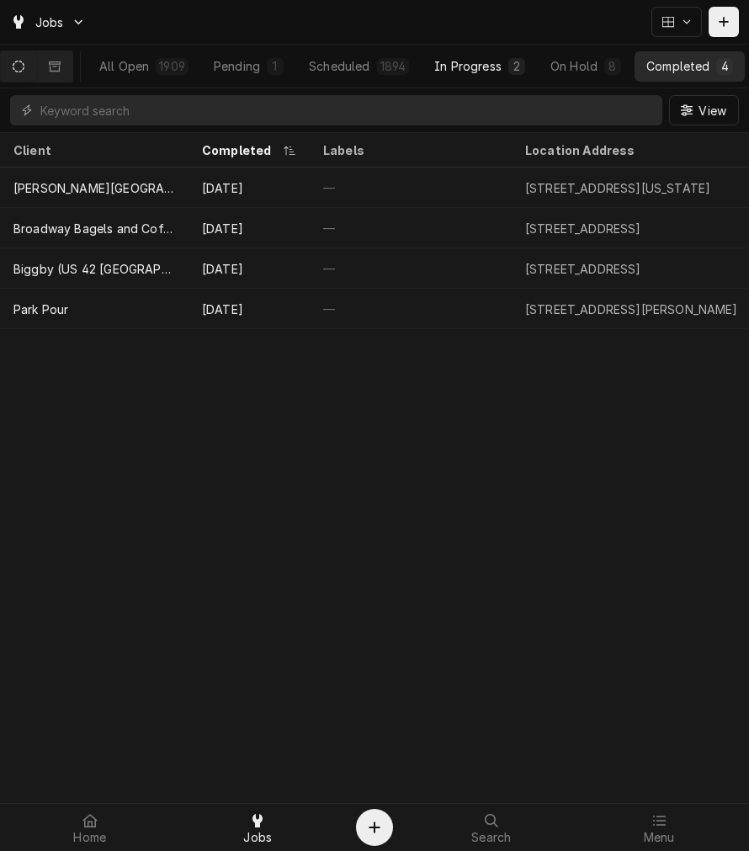
drag, startPoint x: 478, startPoint y: 64, endPoint x: 527, endPoint y: 80, distance: 51.4
click at [478, 64] on div "In Progress" at bounding box center [467, 66] width 67 height 18
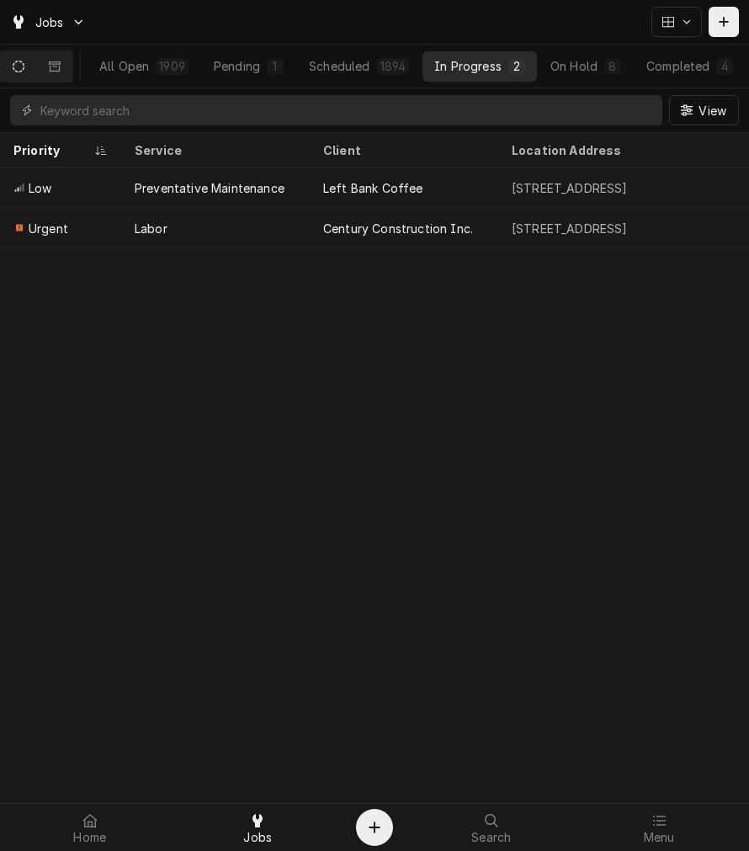
drag, startPoint x: 88, startPoint y: 823, endPoint x: 133, endPoint y: 742, distance: 93.5
click at [87, 823] on icon at bounding box center [90, 820] width 15 height 13
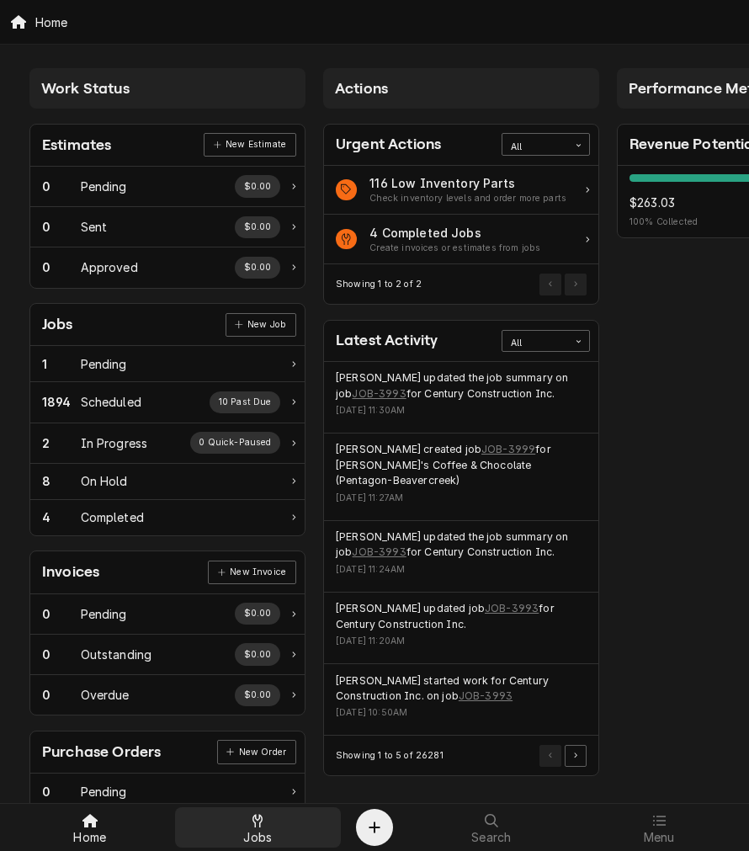
click at [248, 817] on div at bounding box center [258, 821] width 20 height 20
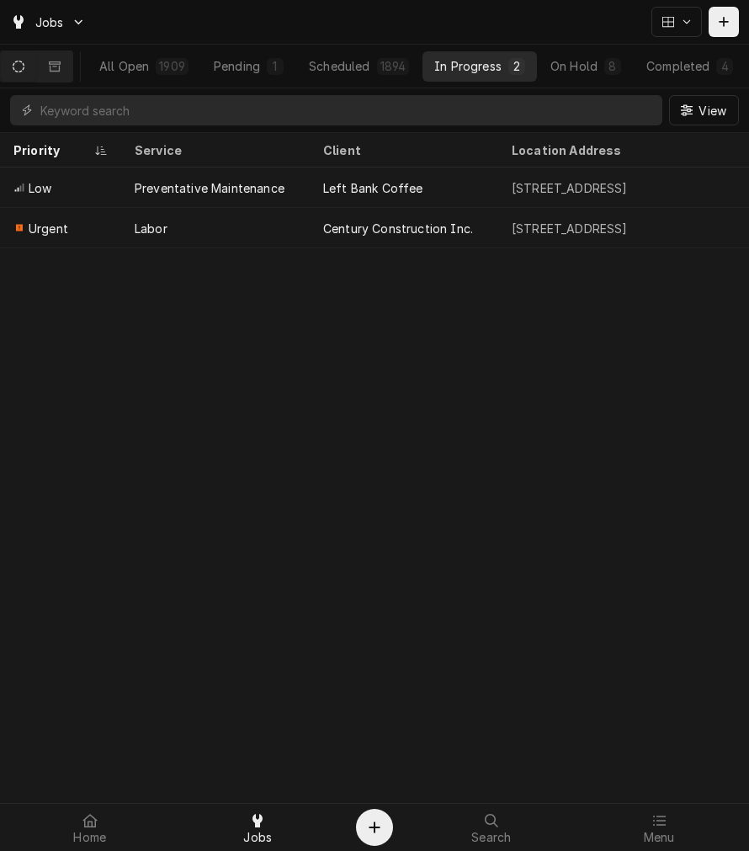
click at [270, 546] on div "Priority Service Client Location Address Labels Techs ID Status Scheduled For S…" at bounding box center [374, 492] width 749 height 718
click at [94, 564] on div "Priority Service Client Location Address Labels Techs ID Status Scheduled For S…" at bounding box center [374, 492] width 749 height 718
click at [675, 832] on div "Menu" at bounding box center [660, 828] width 160 height 34
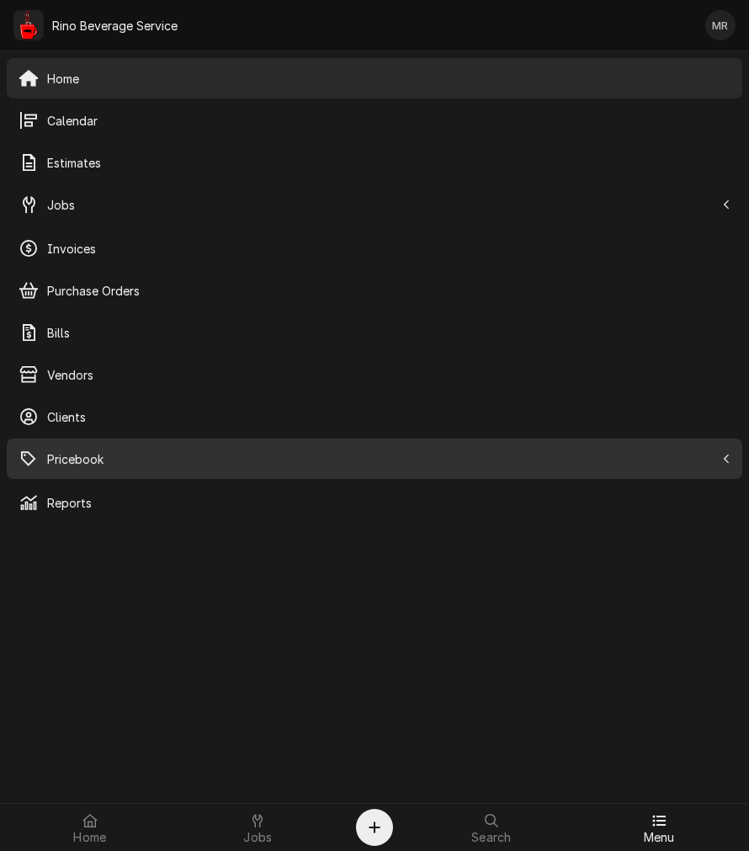
click at [61, 463] on span "Pricebook" at bounding box center [381, 459] width 668 height 18
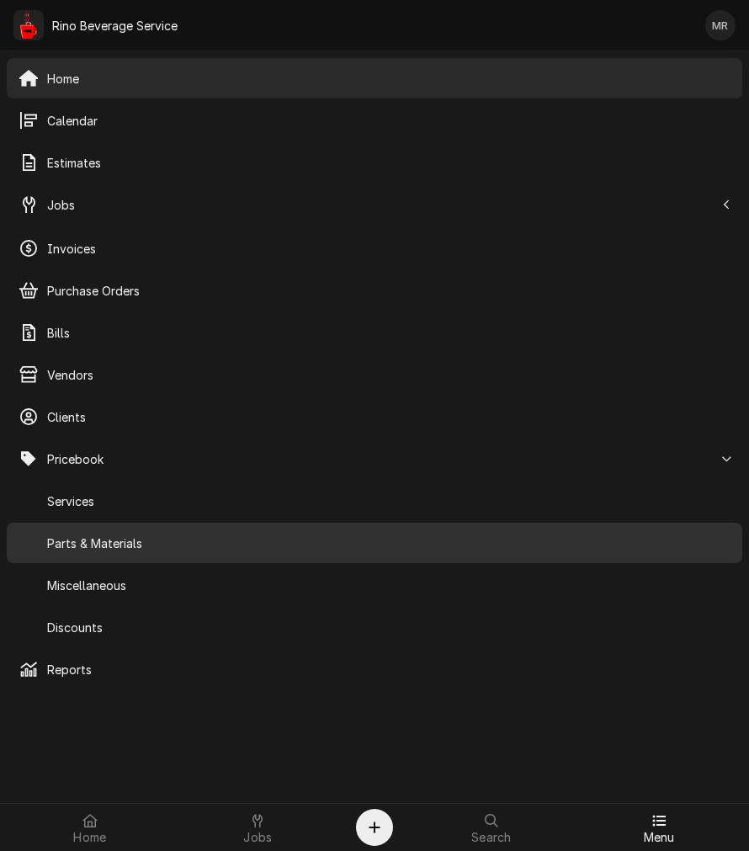
click at [97, 552] on div "Parts & Materials" at bounding box center [374, 543] width 729 height 34
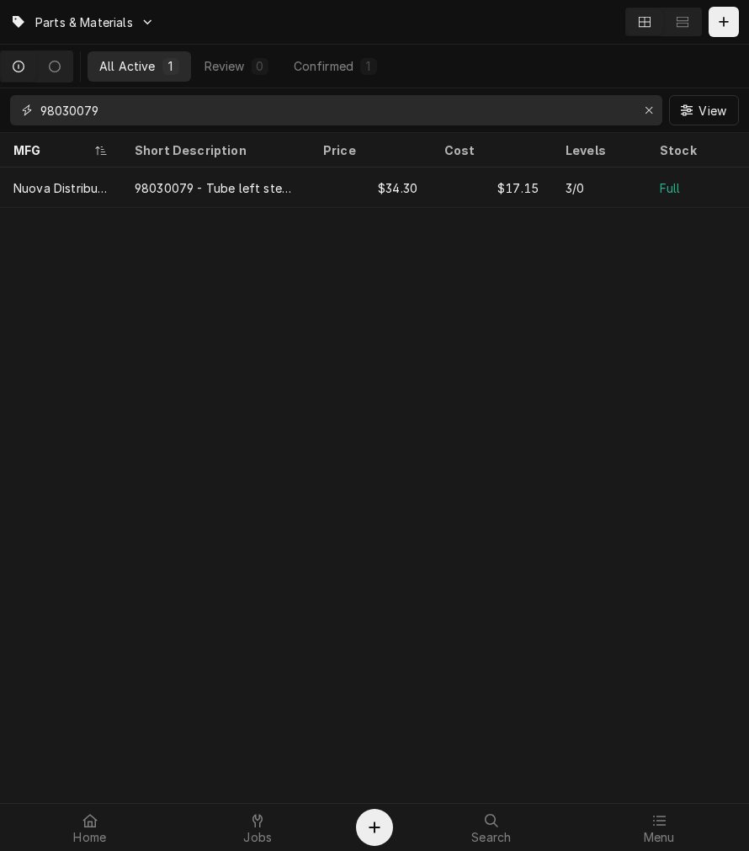
drag, startPoint x: 114, startPoint y: 104, endPoint x: -239, endPoint y: 97, distance: 352.9
click at [0, 97] on html "Parts & Materials All Active 1 Review 0 Confirmed 1 98030079 View MFG Short Des…" at bounding box center [374, 425] width 749 height 851
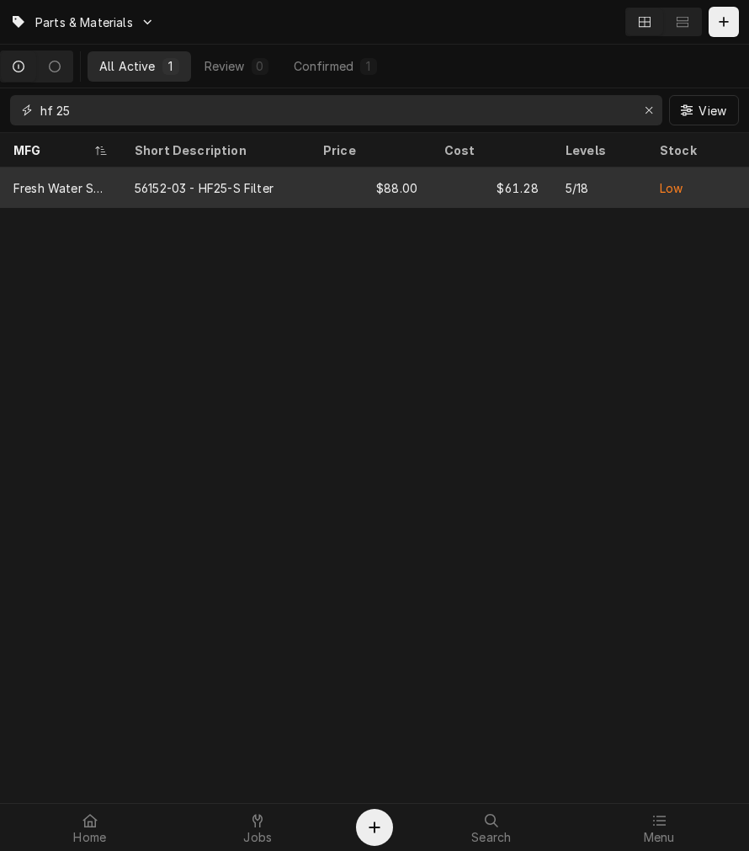
type input "hf 25"
click at [375, 181] on div "$88.00" at bounding box center [370, 188] width 121 height 40
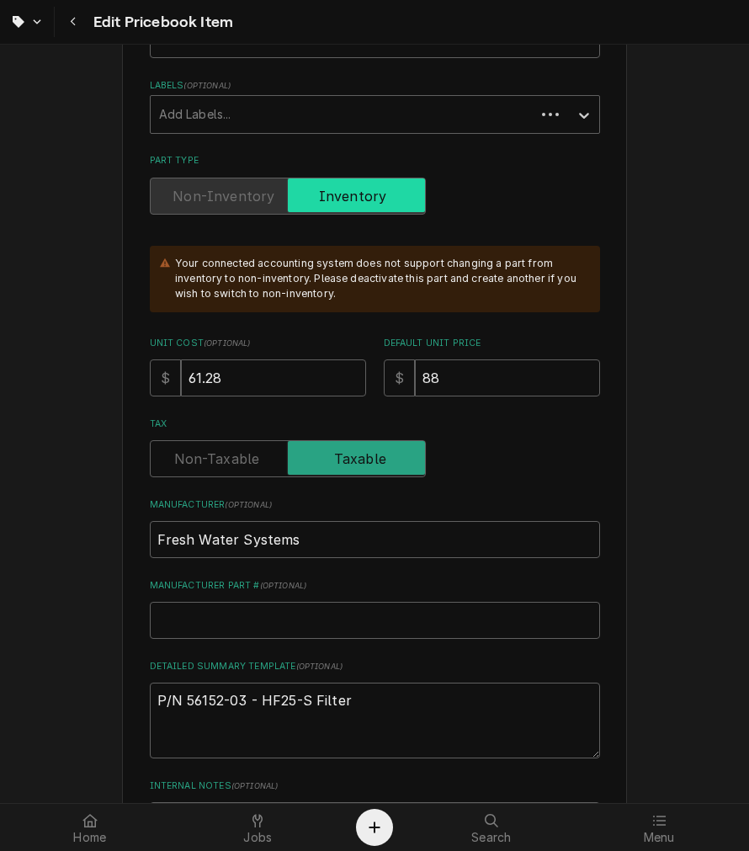
type textarea "x"
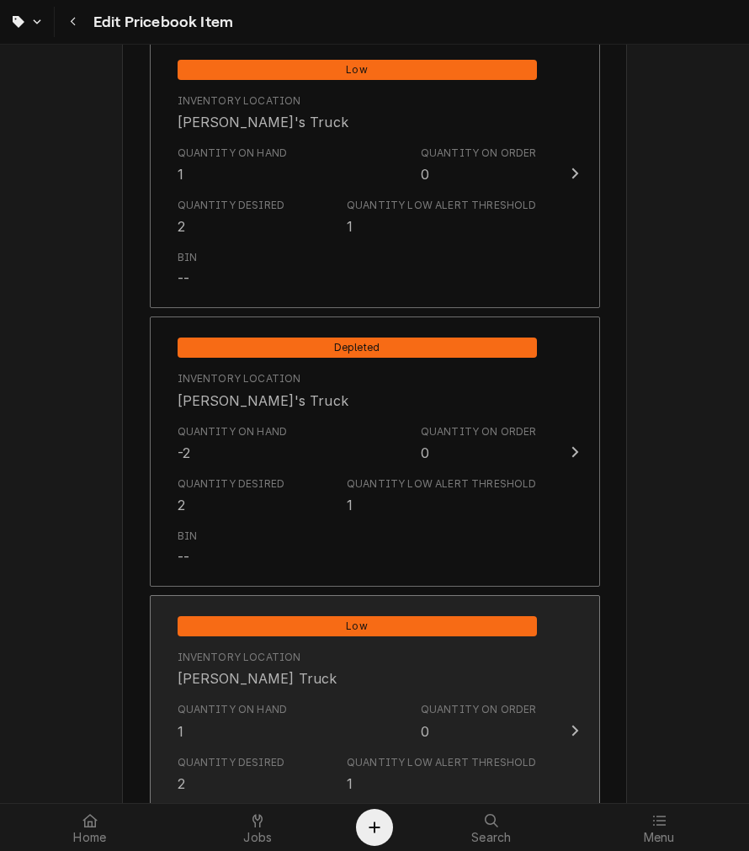
scroll to position [1403, 0]
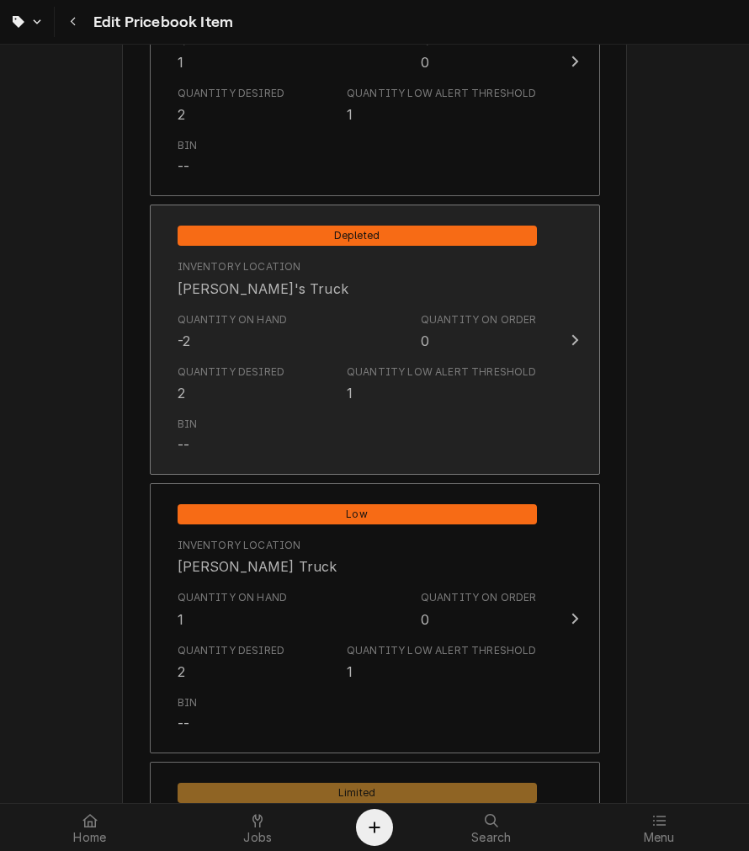
click at [296, 386] on div "Quantity Desired 2 Quantity Low Alert Threshold 1" at bounding box center [358, 384] width 360 height 52
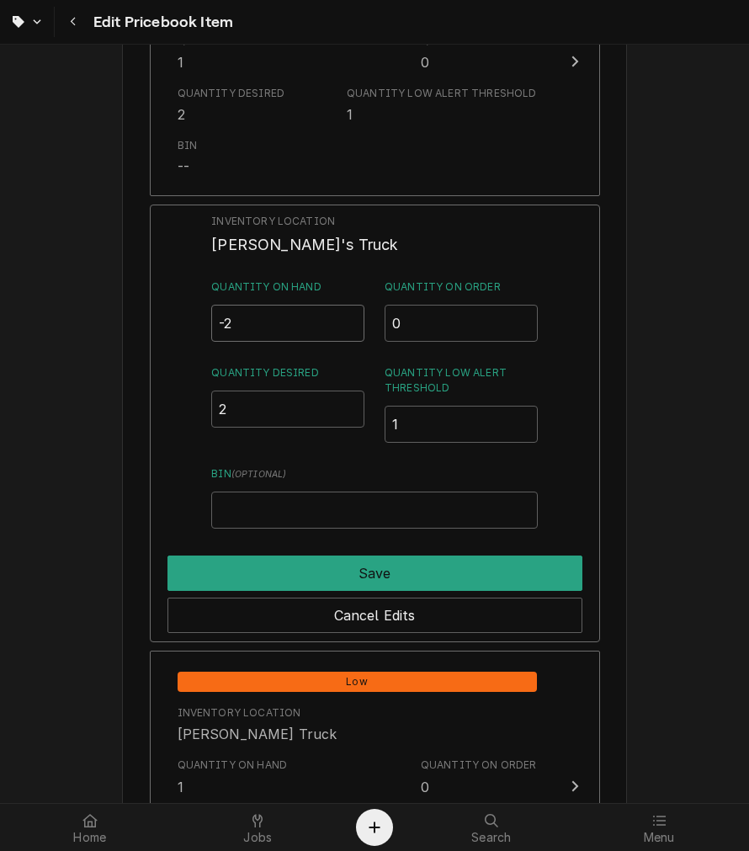
drag, startPoint x: 290, startPoint y: 322, endPoint x: -106, endPoint y: 338, distance: 396.9
click at [0, 338] on html "Edit Pricebook Item Use the fields below to edit this PriceBook item. Note that…" at bounding box center [374, 425] width 749 height 851
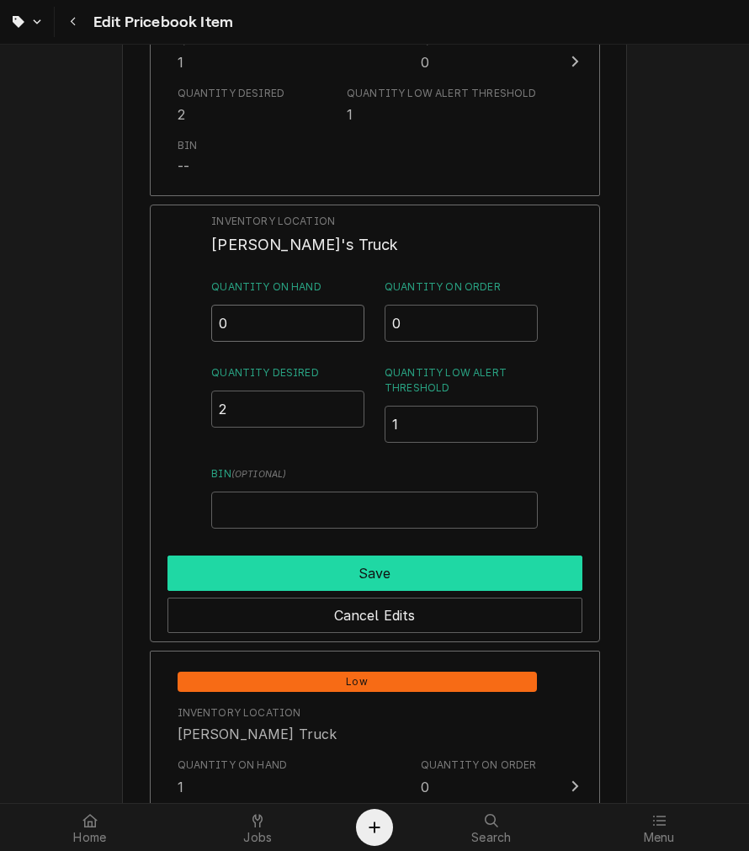
type input "0"
click at [341, 558] on button "Save" at bounding box center [375, 573] width 415 height 35
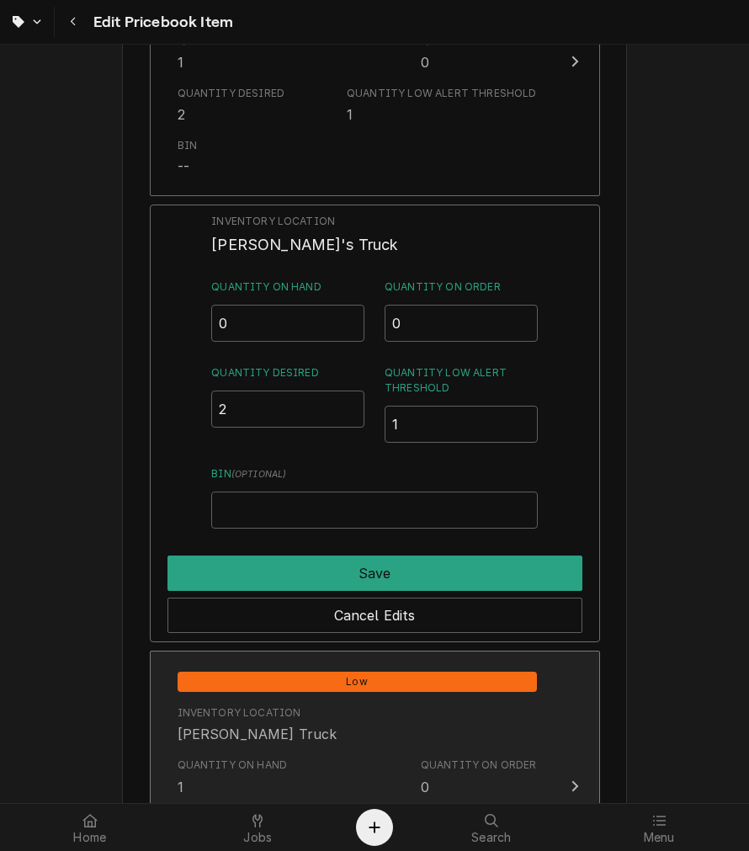
type textarea "x"
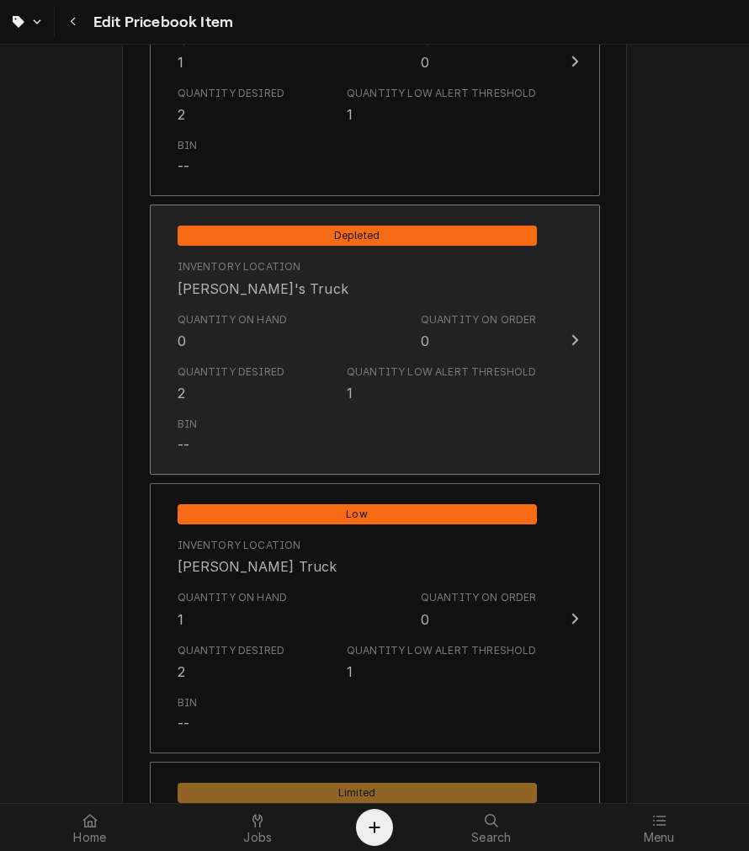
click at [265, 365] on div "Quantity Desired" at bounding box center [232, 372] width 108 height 15
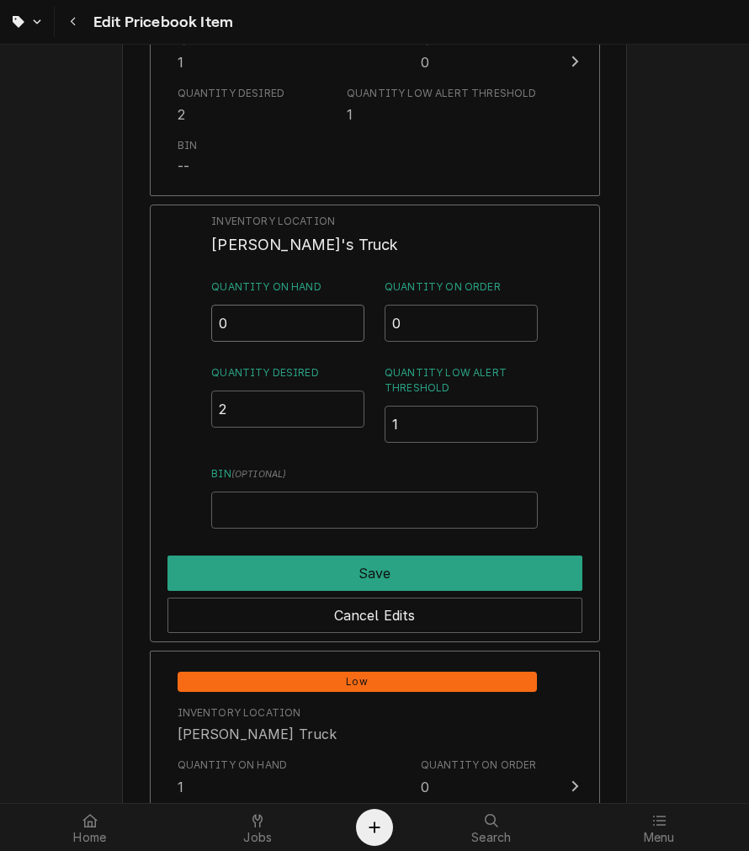
drag, startPoint x: 258, startPoint y: 326, endPoint x: -56, endPoint y: 326, distance: 314.1
click at [0, 326] on html "Edit Pricebook Item Use the fields below to edit this PriceBook item. Note that…" at bounding box center [374, 425] width 749 height 851
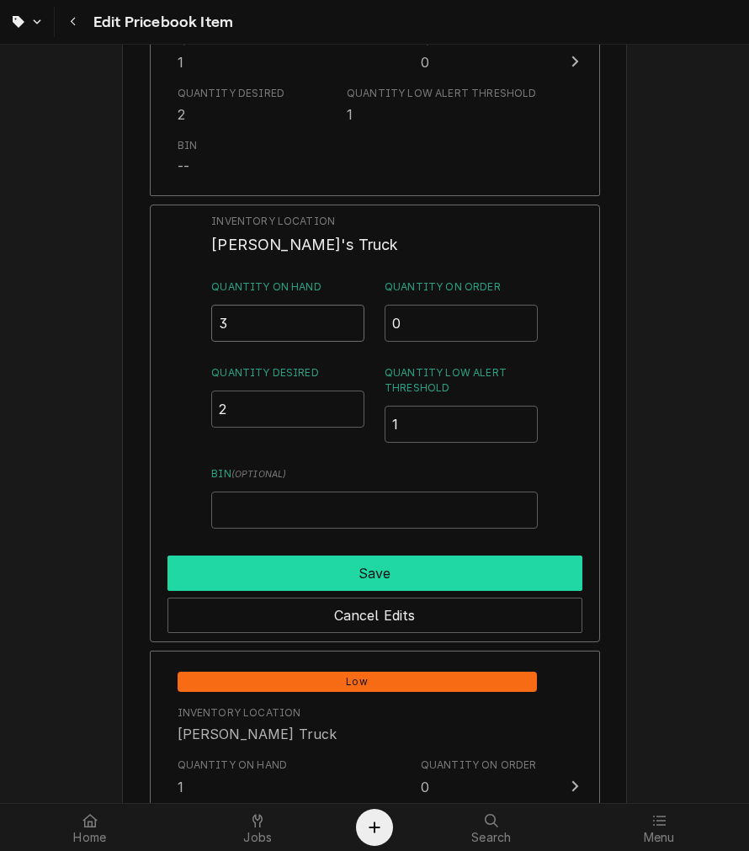
type input "3"
click at [335, 562] on button "Save" at bounding box center [375, 573] width 415 height 35
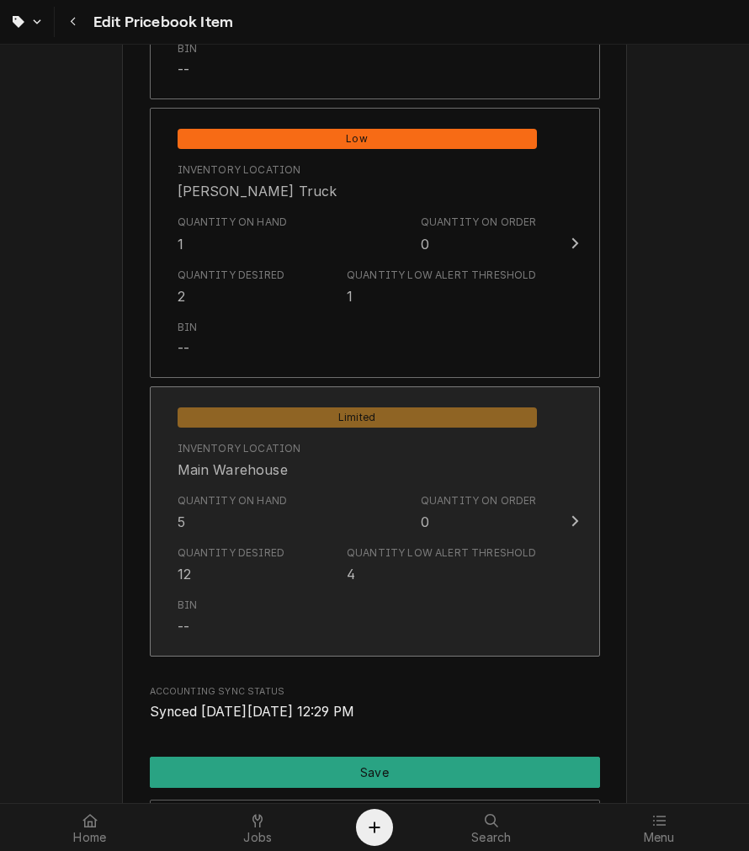
scroll to position [1871, 0]
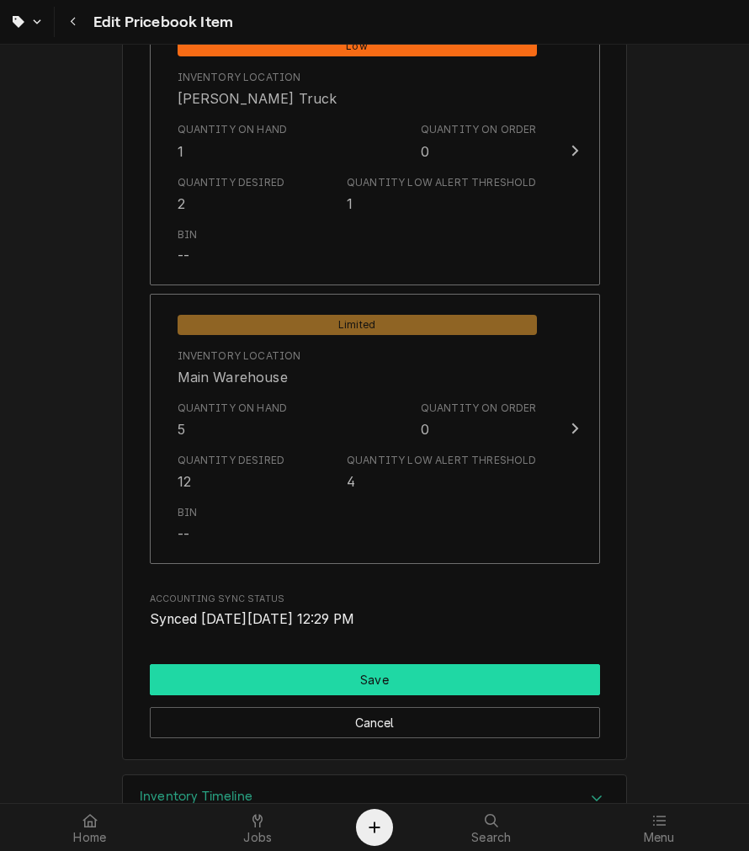
drag, startPoint x: 292, startPoint y: 679, endPoint x: 263, endPoint y: 603, distance: 82.1
click at [293, 672] on button "Save" at bounding box center [375, 679] width 450 height 31
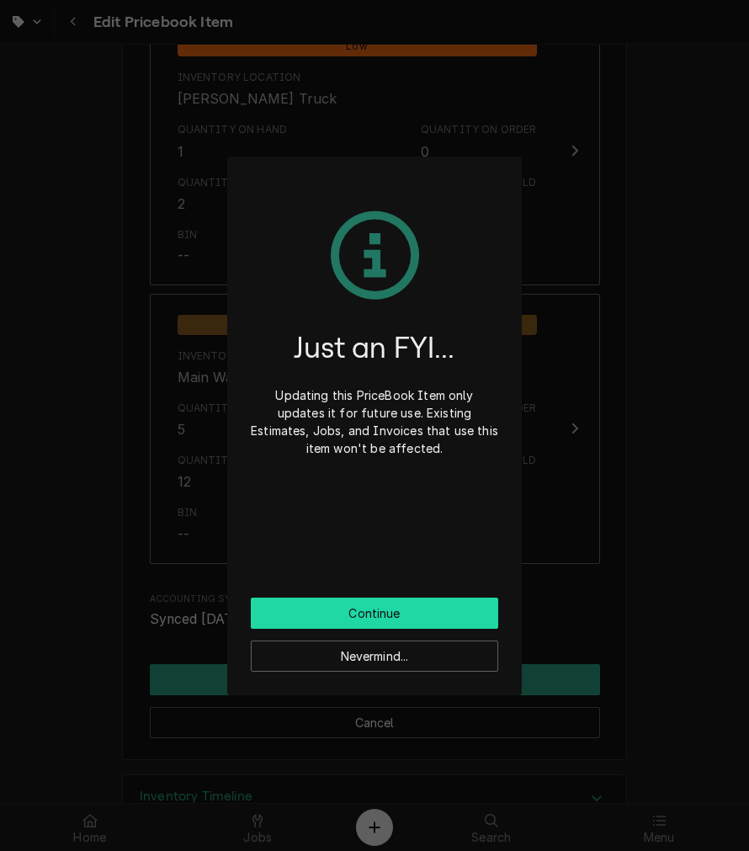
drag, startPoint x: 368, startPoint y: 613, endPoint x: 356, endPoint y: 280, distance: 333.6
click at [368, 610] on button "Continue" at bounding box center [375, 613] width 248 height 31
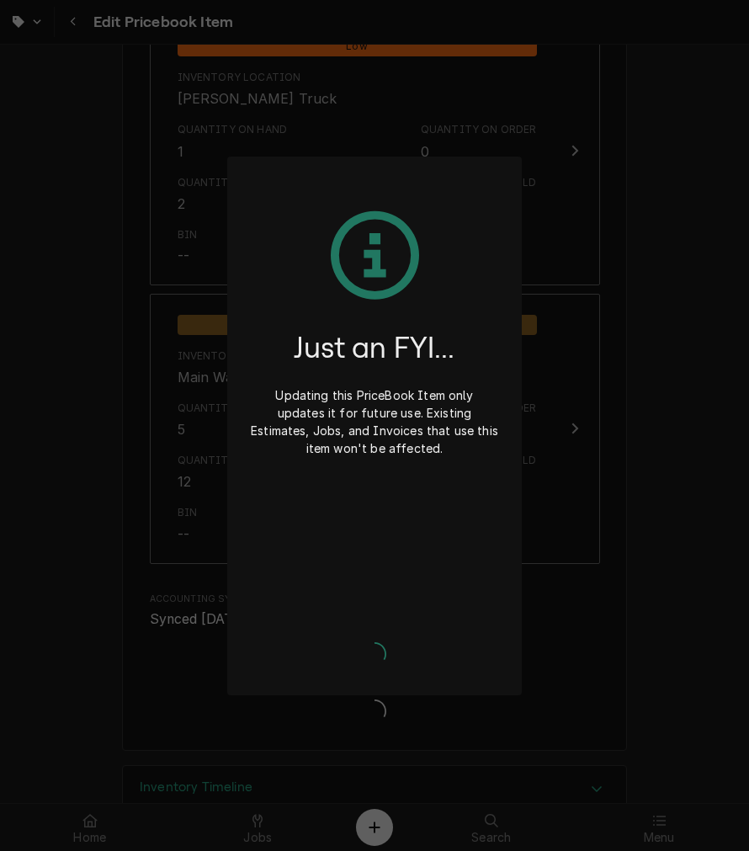
type textarea "x"
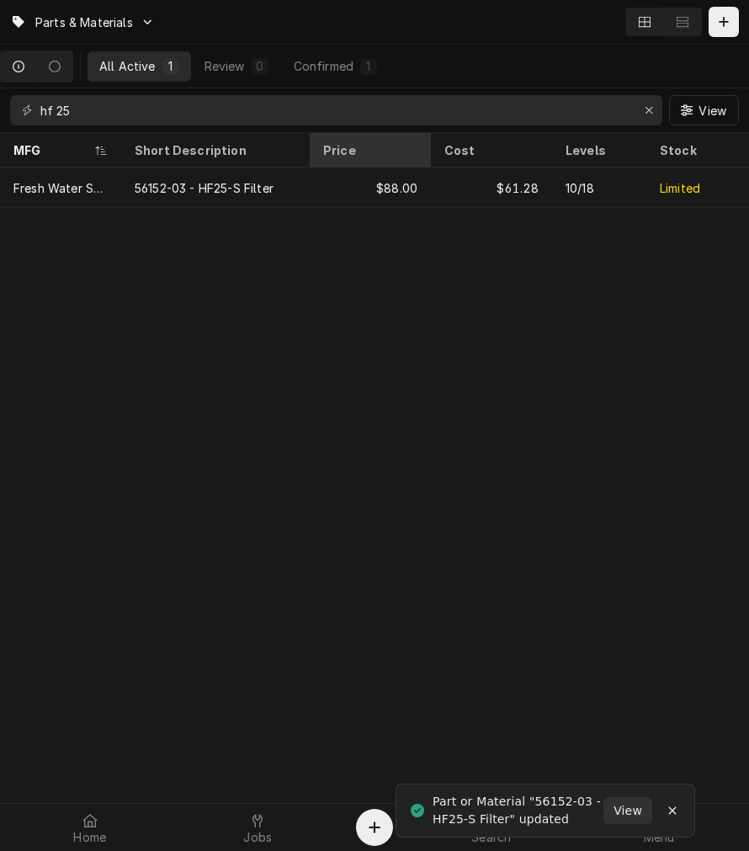
click at [345, 181] on div "$88.00" at bounding box center [370, 188] width 121 height 40
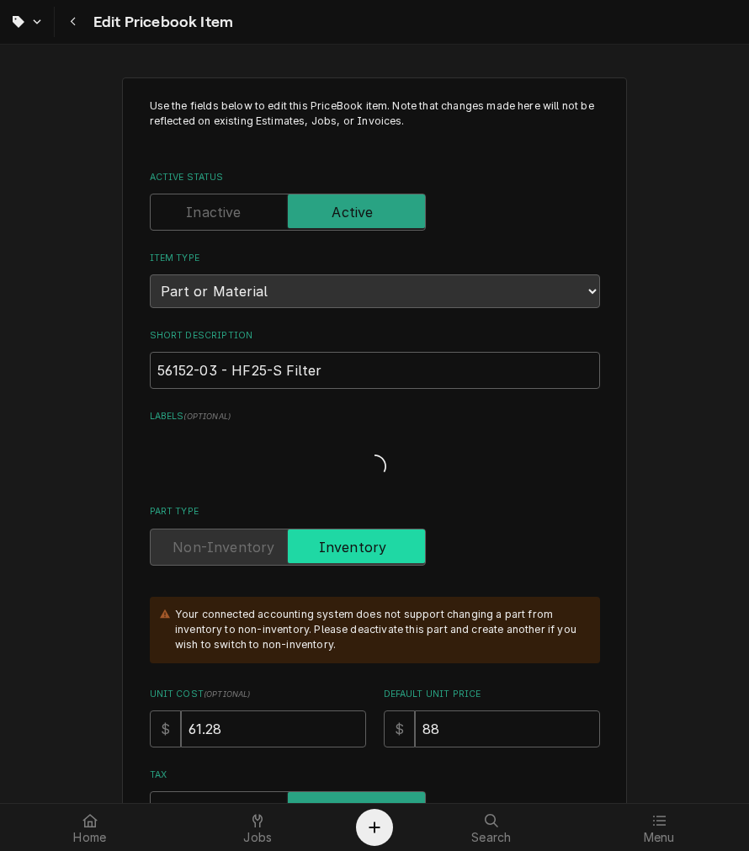
type textarea "x"
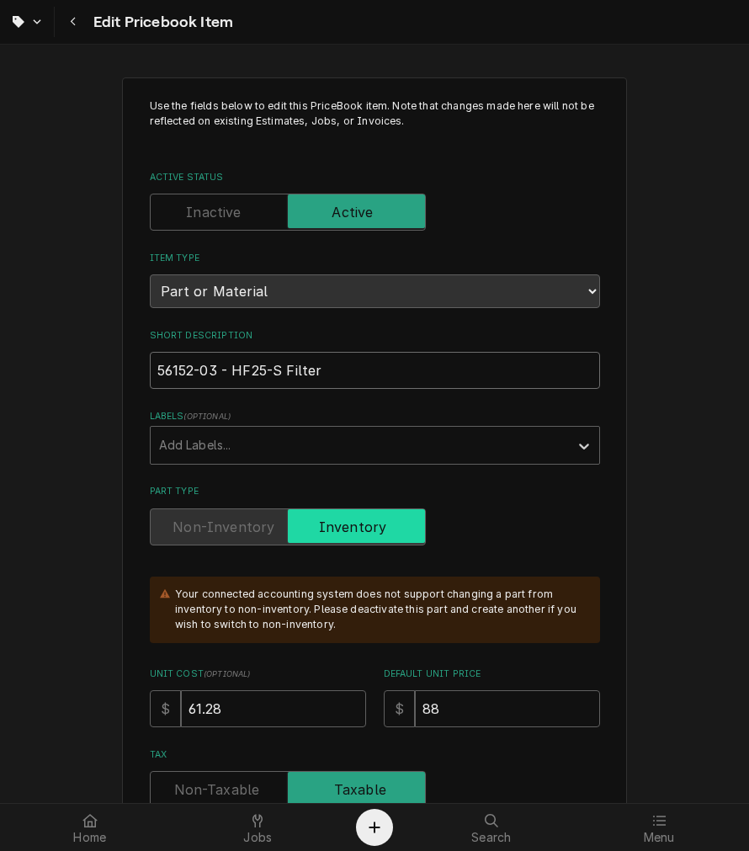
drag, startPoint x: 313, startPoint y: 377, endPoint x: -826, endPoint y: 346, distance: 1139.6
click at [0, 346] on html "Edit Pricebook Item Use the fields below to edit this PriceBook item. Note that…" at bounding box center [374, 425] width 749 height 851
click at [61, 24] on button "Navigate back" at bounding box center [73, 22] width 30 height 30
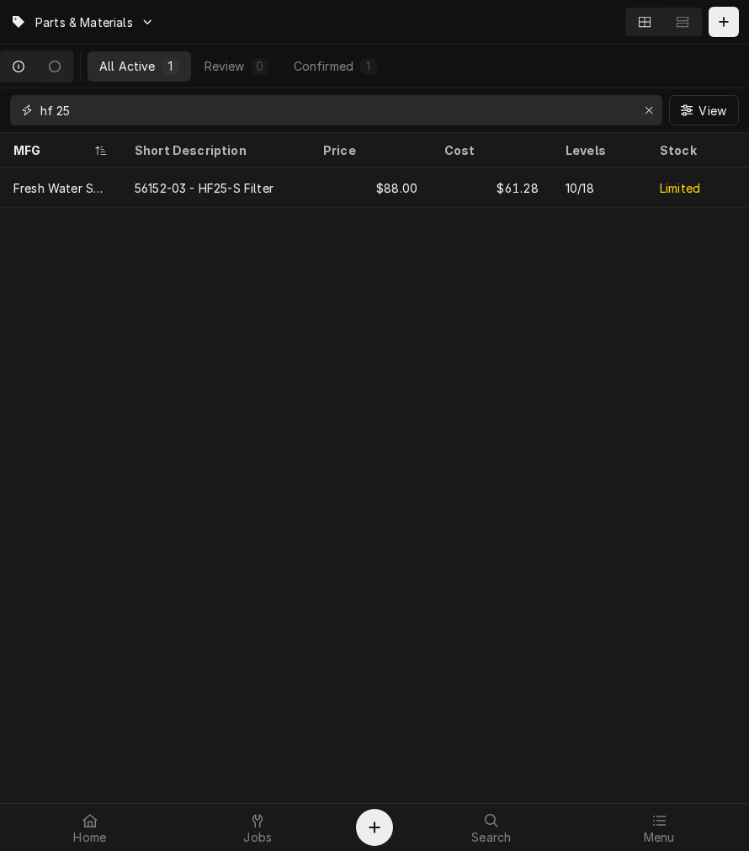
drag, startPoint x: 71, startPoint y: 120, endPoint x: -866, endPoint y: 111, distance: 936.3
click at [0, 111] on html "Parts & Materials All Active 1 Review 0 Confirmed 1 hf 25 View MFG Short Descri…" at bounding box center [374, 425] width 749 height 851
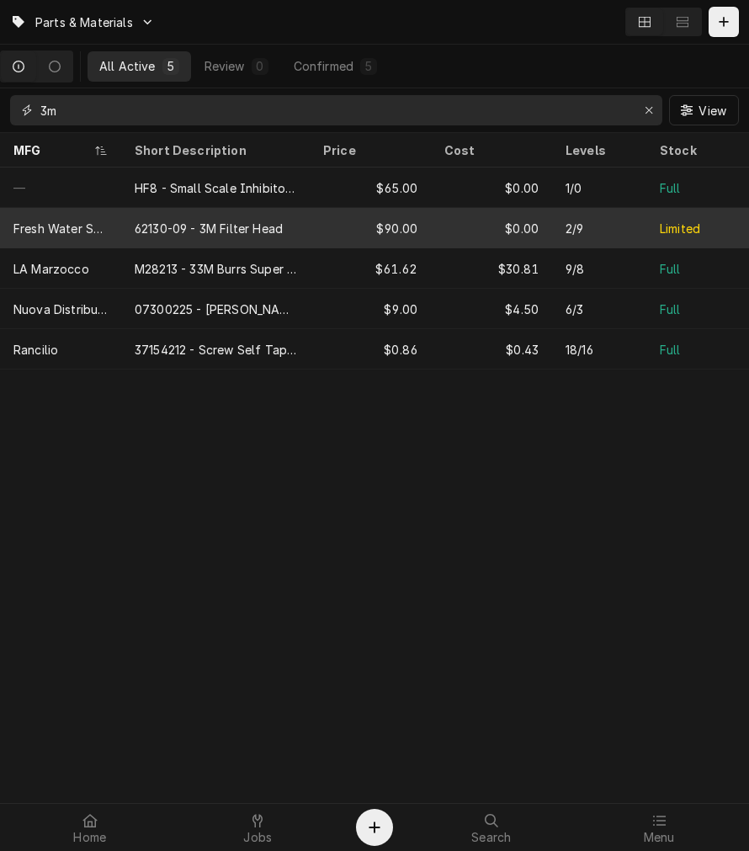
type input "3m"
click at [192, 216] on div "62130-09 - 3M Filter Head" at bounding box center [215, 228] width 189 height 40
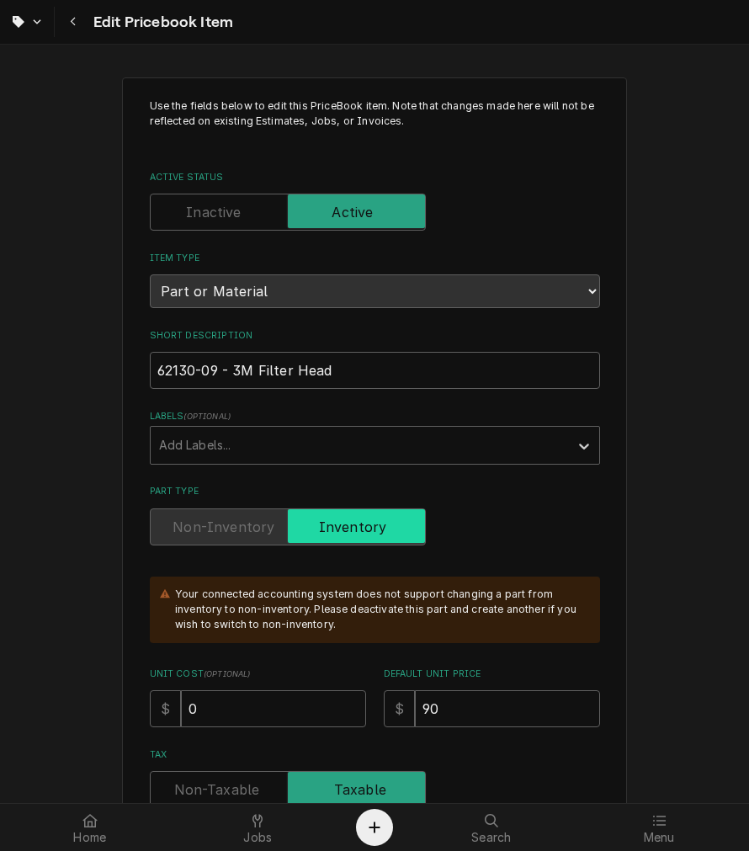
type textarea "x"
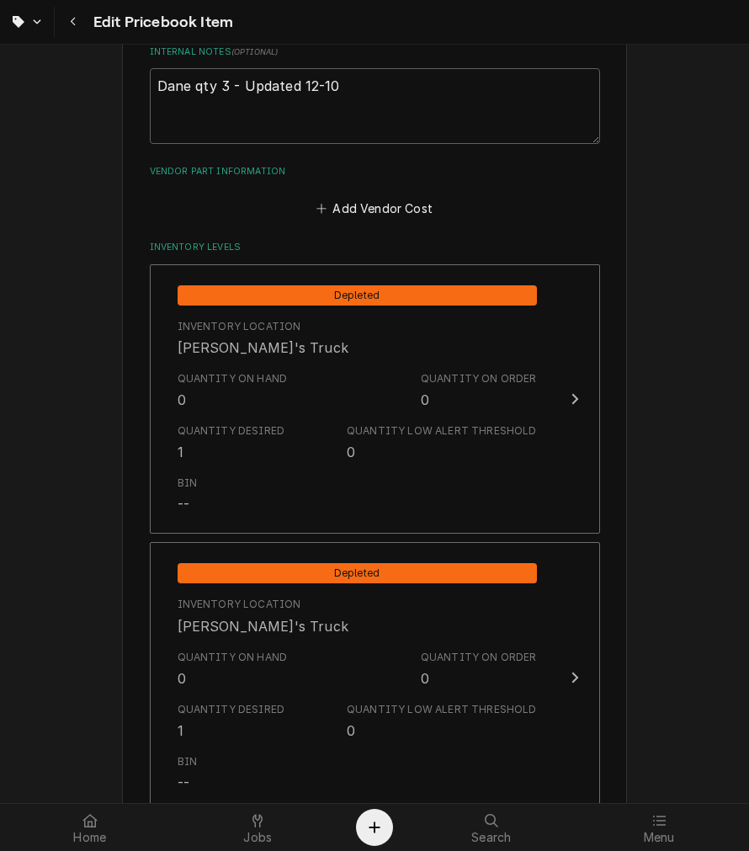
scroll to position [754, 0]
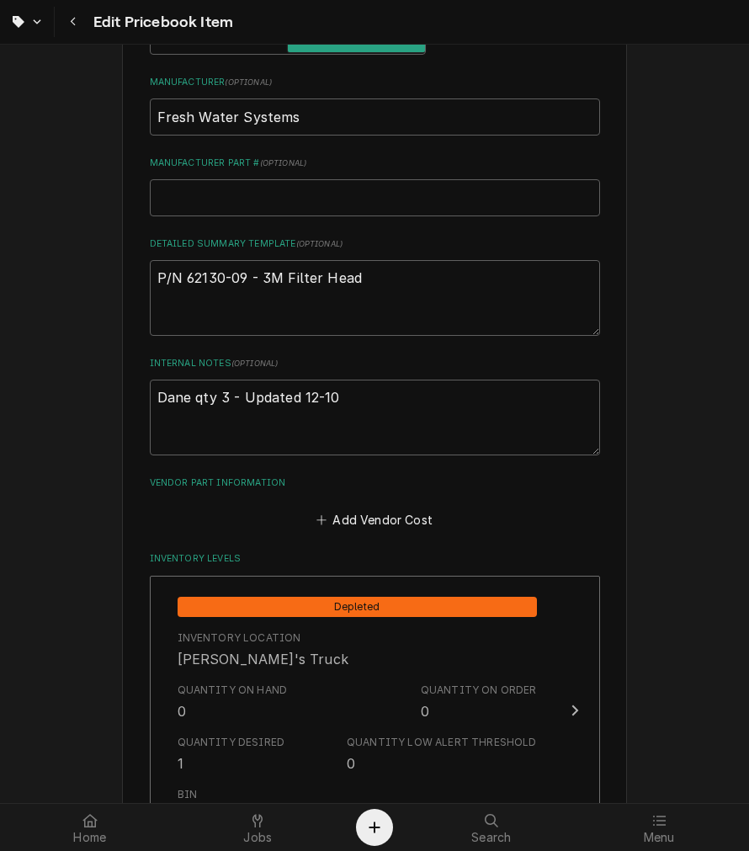
click at [624, 414] on div "Use the fields below to edit this PriceBook item. Note that changes made here w…" at bounding box center [374, 600] width 749 height 2583
click at [493, 415] on textarea "Dane qty 3 - Updated 12-10" at bounding box center [375, 418] width 450 height 76
click at [619, 330] on div "Use the fields below to edit this PriceBook item. Note that changes made here w…" at bounding box center [374, 601] width 505 height 2554
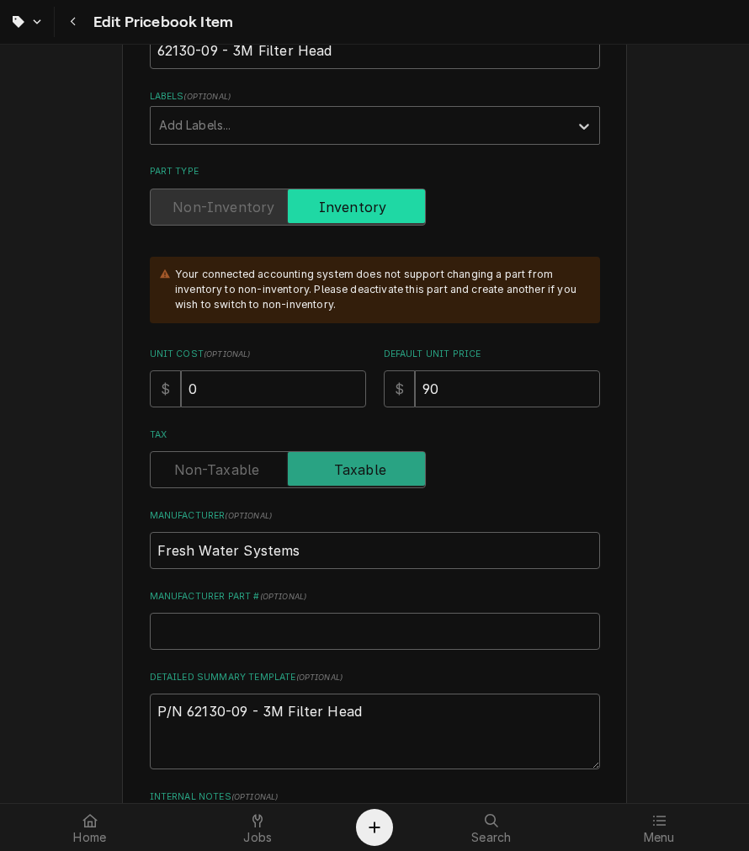
scroll to position [0, 0]
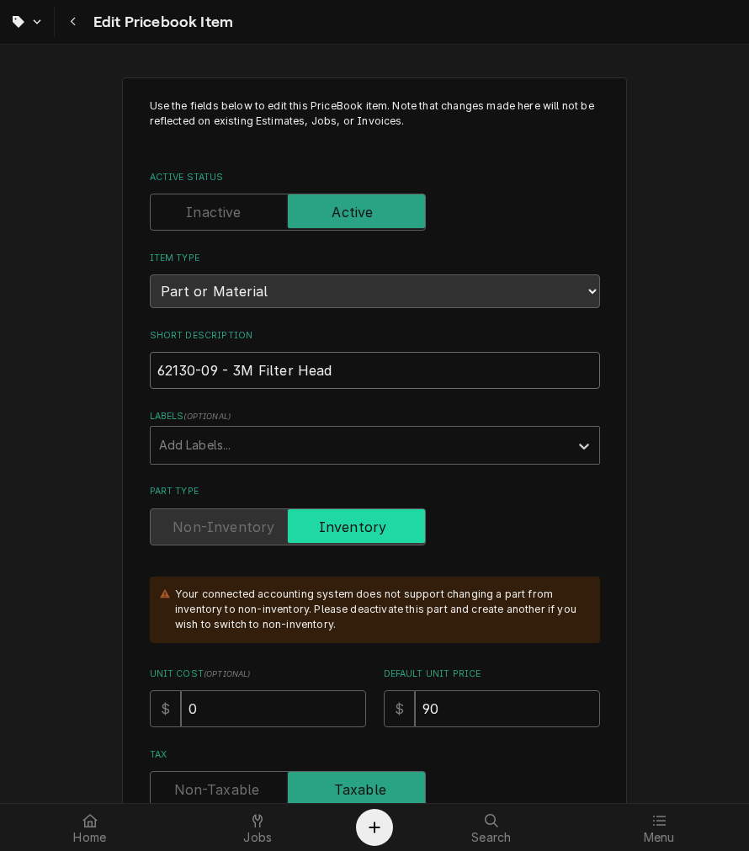
drag, startPoint x: 365, startPoint y: 352, endPoint x: 88, endPoint y: 413, distance: 283.6
click at [74, 35] on button "Navigate back" at bounding box center [73, 22] width 30 height 30
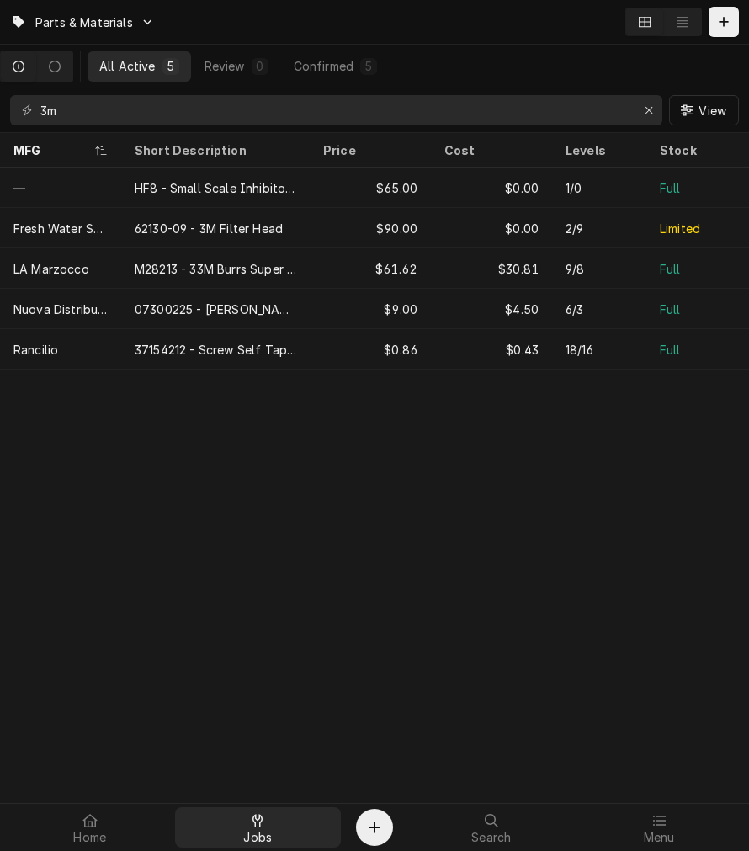
click at [278, 826] on div "Jobs" at bounding box center [259, 828] width 160 height 34
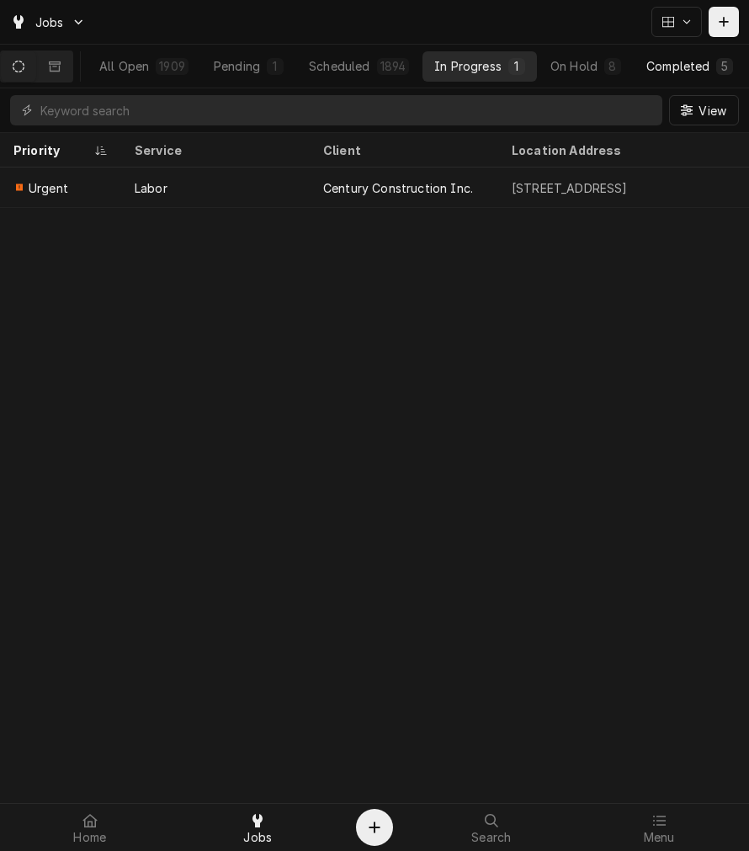
click at [682, 64] on div "Completed" at bounding box center [678, 66] width 63 height 18
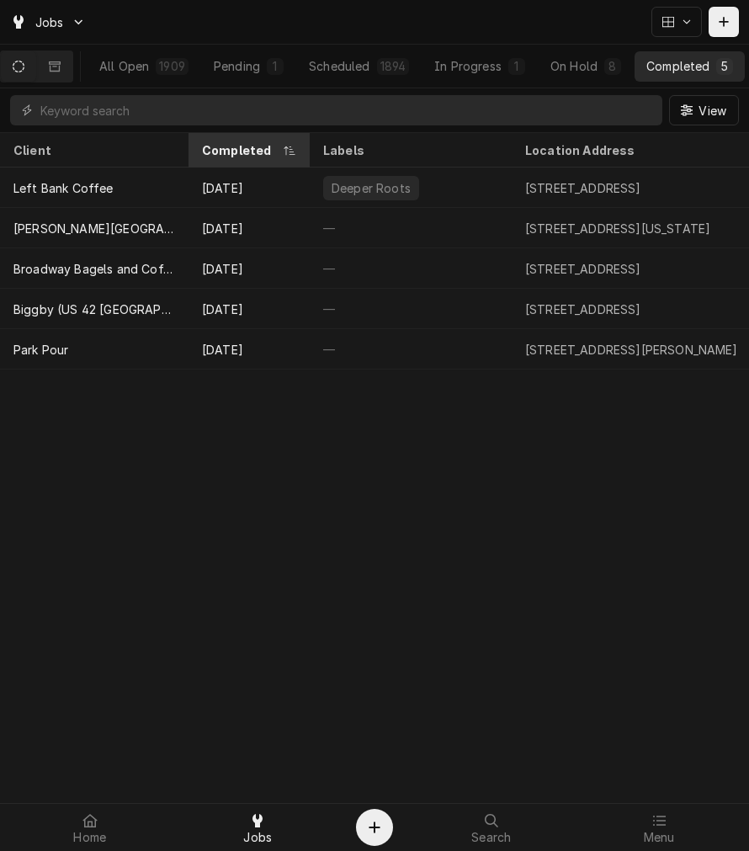
click at [240, 157] on div "Completed" at bounding box center [249, 150] width 115 height 28
click at [247, 156] on div "Completed" at bounding box center [249, 150] width 115 height 28
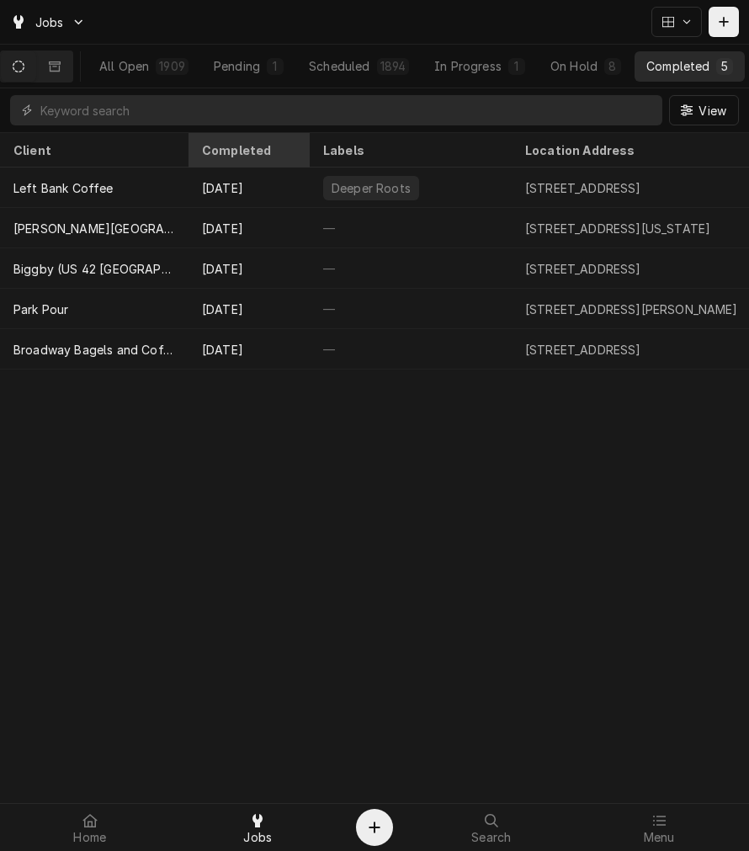
click at [247, 156] on div "Completed" at bounding box center [249, 150] width 115 height 28
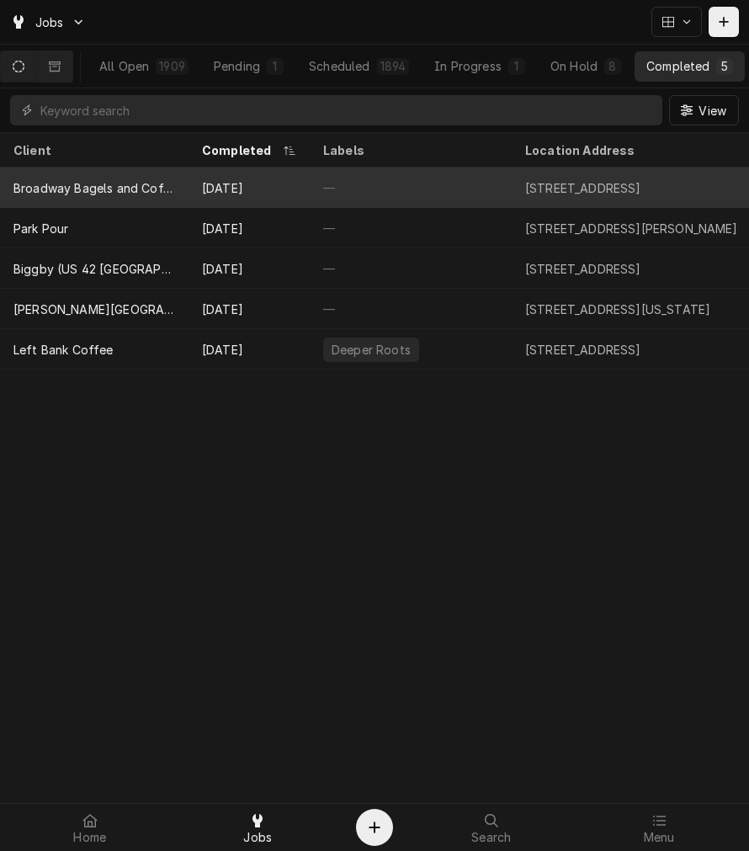
click at [272, 192] on div "[DATE]" at bounding box center [249, 188] width 121 height 40
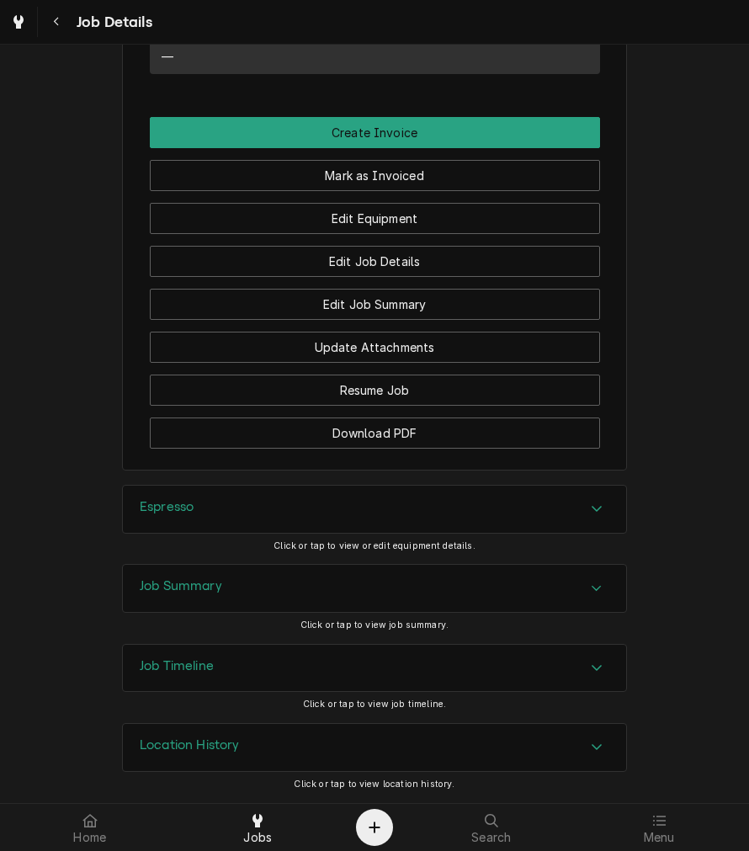
scroll to position [1290, 0]
click at [213, 514] on div "Espresso" at bounding box center [375, 509] width 504 height 47
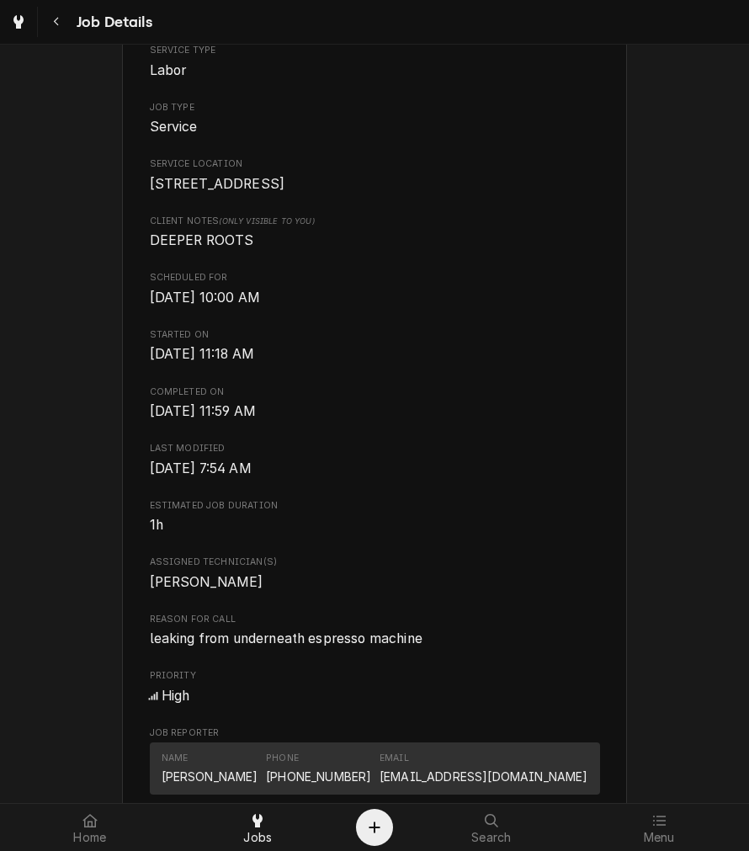
scroll to position [354, 0]
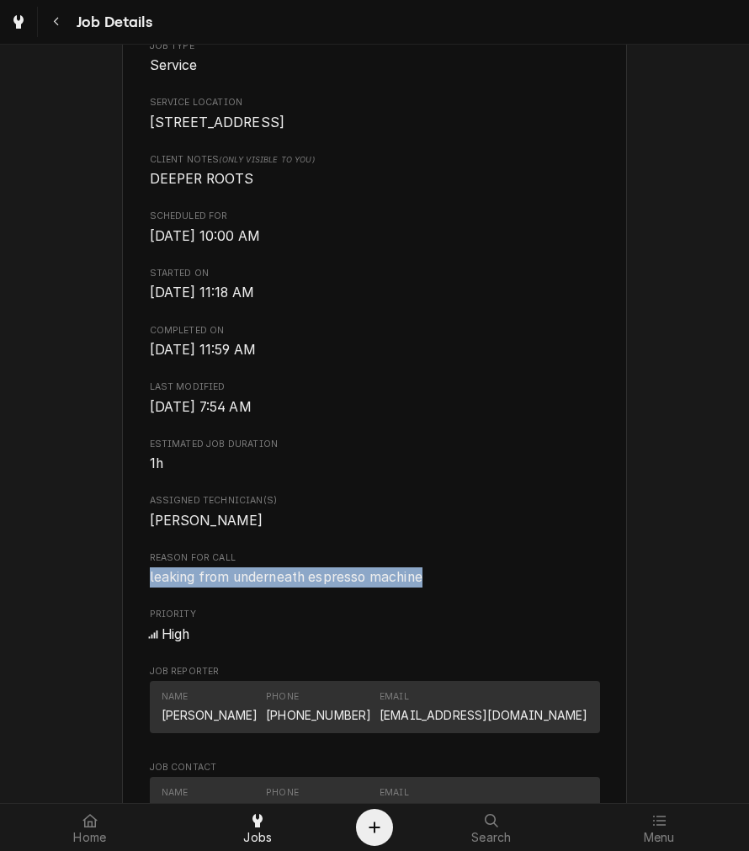
drag, startPoint x: 429, startPoint y: 598, endPoint x: 87, endPoint y: 609, distance: 342.9
click at [87, 609] on div "Completed and Uninvoiced Broadway Bagels and Coffeehouse [STREET_ADDRESS] Open …" at bounding box center [374, 554] width 749 height 1692
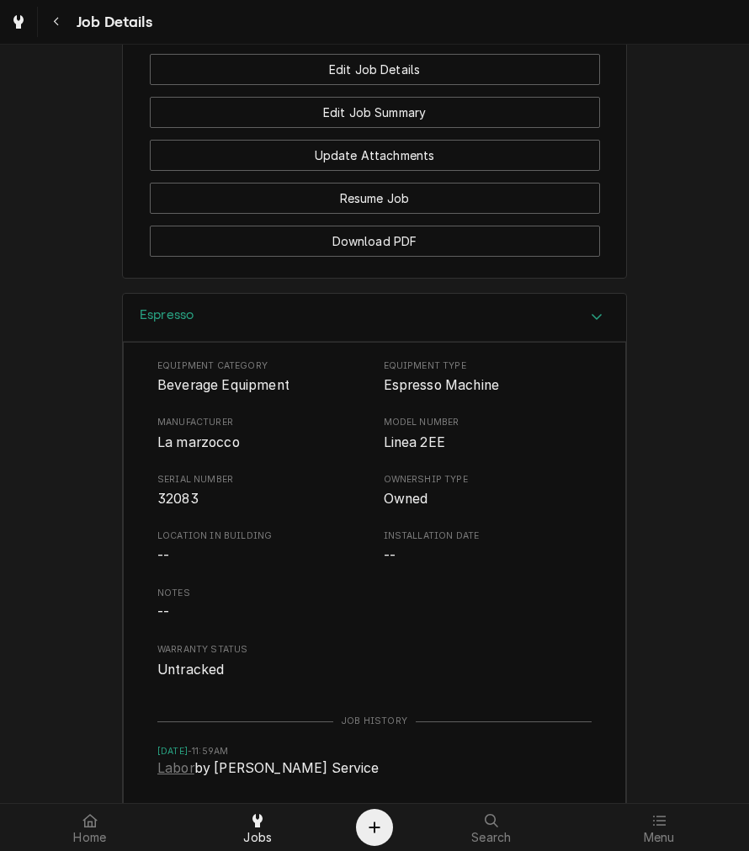
scroll to position [1559, 0]
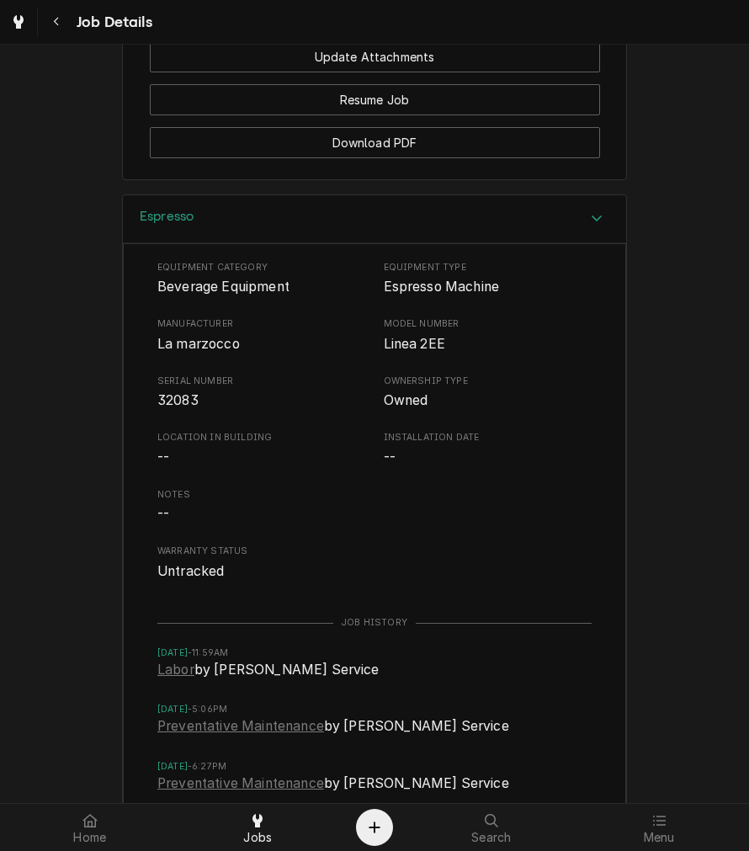
click at [262, 232] on div "Espresso" at bounding box center [375, 219] width 504 height 48
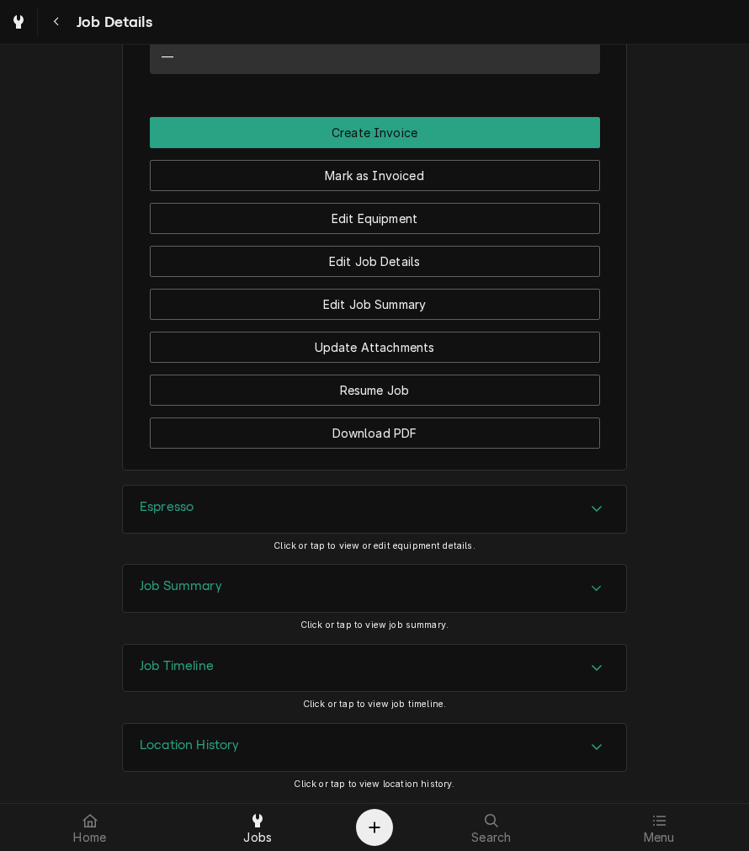
click at [132, 608] on div "Job Summary" at bounding box center [375, 588] width 504 height 47
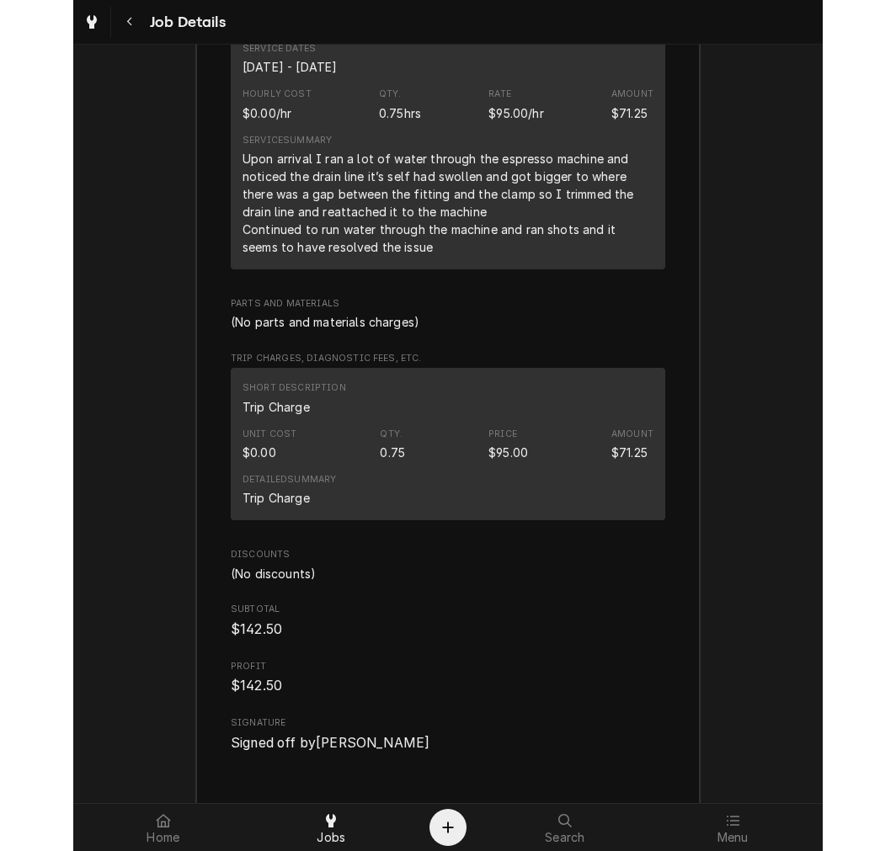
scroll to position [2069, 0]
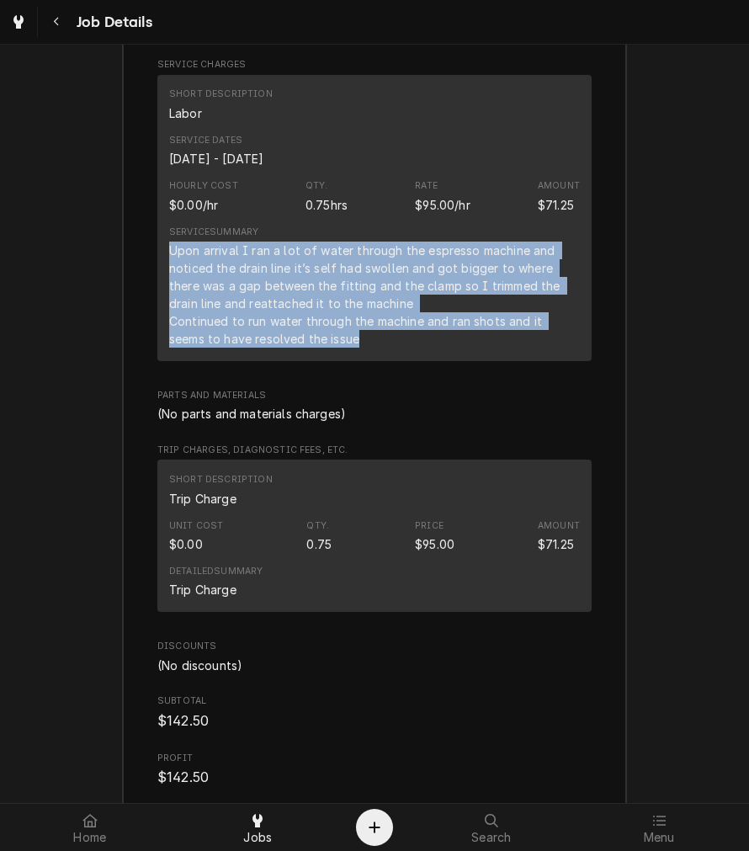
drag, startPoint x: 325, startPoint y: 371, endPoint x: 153, endPoint y: 264, distance: 202.3
click at [157, 264] on div "Short Description Labor Service Dates [DATE] - [DATE] Hourly Cost $0.00/hr Qty.…" at bounding box center [374, 218] width 434 height 286
copy div "Upon arrival I ran a lot of water through the espresso machine and noticed the …"
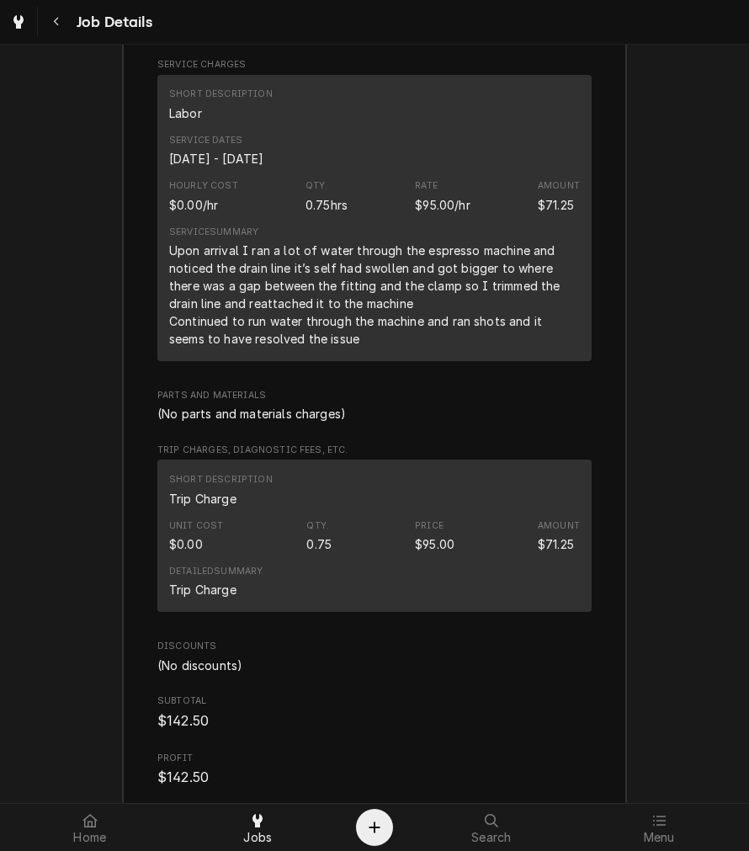
click at [32, 759] on div "Job Summary Roopairs Job ID JOB-3979 Service Type Labor Job Type Service Total …" at bounding box center [374, 501] width 749 height 1475
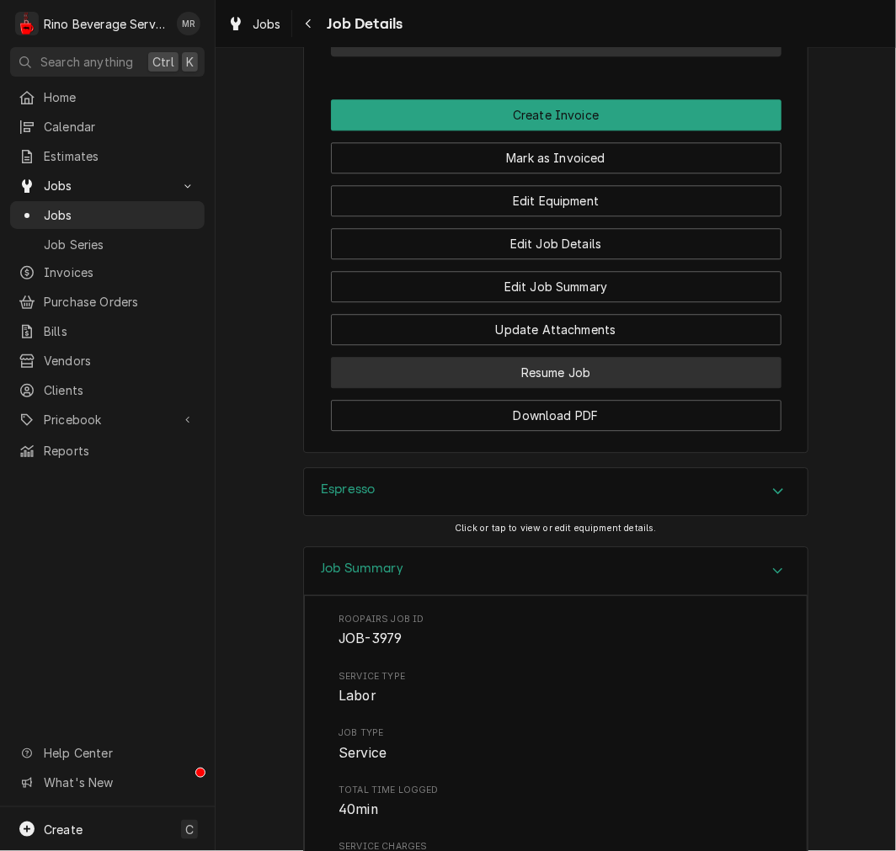
scroll to position [1133, 0]
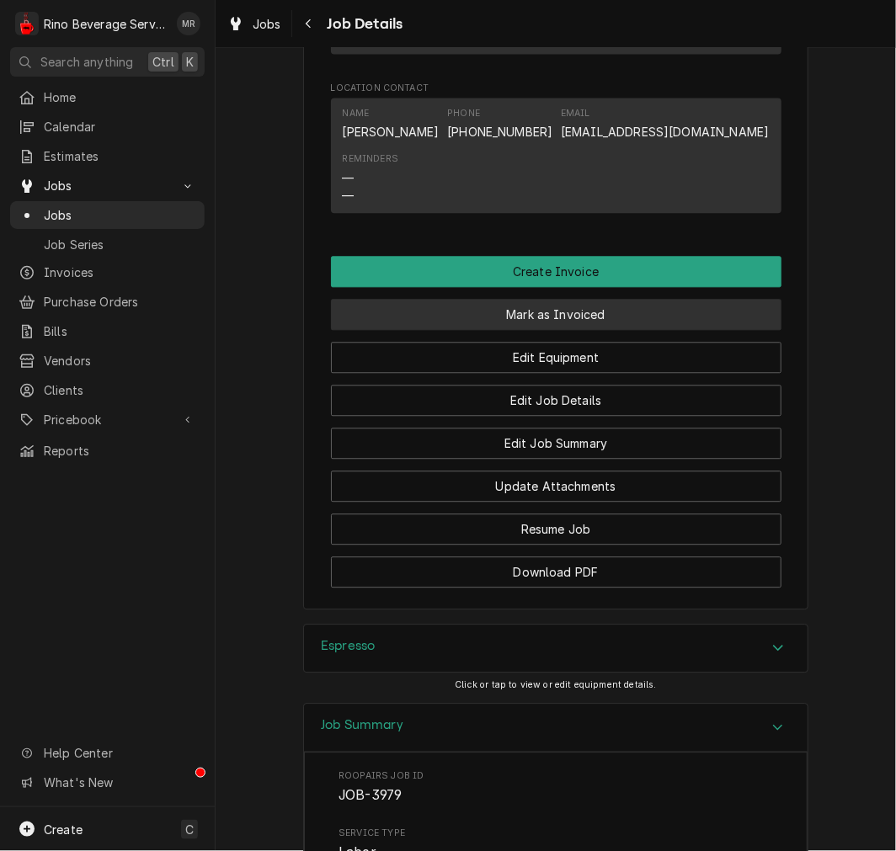
click at [601, 324] on button "Mark as Invoiced" at bounding box center [556, 314] width 450 height 31
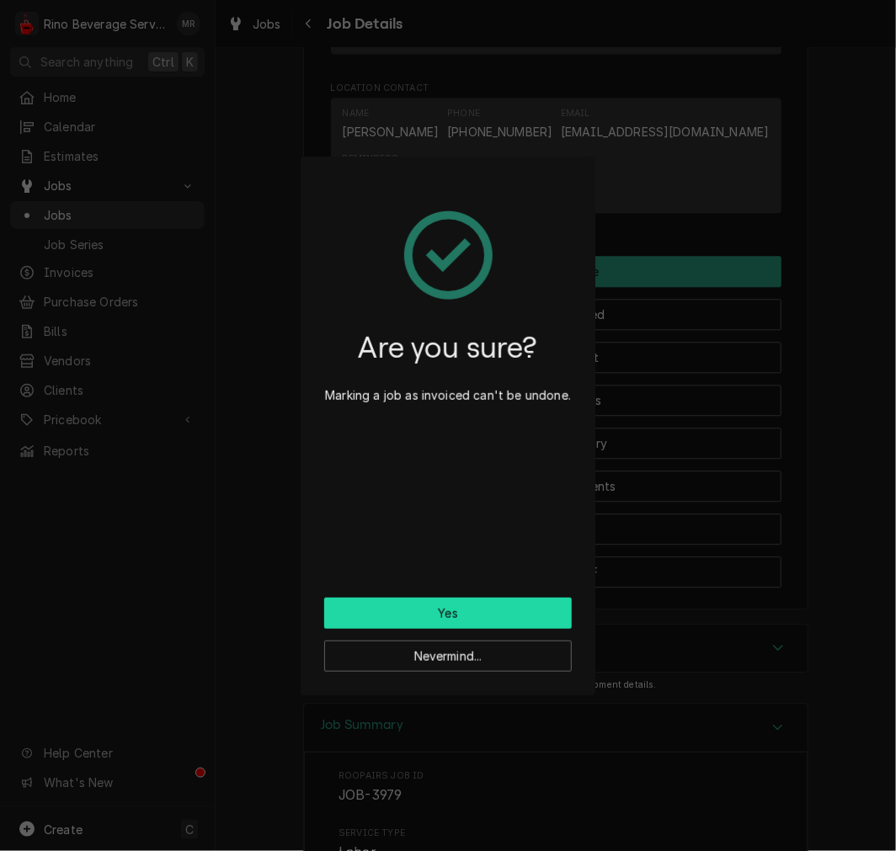
click at [463, 615] on button "Yes" at bounding box center [448, 613] width 248 height 31
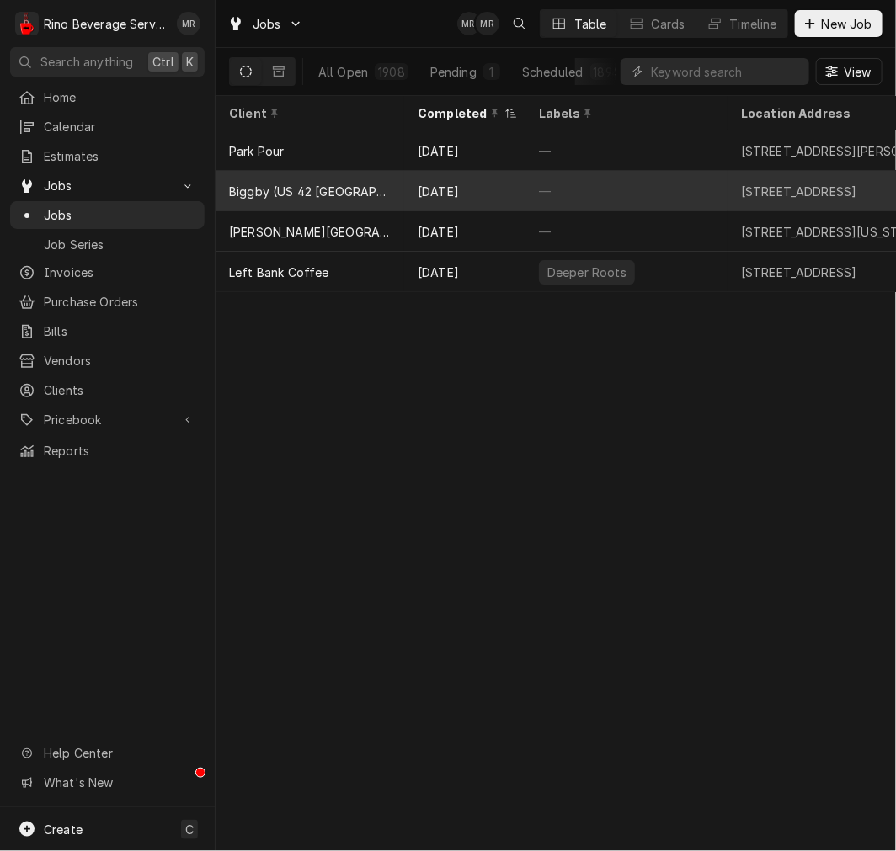
click at [335, 185] on div "Biggby (US 42 Florence)" at bounding box center [310, 192] width 162 height 18
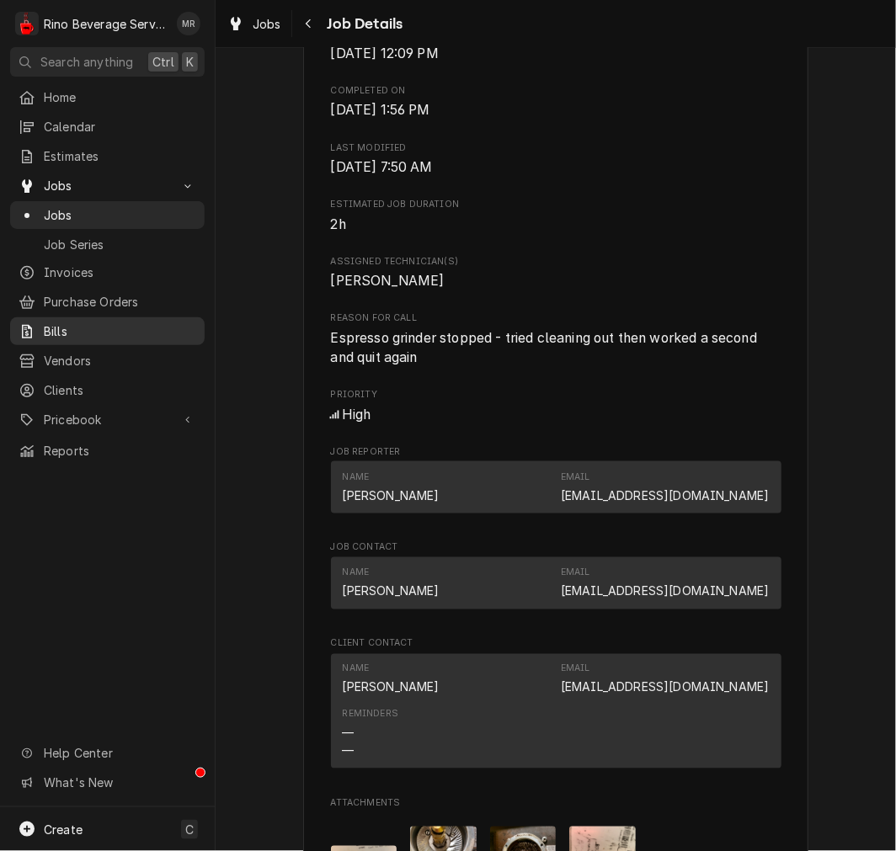
scroll to position [504, 0]
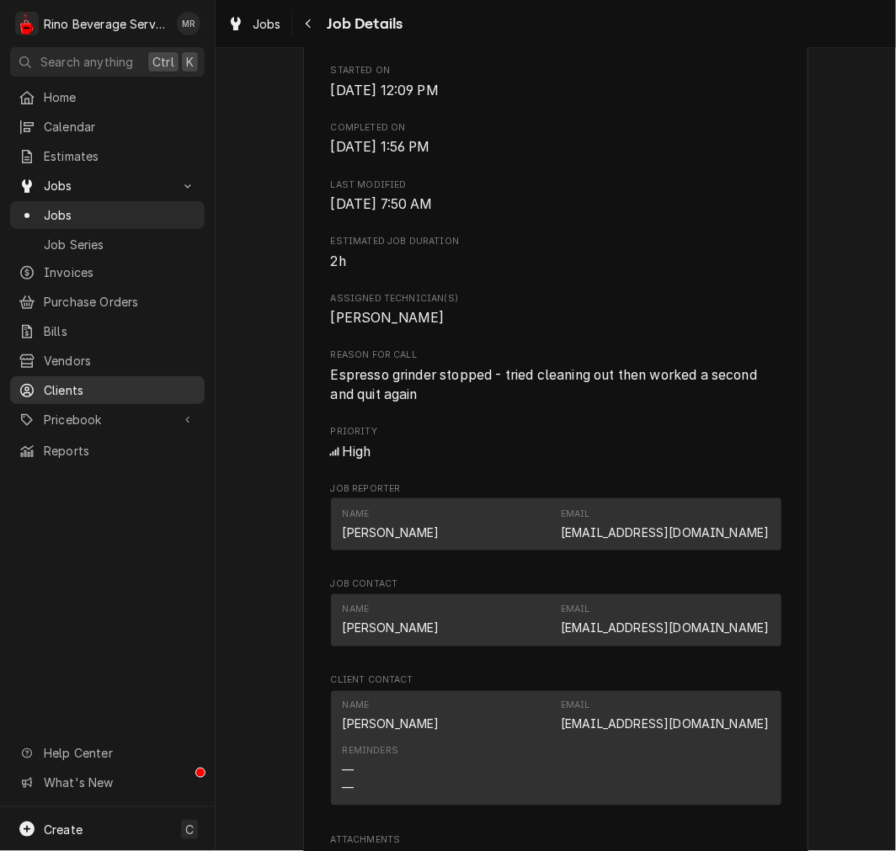
drag, startPoint x: 90, startPoint y: 409, endPoint x: 89, endPoint y: 388, distance: 21.1
click at [90, 411] on span "Pricebook" at bounding box center [107, 420] width 127 height 18
click at [91, 381] on span "Clients" at bounding box center [120, 390] width 152 height 18
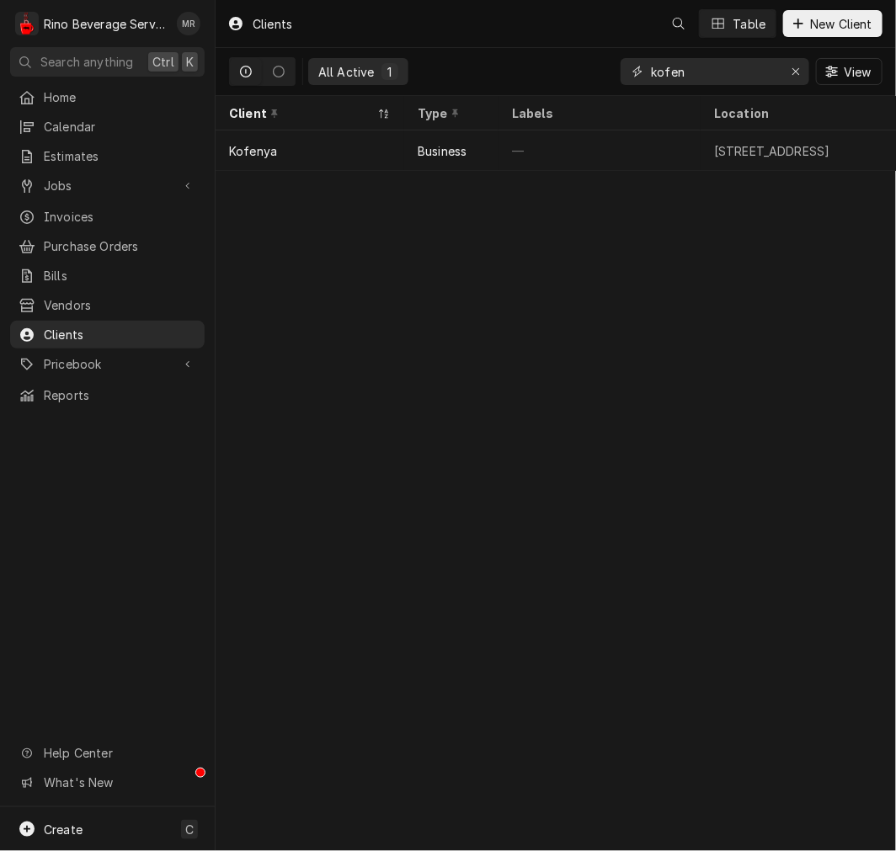
drag, startPoint x: 691, startPoint y: 63, endPoint x: 290, endPoint y: 43, distance: 402.1
click at [355, 63] on div "All Active 1 kofen View" at bounding box center [555, 71] width 653 height 47
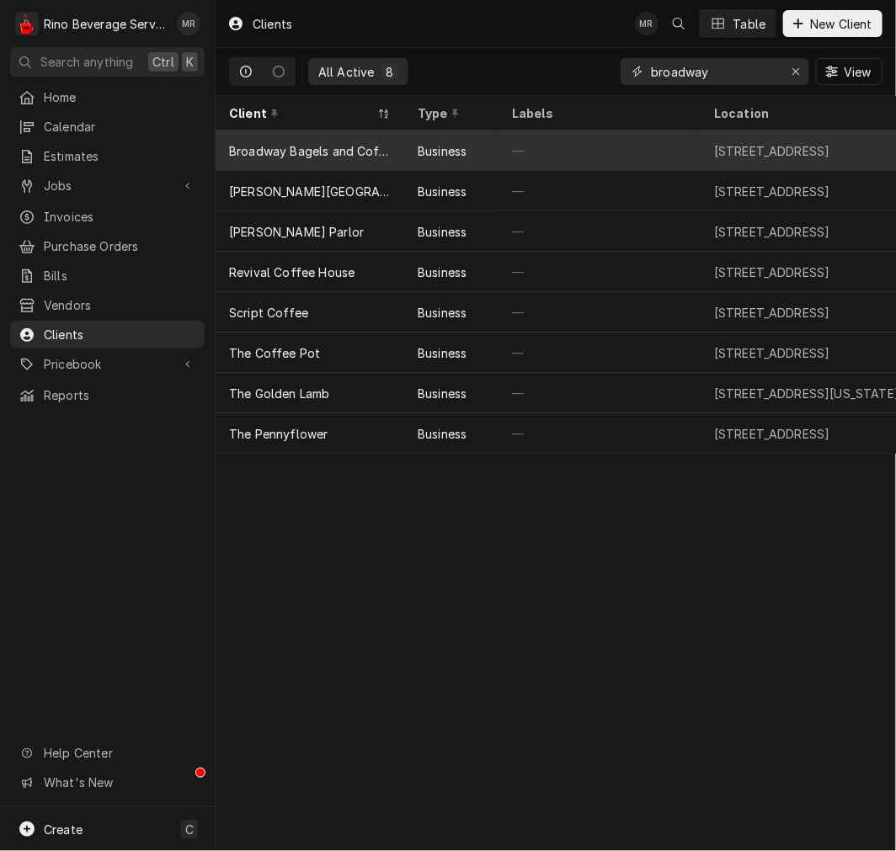
type input "broadway"
click at [414, 139] on div "Business" at bounding box center [451, 151] width 94 height 40
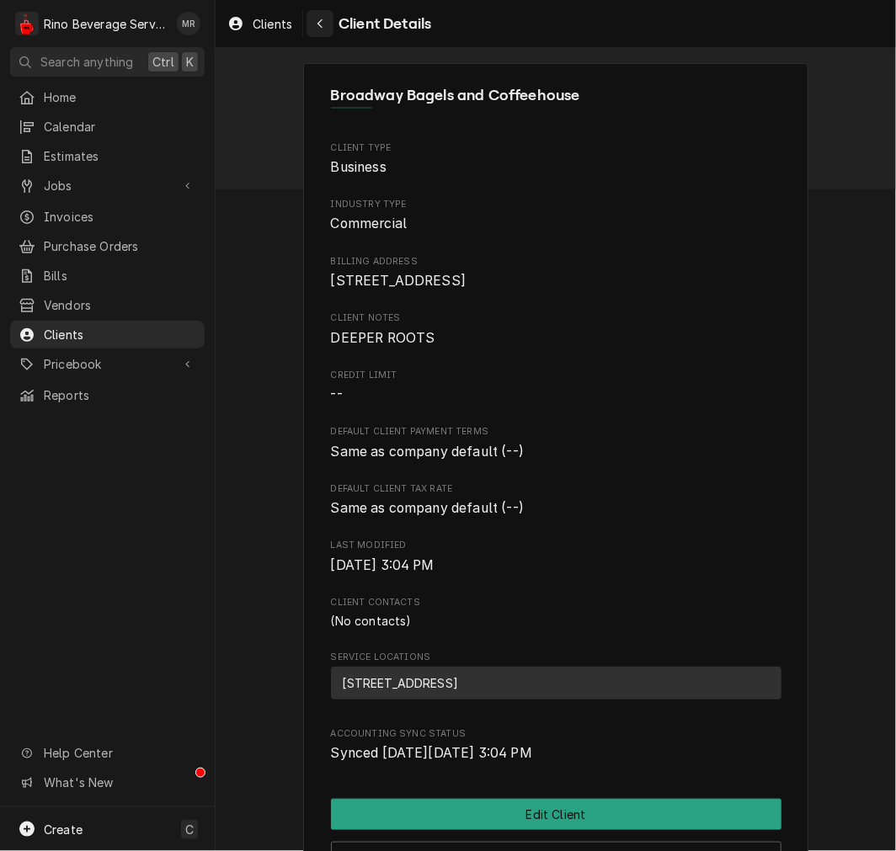
click at [315, 11] on button "Navigate back" at bounding box center [319, 23] width 27 height 27
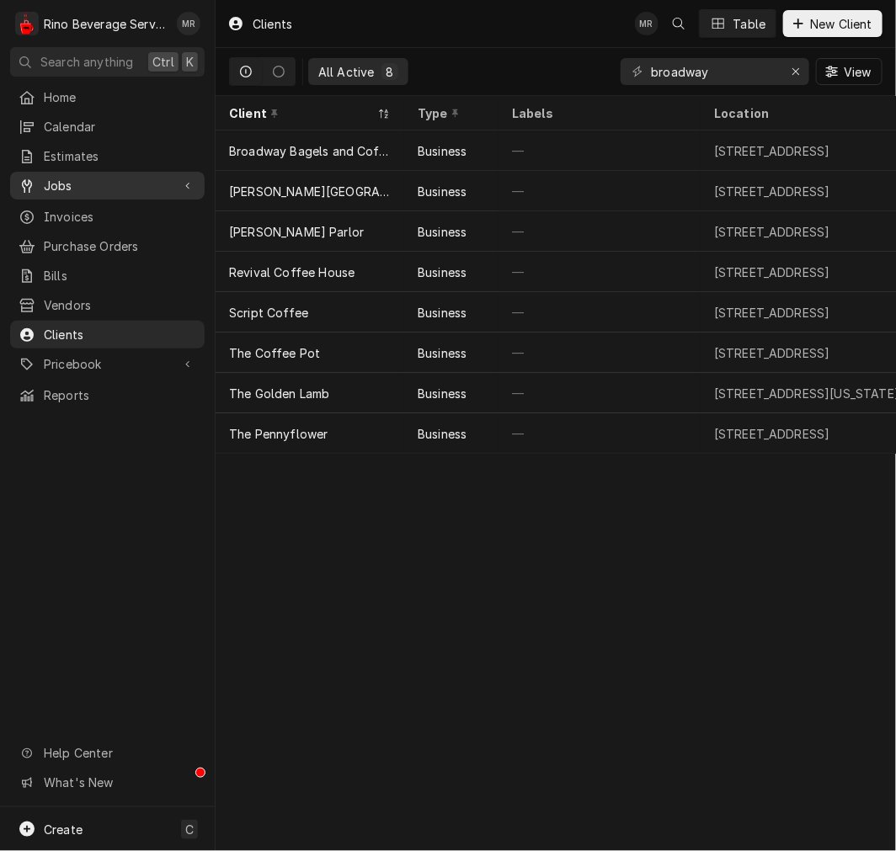
click at [85, 182] on span "Jobs" at bounding box center [107, 186] width 127 height 18
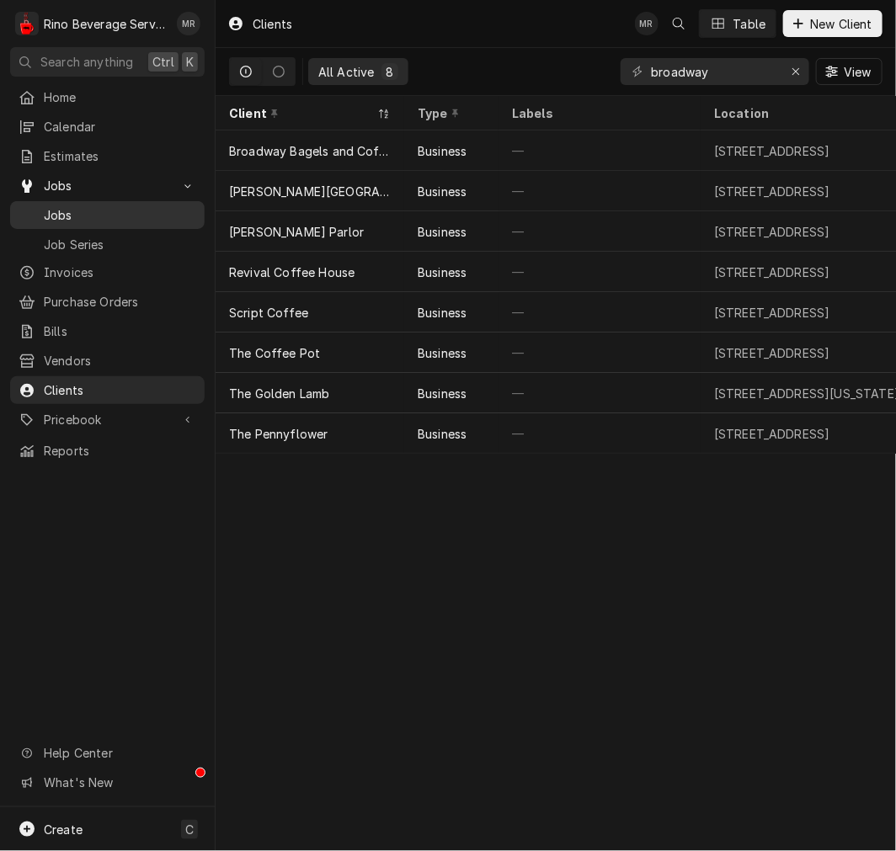
click at [180, 197] on div "Jobs Jobs Job Series" at bounding box center [107, 214] width 194 height 85
click at [180, 206] on span "Jobs" at bounding box center [120, 215] width 152 height 18
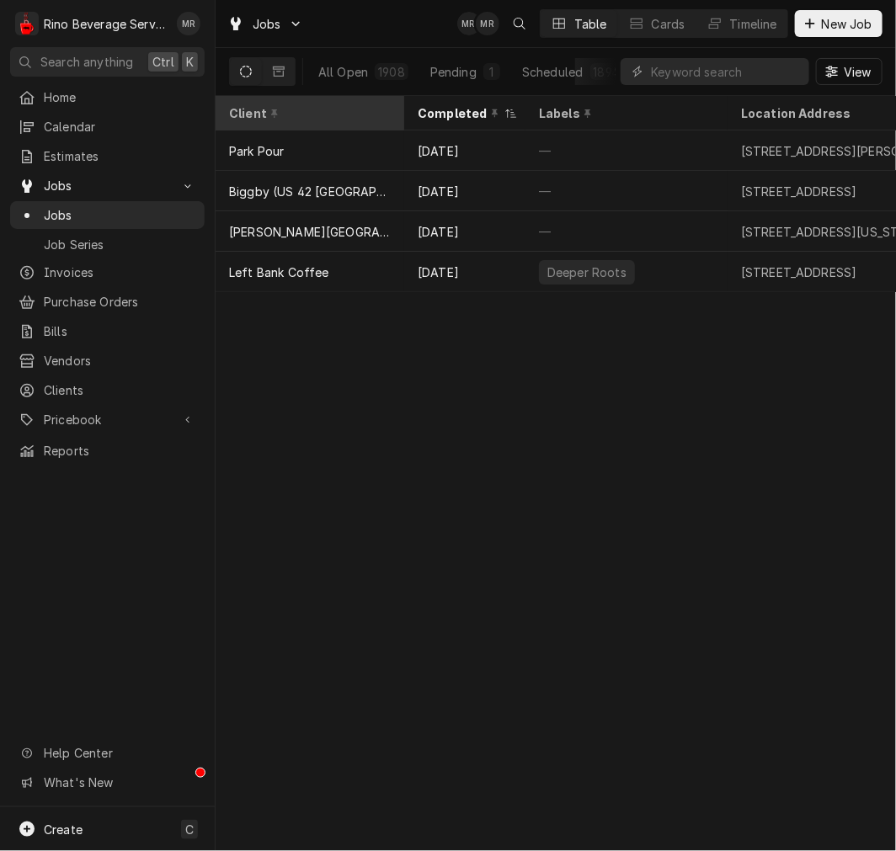
click at [368, 127] on th "Client" at bounding box center [310, 113] width 189 height 35
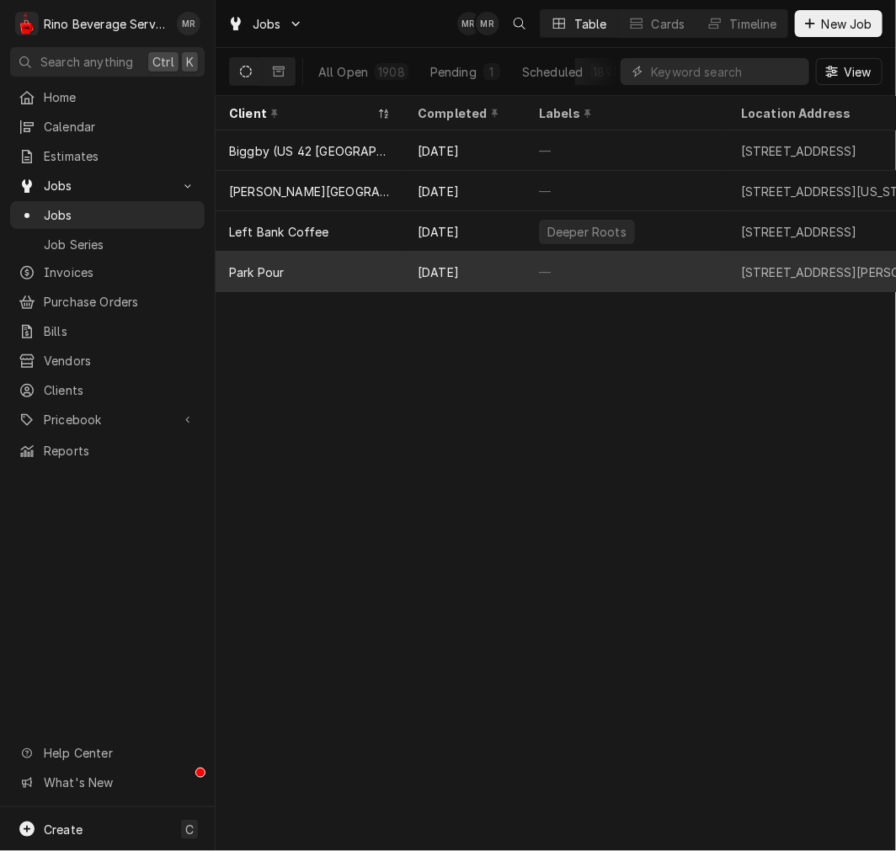
click at [246, 264] on div "Park Pour" at bounding box center [256, 273] width 55 height 18
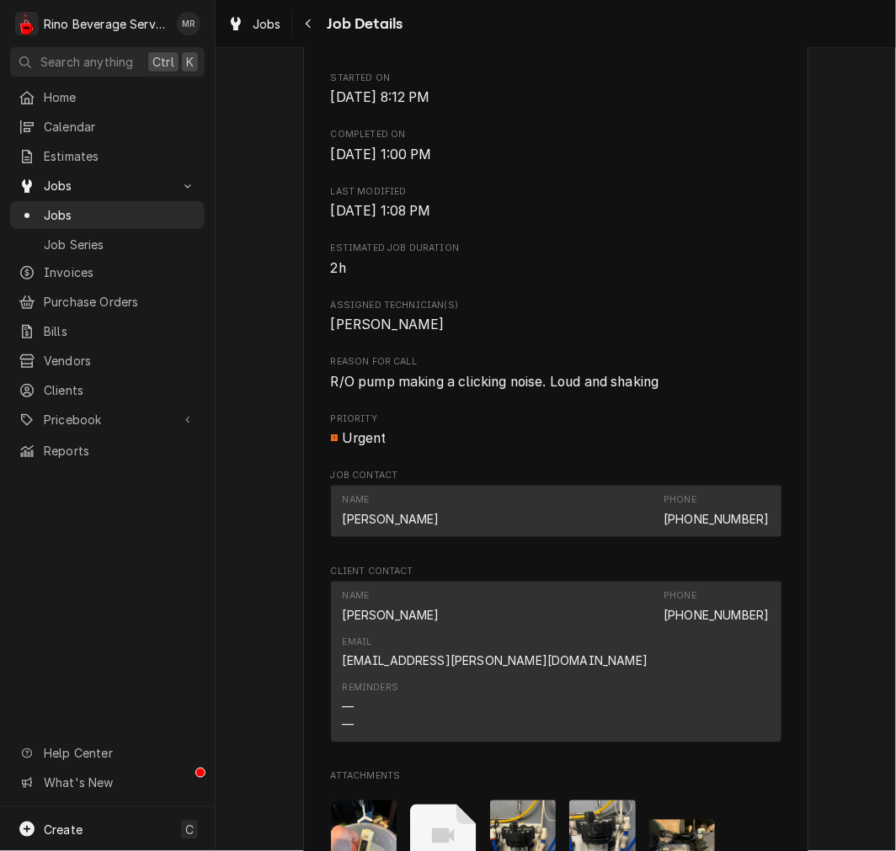
scroll to position [779, 0]
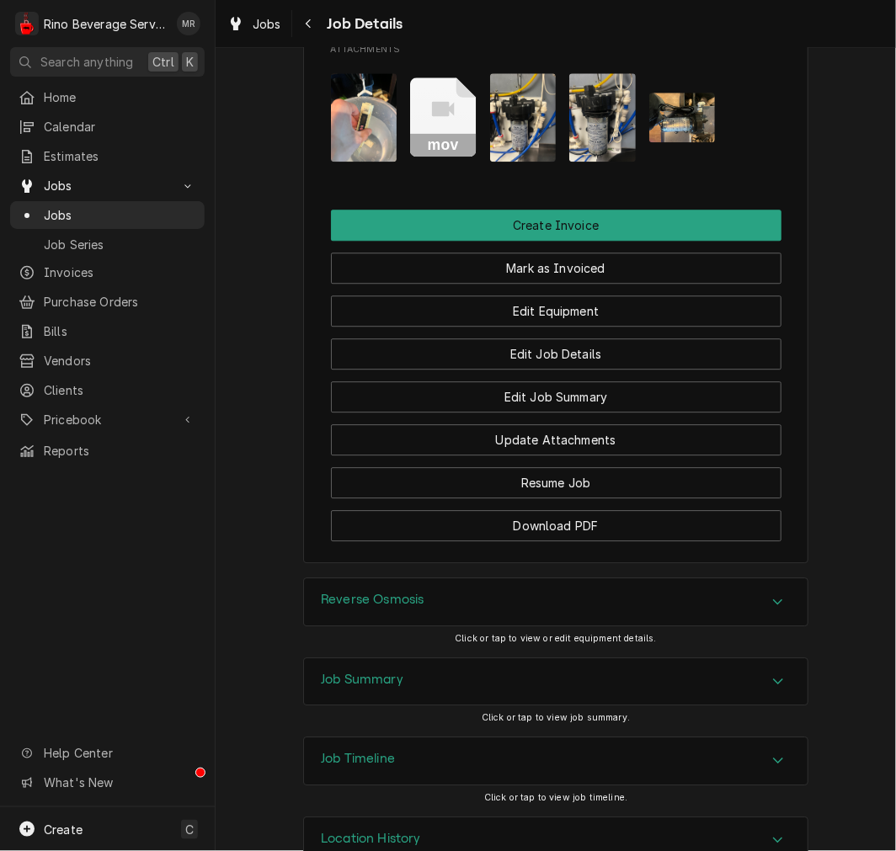
click at [328, 658] on div "Job Summary" at bounding box center [556, 681] width 504 height 47
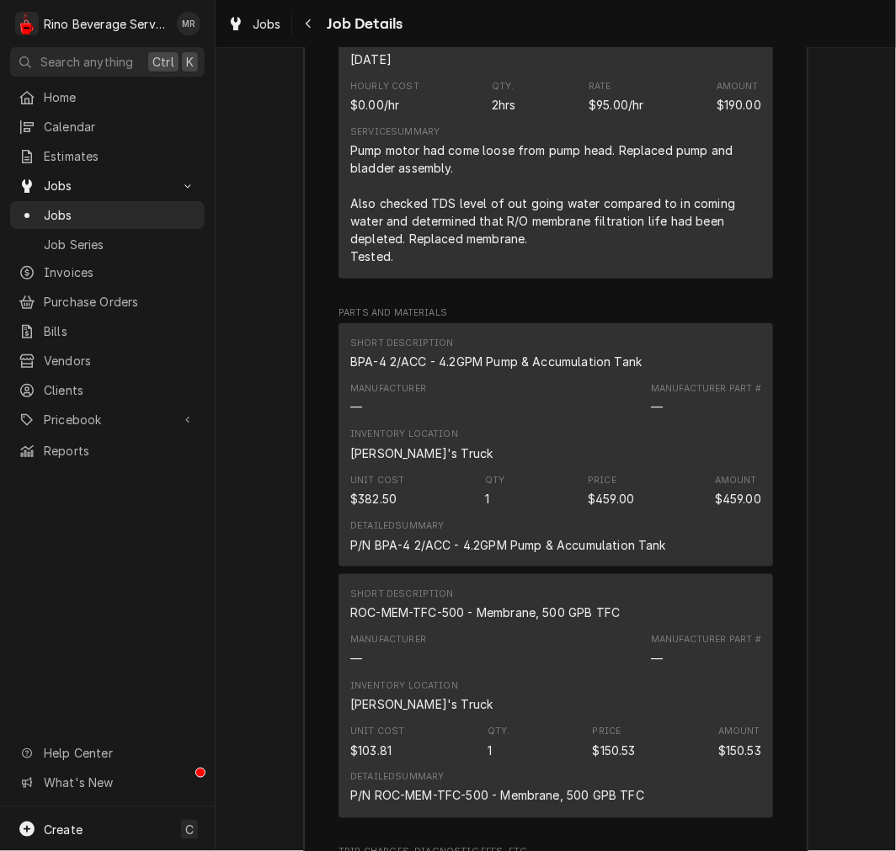
scroll to position [2393, 0]
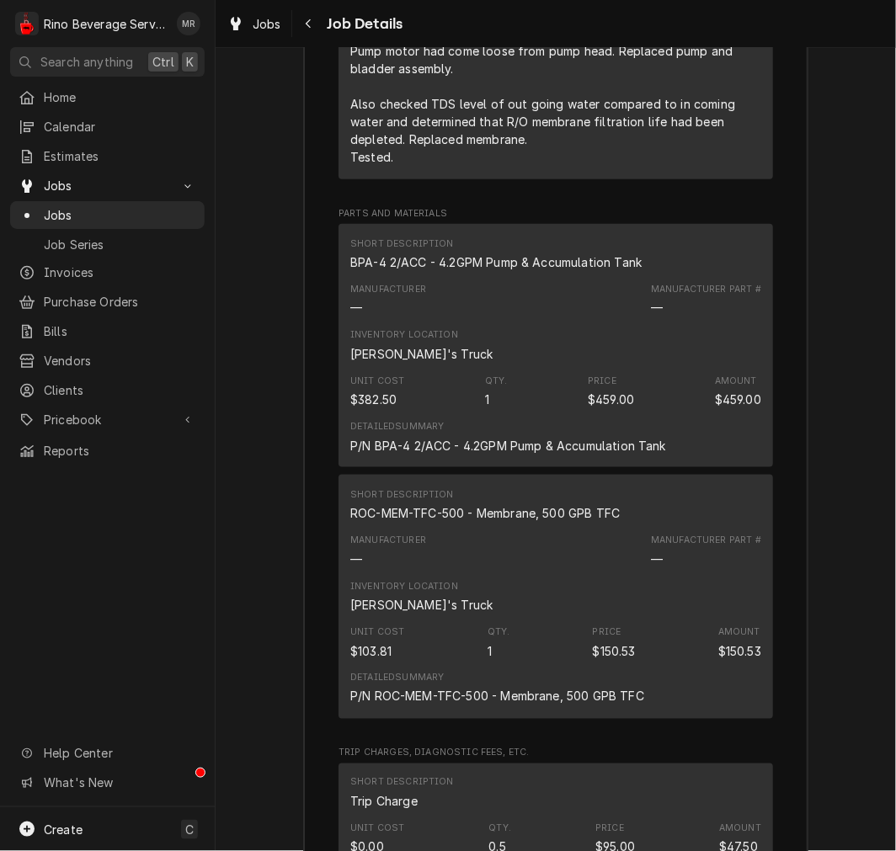
drag, startPoint x: 637, startPoint y: 472, endPoint x: 301, endPoint y: 484, distance: 335.3
click at [304, 484] on div "Roopairs Job ID JOB-3418 Service Type Labor Job Type Service Total Time Logged …" at bounding box center [556, 457] width 504 height 1687
click at [410, 504] on div "ROC-MEM-TFC-500 - Membrane, 500 GPB TFC" at bounding box center [484, 513] width 269 height 18
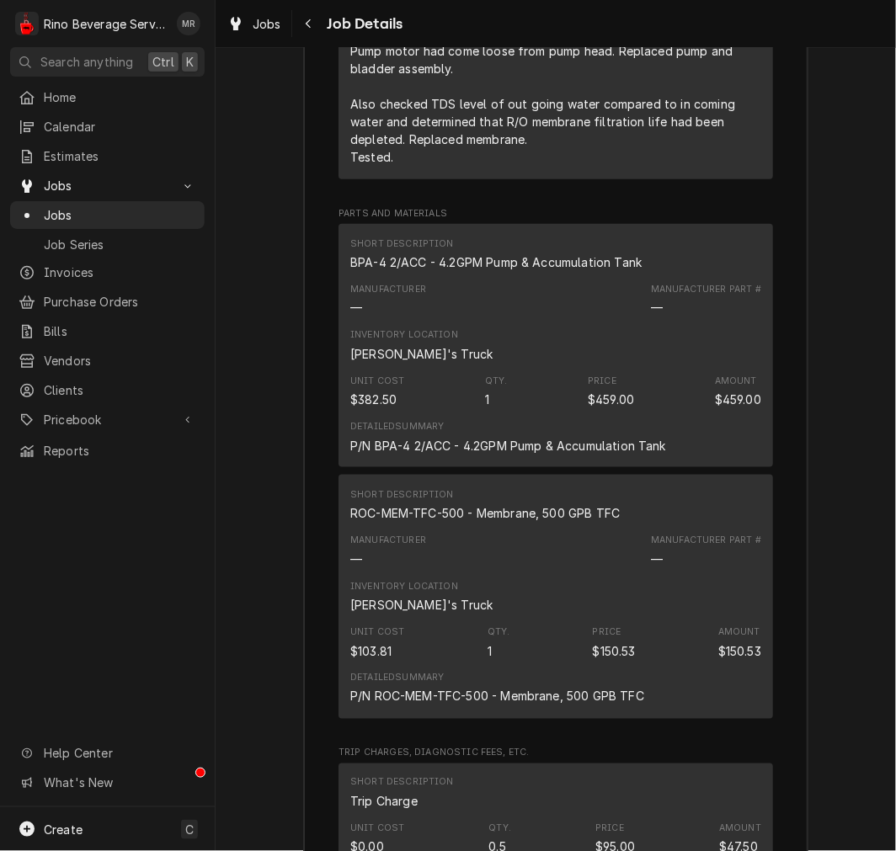
click at [525, 253] on div "BPA-4 2/ACC - 4.2GPM Pump & Accumulation Tank" at bounding box center [495, 262] width 291 height 18
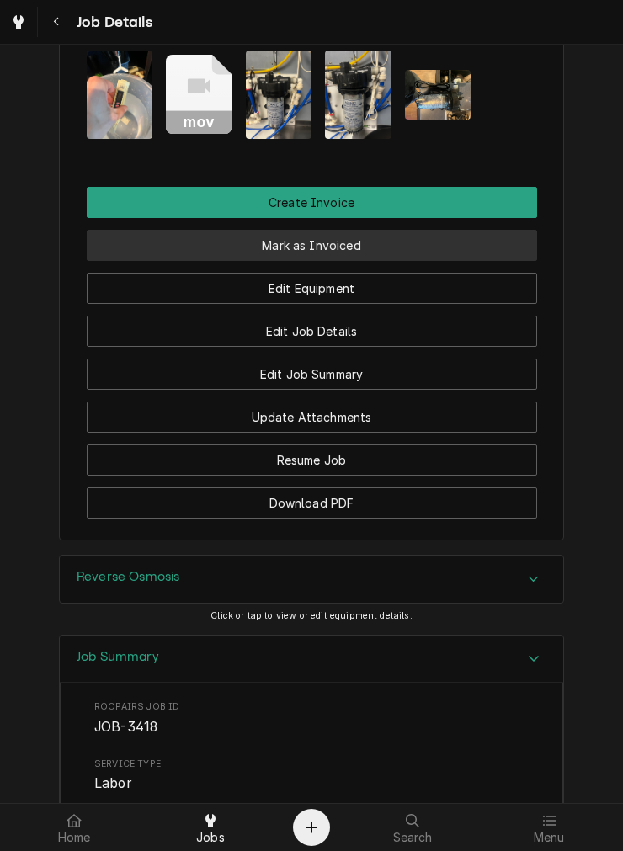
scroll to position [1301, 0]
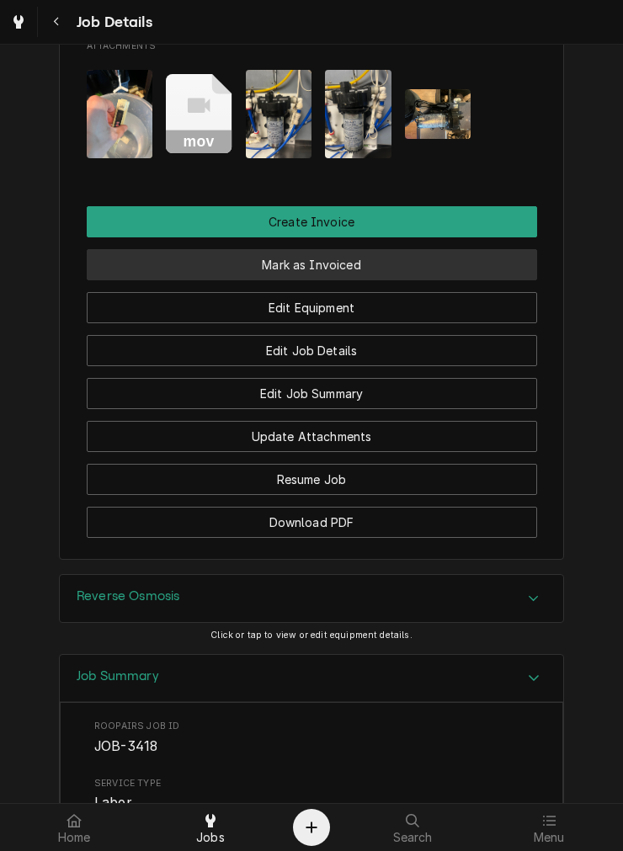
click at [281, 249] on button "Mark as Invoiced" at bounding box center [312, 264] width 450 height 31
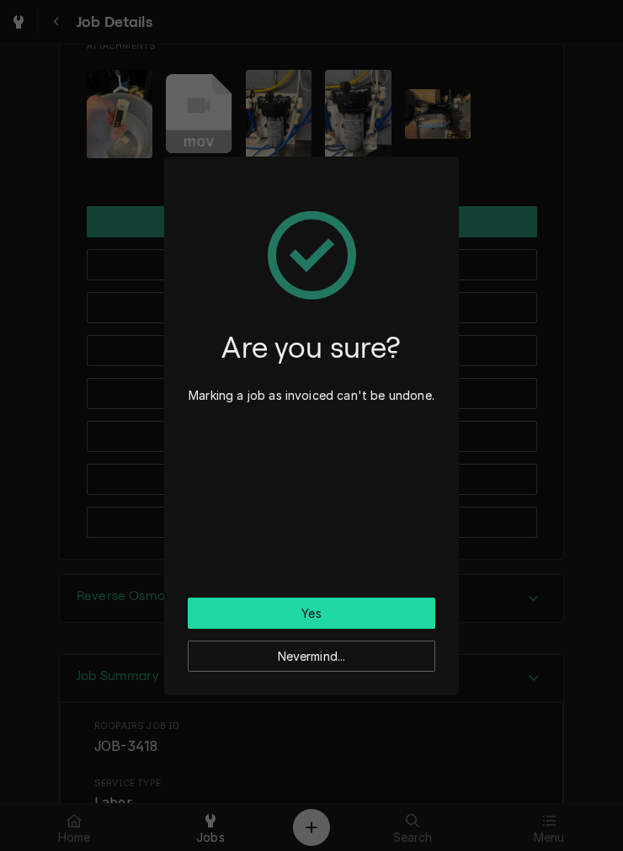
click at [310, 618] on button "Yes" at bounding box center [312, 613] width 248 height 31
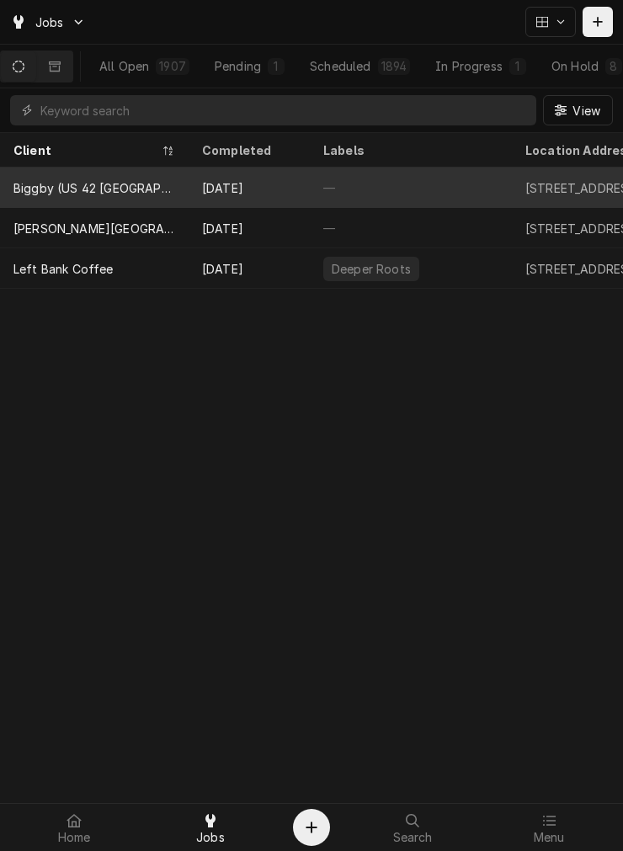
drag, startPoint x: 116, startPoint y: 188, endPoint x: 23, endPoint y: 188, distance: 93.5
click at [116, 188] on div "Biggby (US 42 [GEOGRAPHIC_DATA])" at bounding box center [94, 188] width 162 height 18
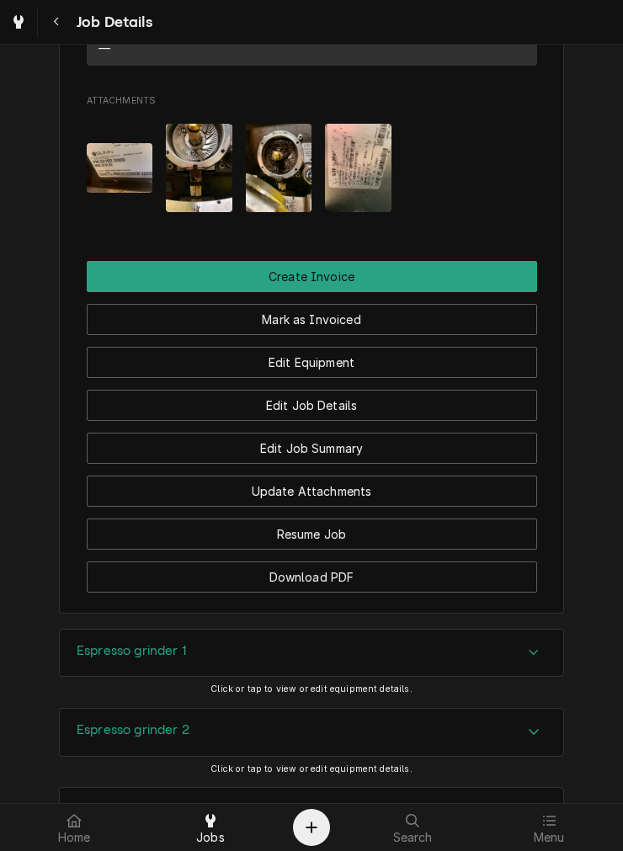
scroll to position [1403, 0]
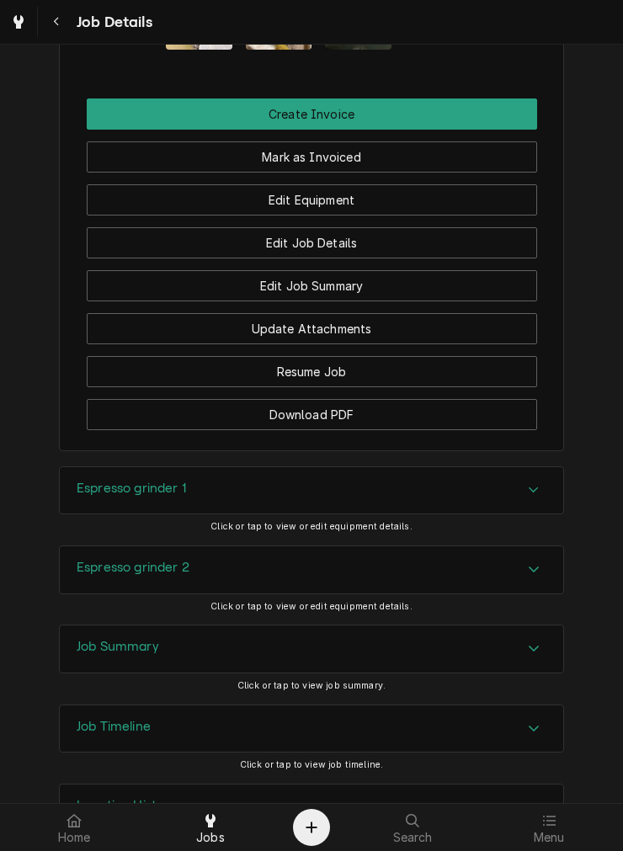
click at [199, 514] on div "Espresso grinder 1" at bounding box center [312, 490] width 504 height 47
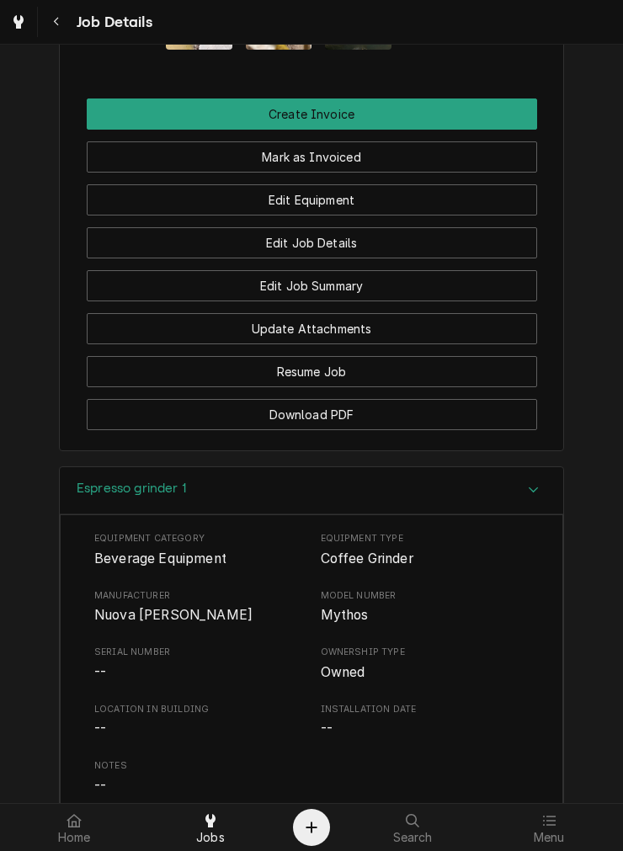
click at [150, 623] on span "Nuova [PERSON_NAME]" at bounding box center [173, 615] width 158 height 16
click at [149, 623] on span "Nuova [PERSON_NAME]" at bounding box center [173, 615] width 158 height 16
click at [318, 511] on div "Espresso grinder 1" at bounding box center [312, 491] width 504 height 48
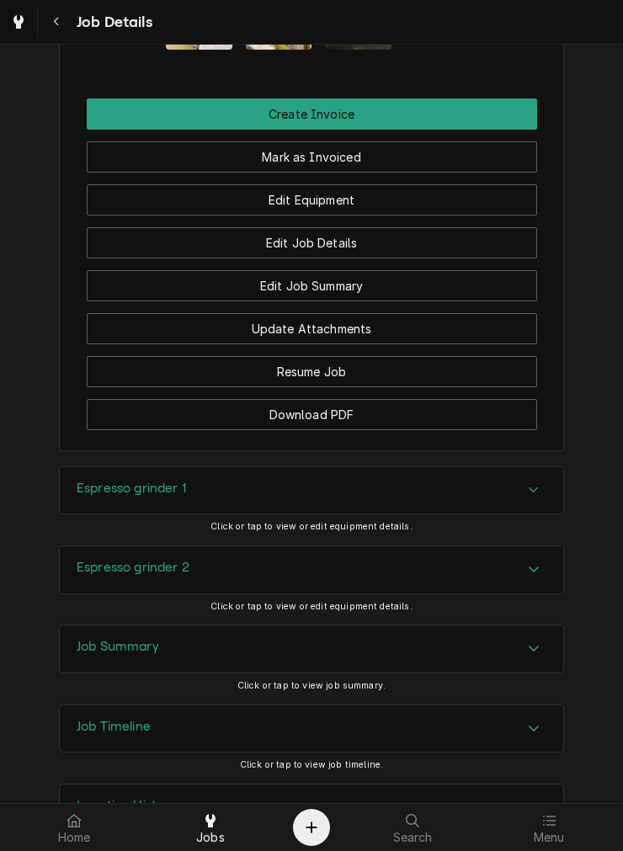
click at [200, 584] on div "Espresso grinder 2" at bounding box center [312, 569] width 504 height 47
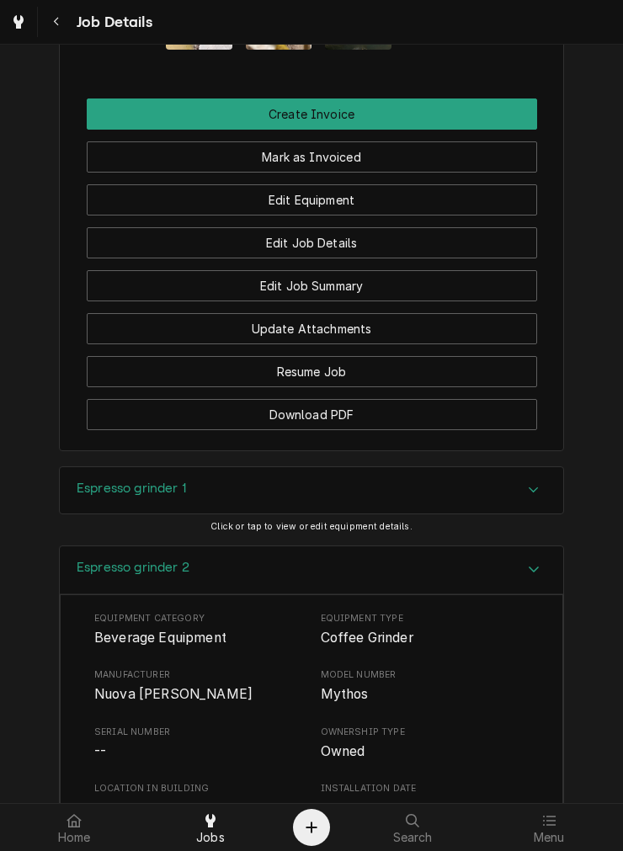
drag, startPoint x: 135, startPoint y: 579, endPoint x: 115, endPoint y: 543, distance: 41.5
click at [135, 576] on h3 "Espresso grinder 2" at bounding box center [133, 568] width 113 height 16
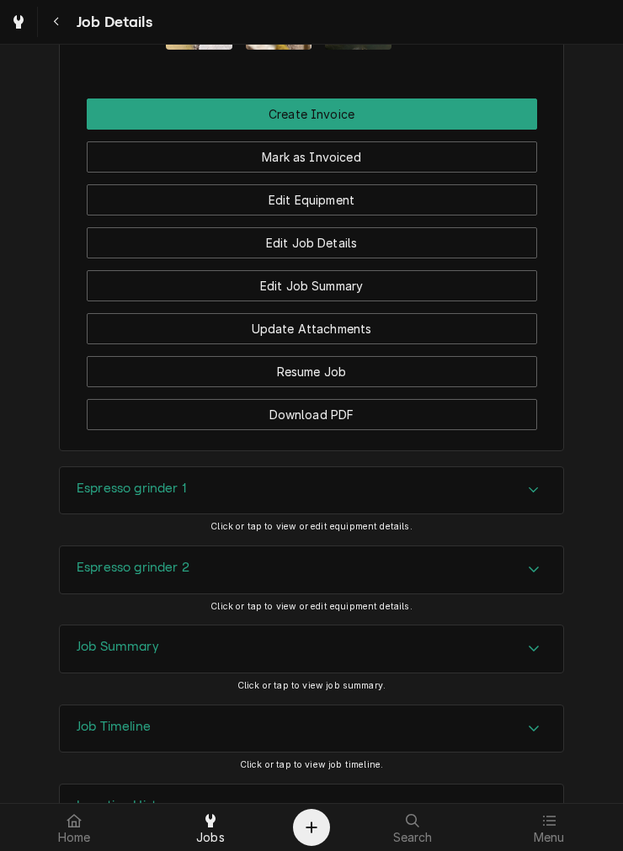
scroll to position [1484, 0]
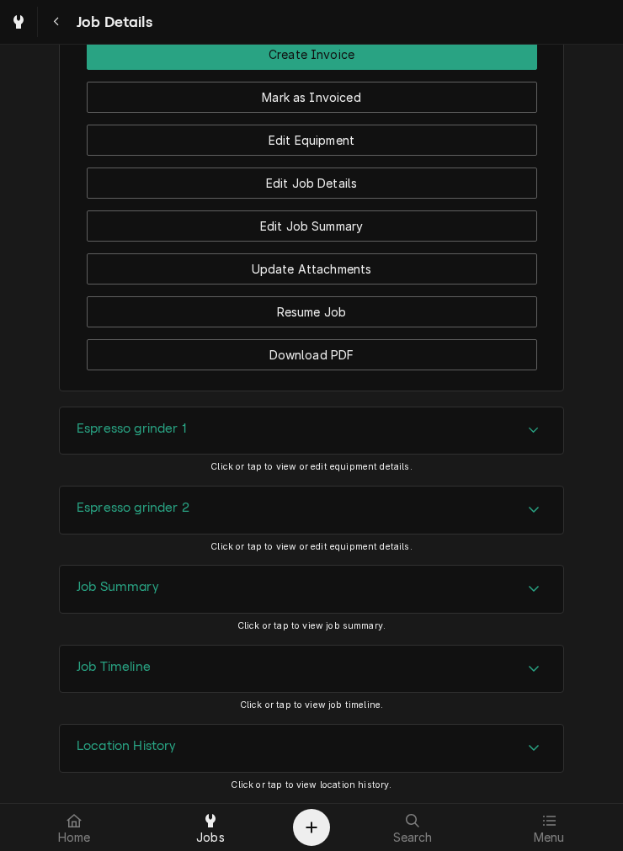
click at [84, 594] on div "Job Summary" at bounding box center [118, 589] width 83 height 20
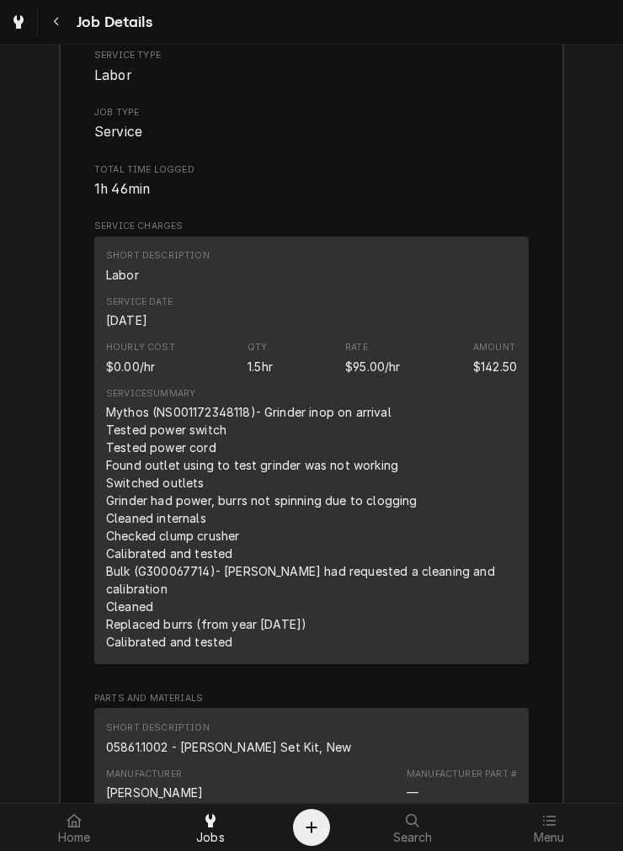
scroll to position [2420, 0]
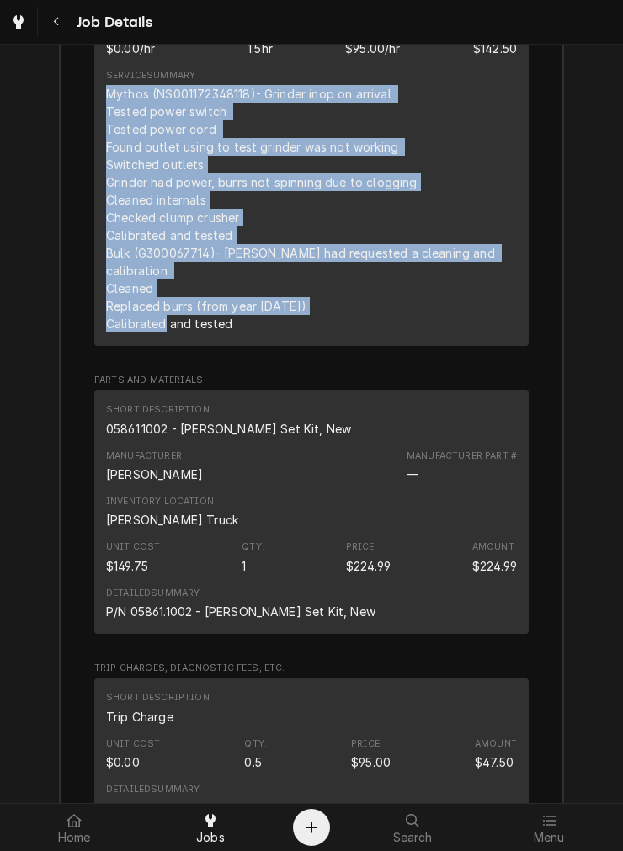
drag, startPoint x: 237, startPoint y: 338, endPoint x: 104, endPoint y: 115, distance: 259.8
click at [106, 115] on div "Service Summary Mythos (NS001172348118)- Grinder inop on arrival Tested power s…" at bounding box center [311, 200] width 411 height 275
copy div "Mythos (NS001172348118)- Grinder inop on arrival Tested power switch Tested pow…"
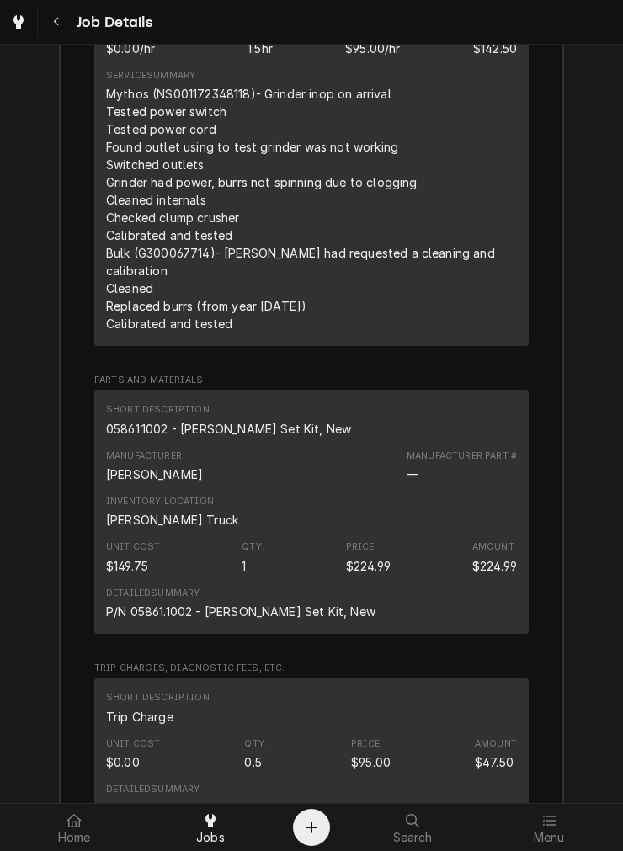
click at [157, 431] on div "05861.1002 - Burr Set Kit, New" at bounding box center [228, 429] width 245 height 18
click at [157, 429] on div "05861.1002 - Burr Set Kit, New" at bounding box center [228, 429] width 245 height 18
click at [158, 428] on div "05861.1002 - Burr Set Kit, New" at bounding box center [228, 429] width 245 height 18
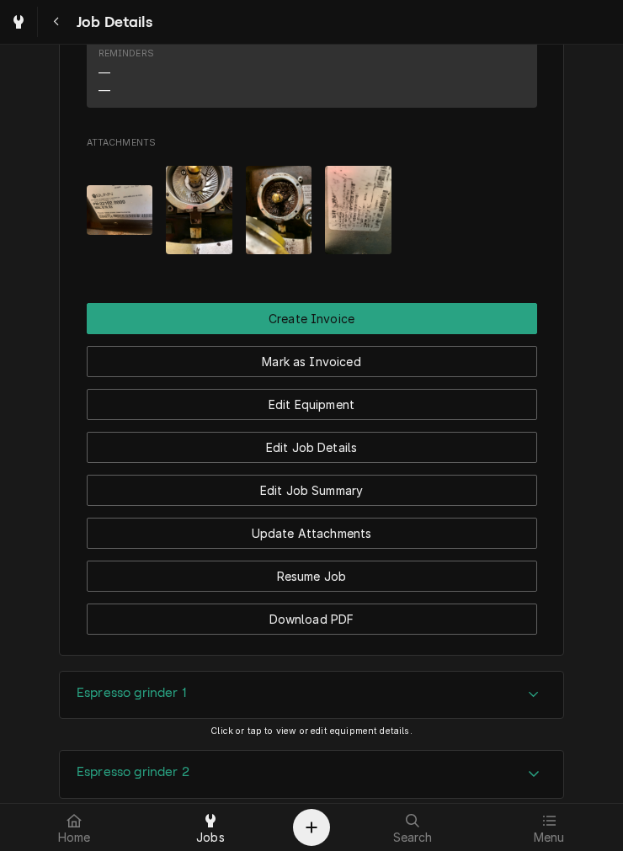
scroll to position [1173, 0]
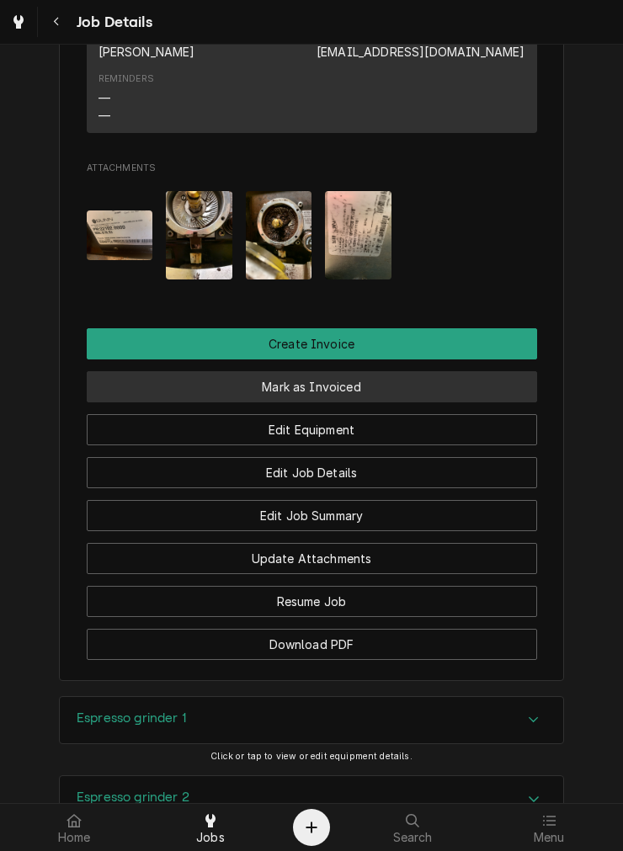
click at [334, 402] on button "Mark as Invoiced" at bounding box center [312, 386] width 450 height 31
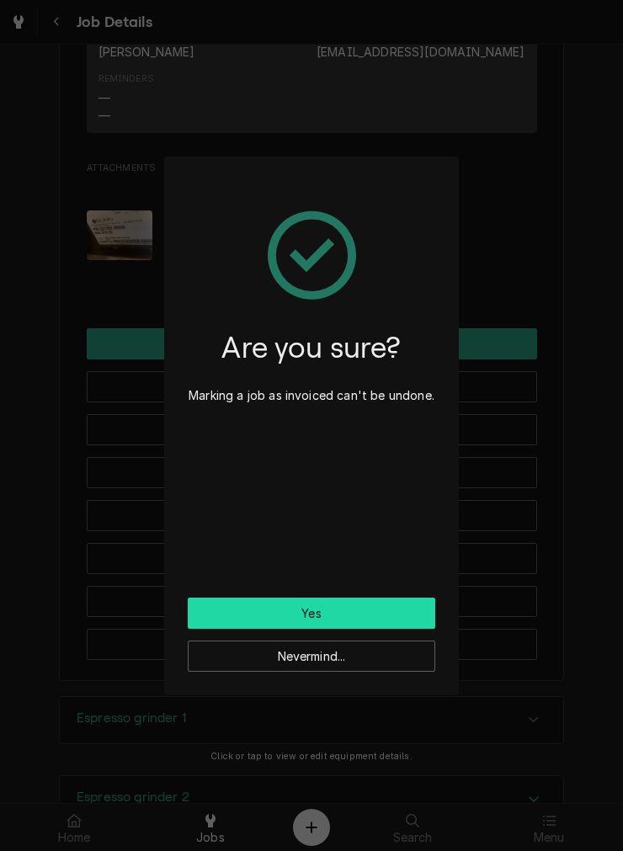
click at [322, 615] on button "Yes" at bounding box center [312, 613] width 248 height 31
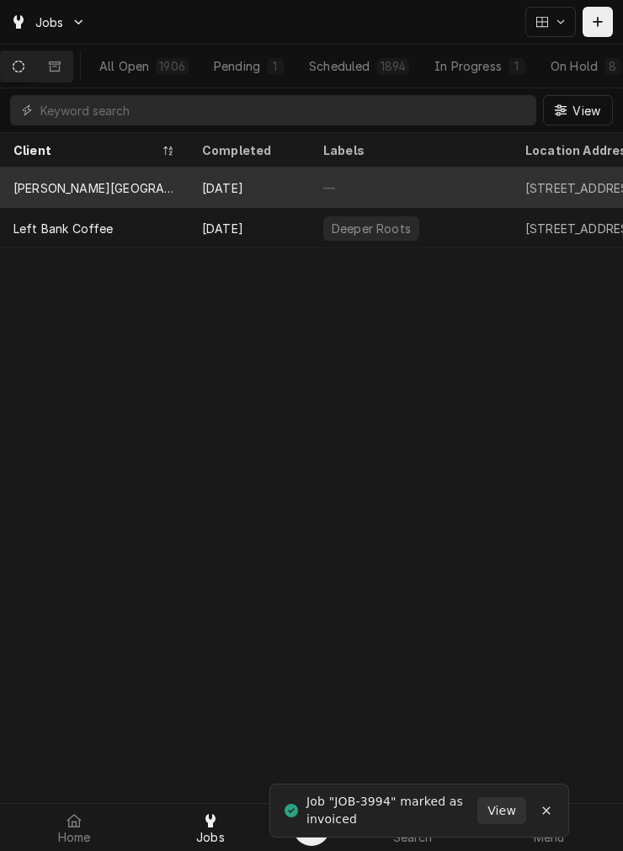
click at [128, 184] on div "Dorothy Lane Market (Washington Square)" at bounding box center [94, 188] width 162 height 18
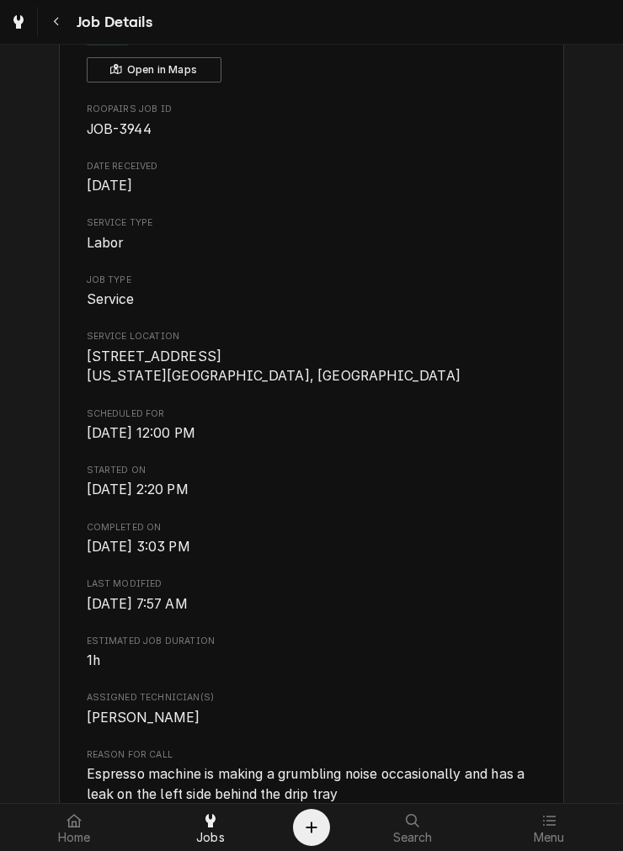
scroll to position [312, 0]
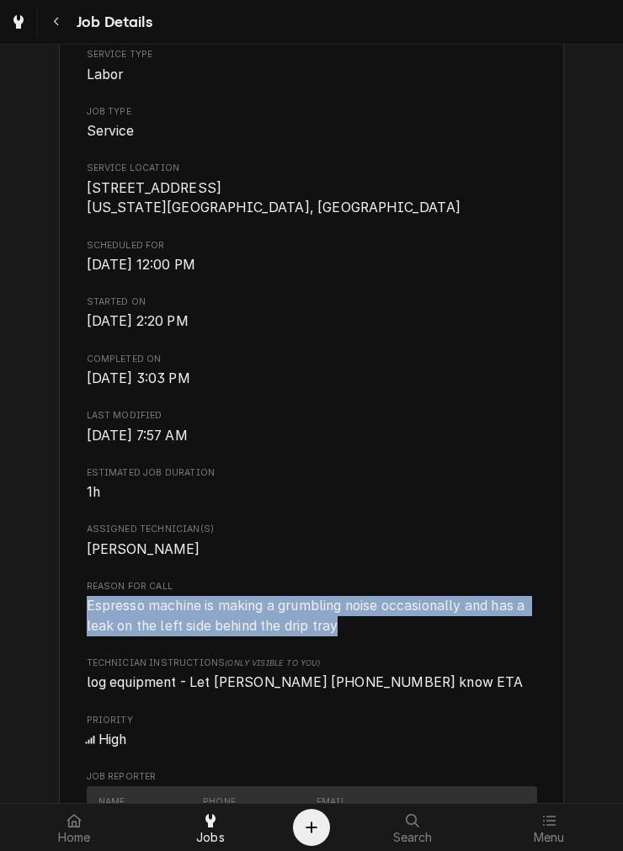
drag, startPoint x: 334, startPoint y: 609, endPoint x: 71, endPoint y: 592, distance: 264.1
click at [71, 592] on div "[PERSON_NAME][GEOGRAPHIC_DATA] ([US_STATE][GEOGRAPHIC_DATA]) [STREET_ADDRESS][U…" at bounding box center [311, 740] width 505 height 1894
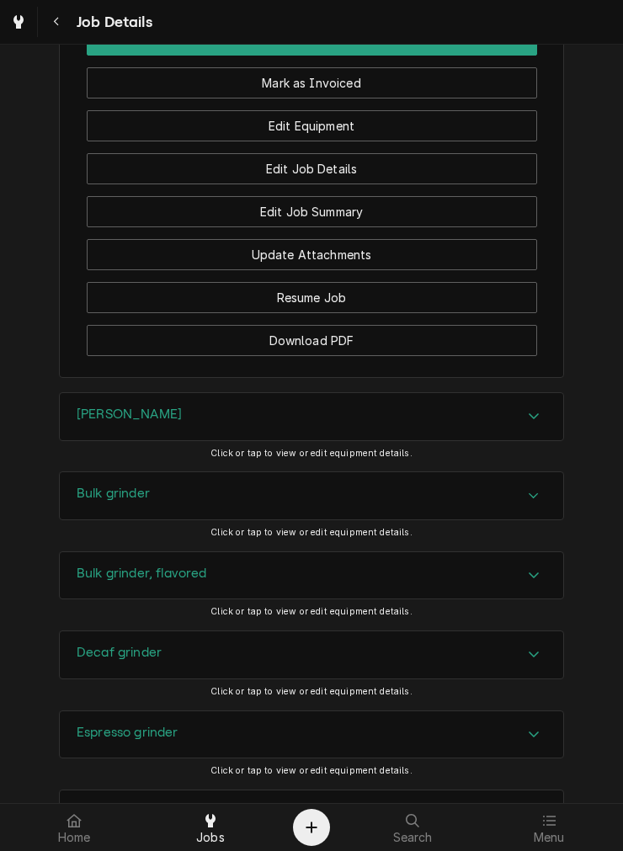
scroll to position [1714, 0]
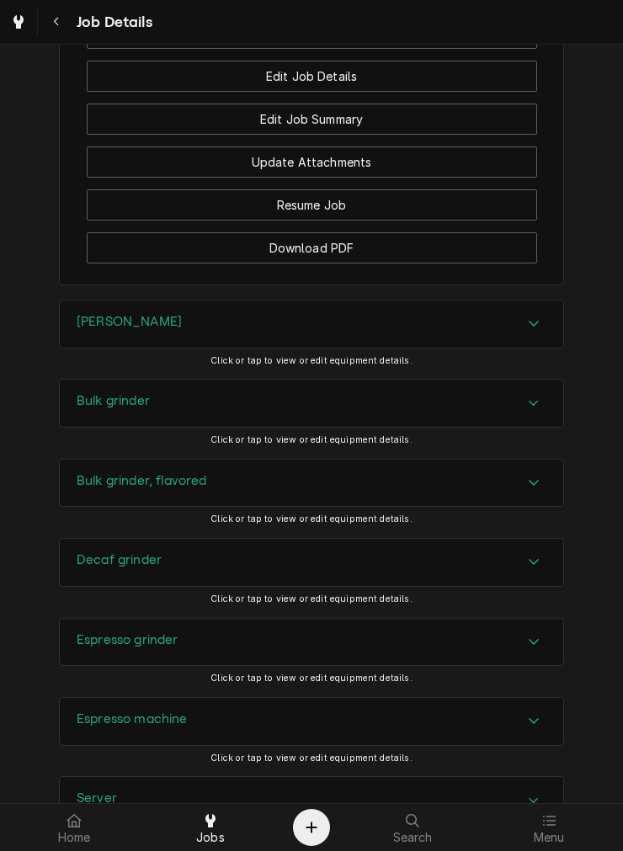
click at [162, 698] on div "Espresso machine" at bounding box center [312, 721] width 504 height 47
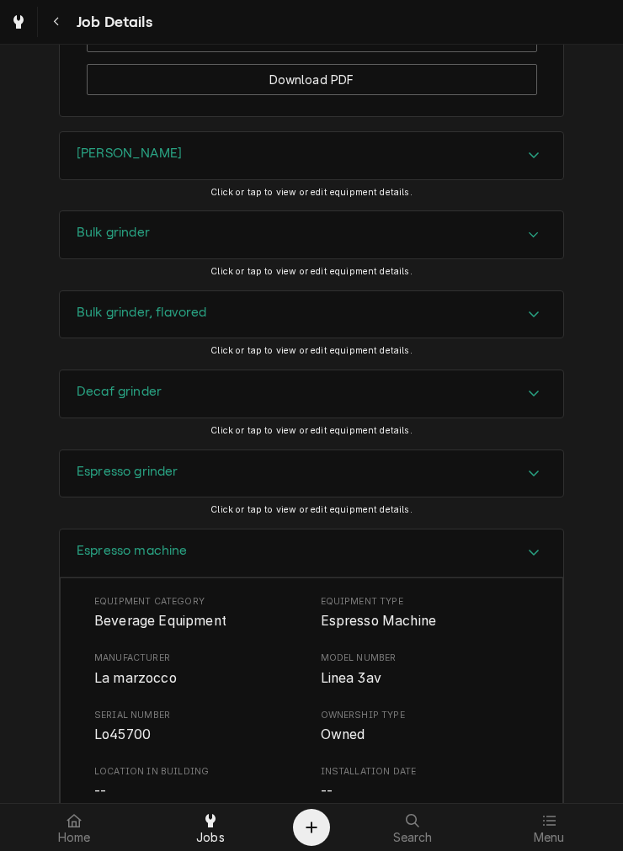
scroll to position [2027, 0]
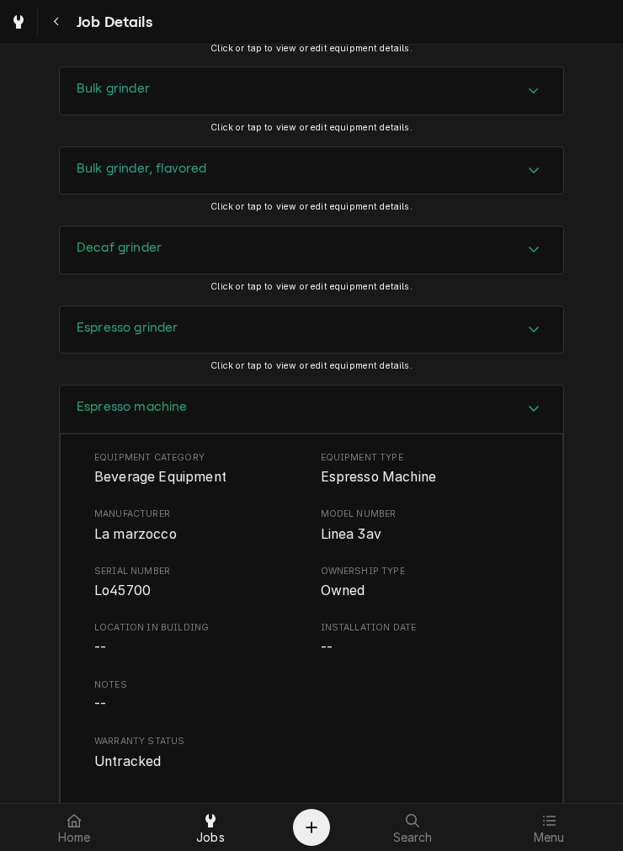
drag, startPoint x: 181, startPoint y: 348, endPoint x: 182, endPoint y: 338, distance: 10.1
click at [181, 386] on div "Espresso machine" at bounding box center [312, 410] width 504 height 48
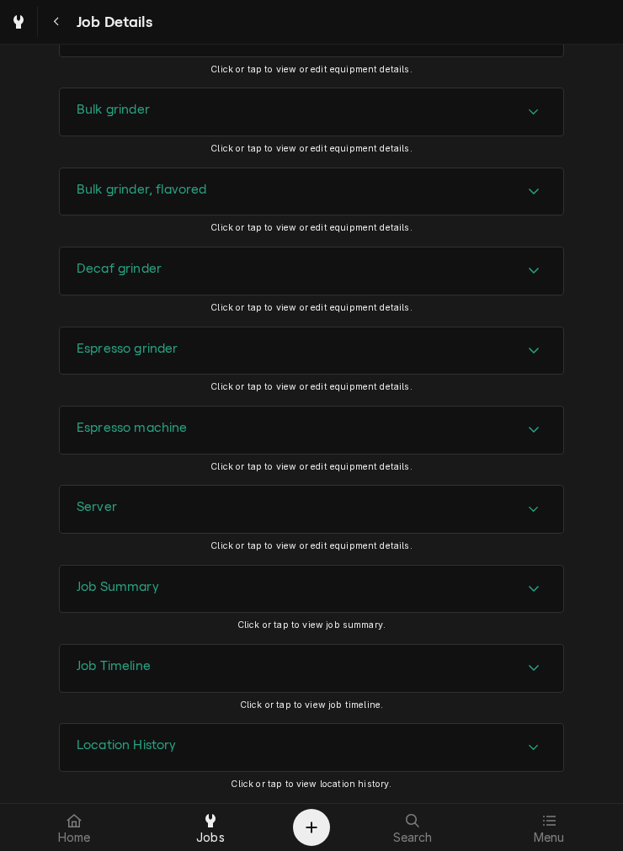
scroll to position [1953, 0]
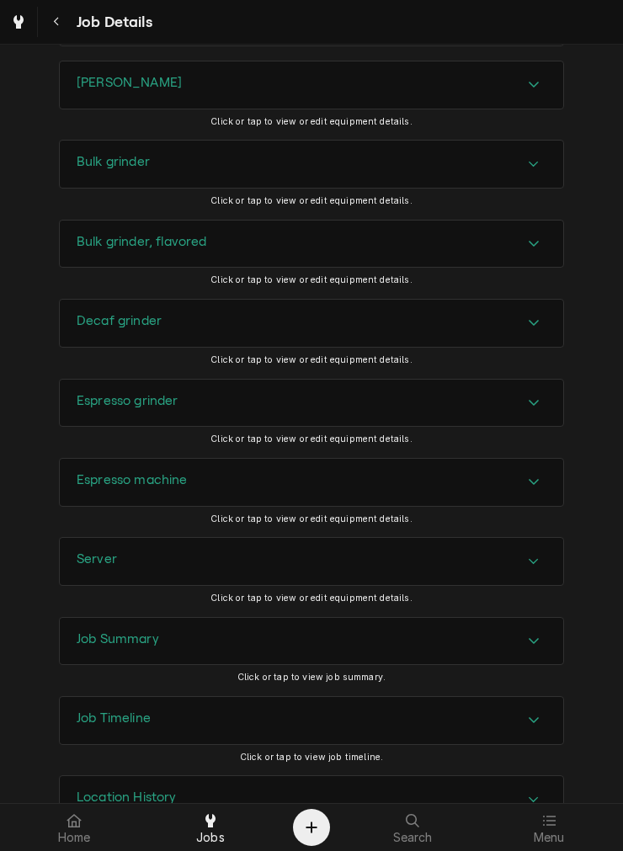
click at [148, 538] on div "Server" at bounding box center [312, 561] width 504 height 47
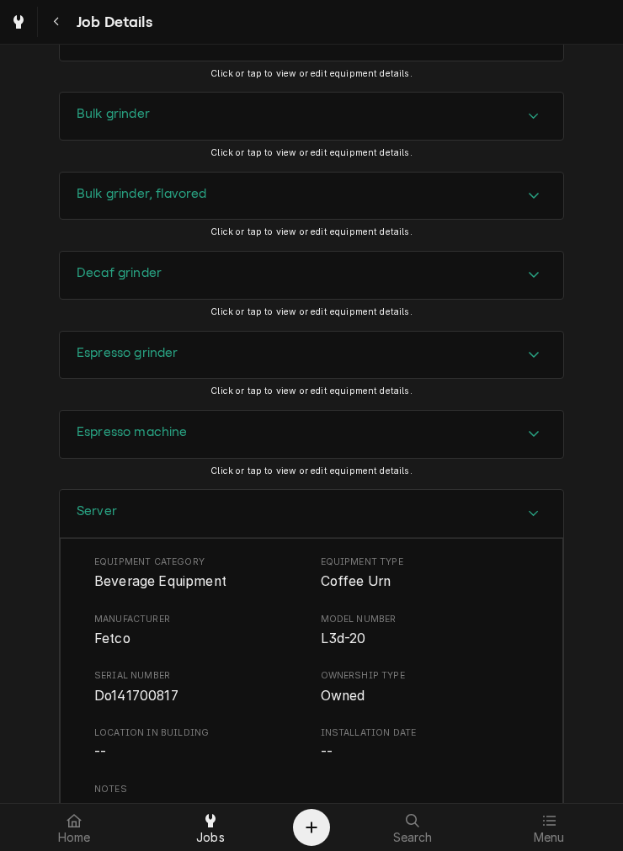
scroll to position [2108, 0]
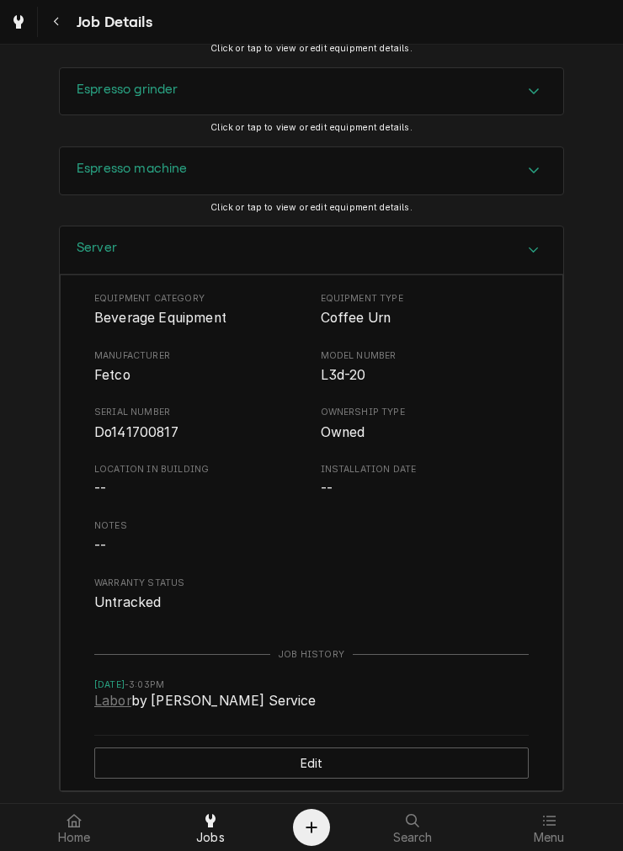
drag, startPoint x: 139, startPoint y: 187, endPoint x: 137, endPoint y: 203, distance: 16.1
click at [139, 226] on div "Server" at bounding box center [312, 250] width 504 height 48
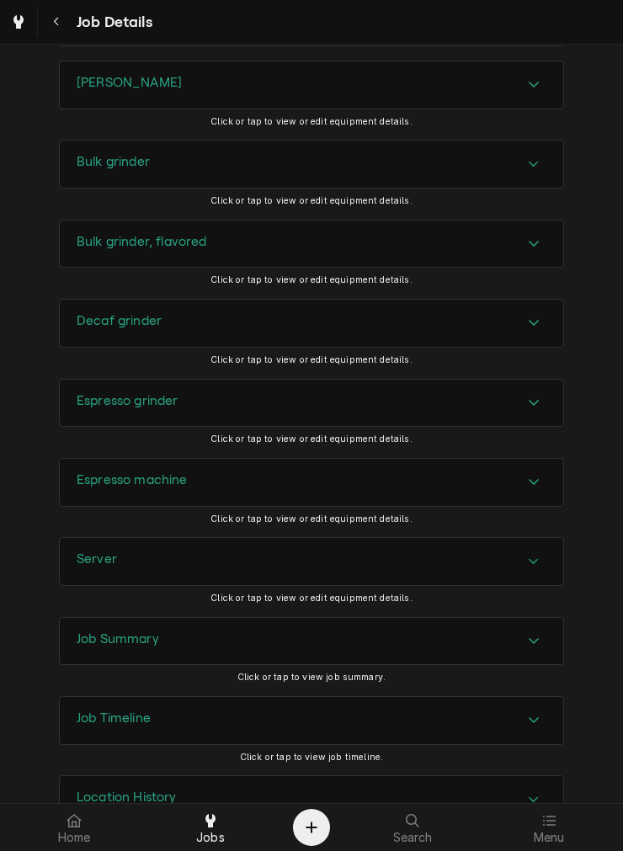
click at [102, 631] on h3 "Job Summary" at bounding box center [118, 639] width 83 height 16
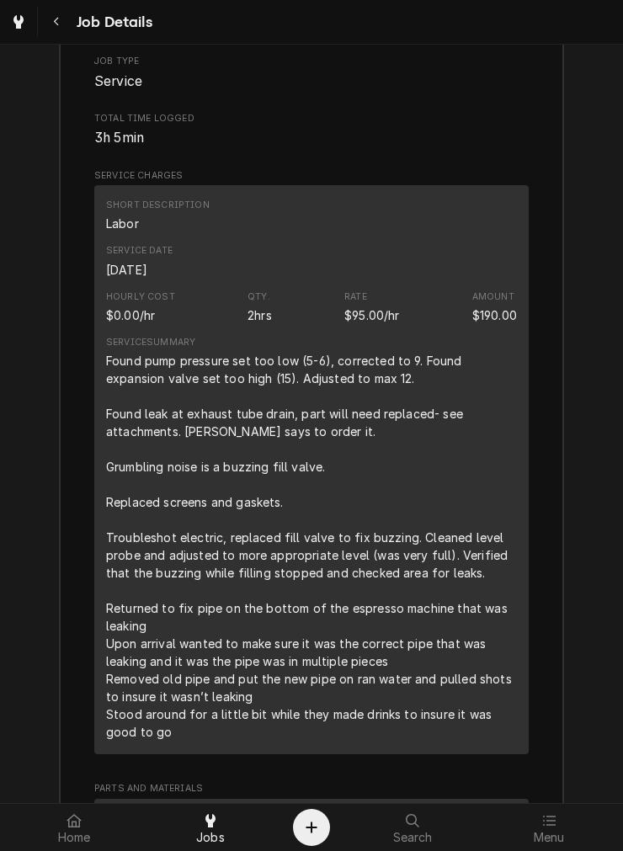
scroll to position [2732, 0]
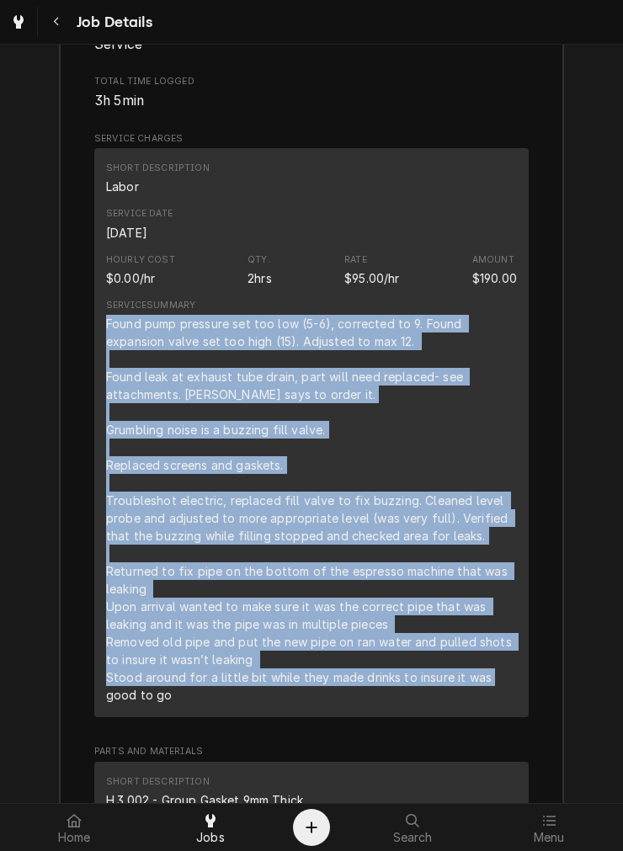
drag, startPoint x: 143, startPoint y: 641, endPoint x: 93, endPoint y: 268, distance: 376.4
click at [94, 268] on div "Short Description Labor Service Date Jul 31, 2025 Hourly Cost $0.00/hr Qty. 2hr…" at bounding box center [311, 432] width 434 height 569
copy div "Found pump pressure set too low (5-6), corrected to 9. Found expansion valve se…"
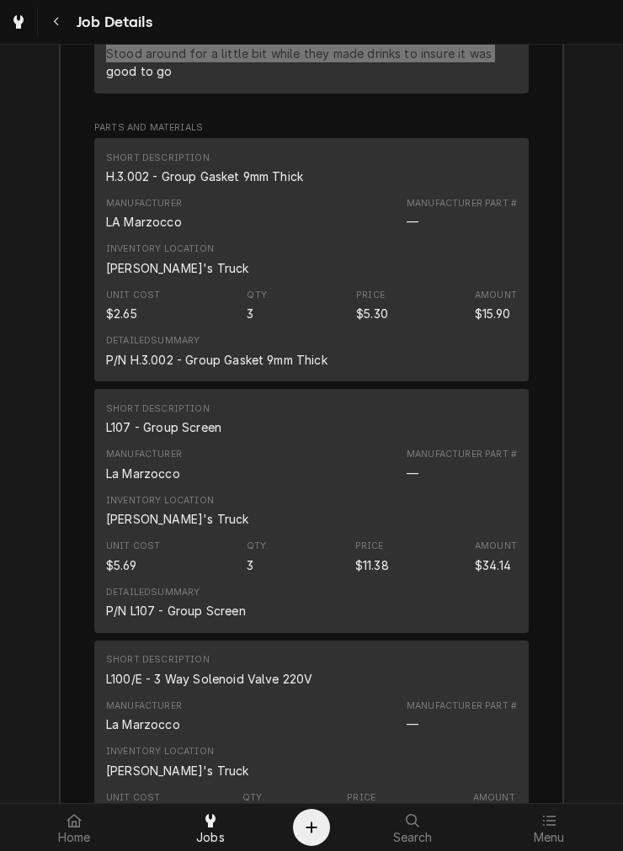
scroll to position [3045, 0]
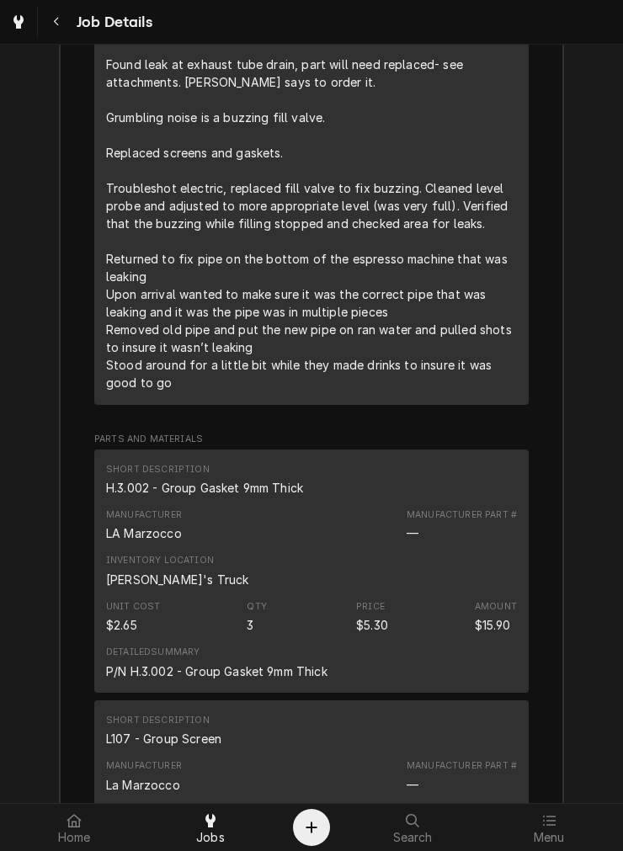
click at [163, 479] on div "H.3.002 - Group Gasket 9mm Thick" at bounding box center [204, 488] width 197 height 18
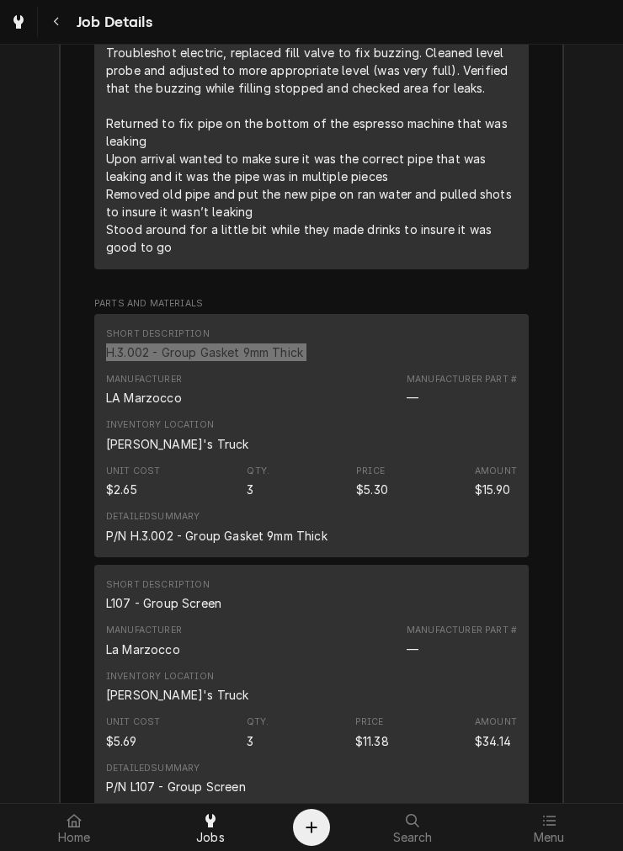
scroll to position [3356, 0]
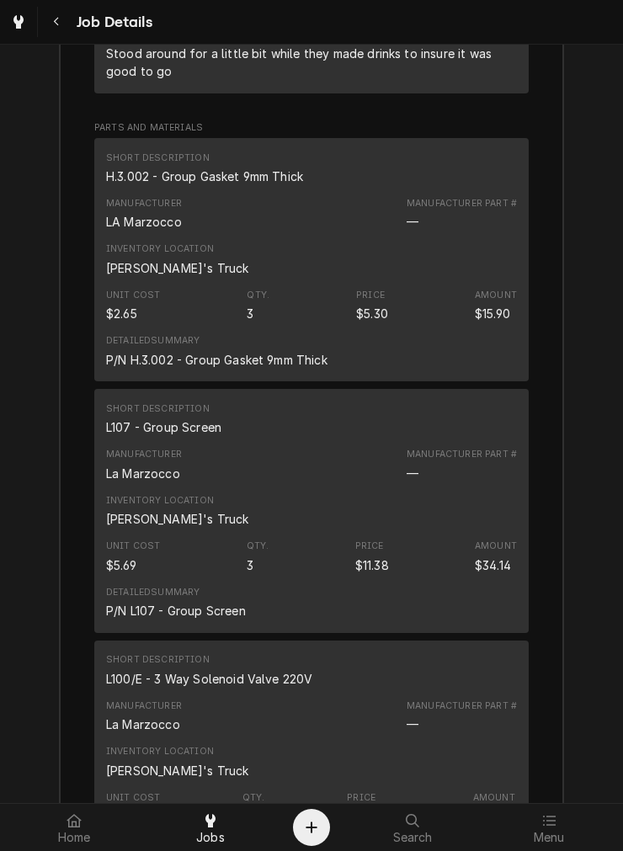
click at [148, 418] on div "L107 - Group Screen" at bounding box center [163, 427] width 115 height 18
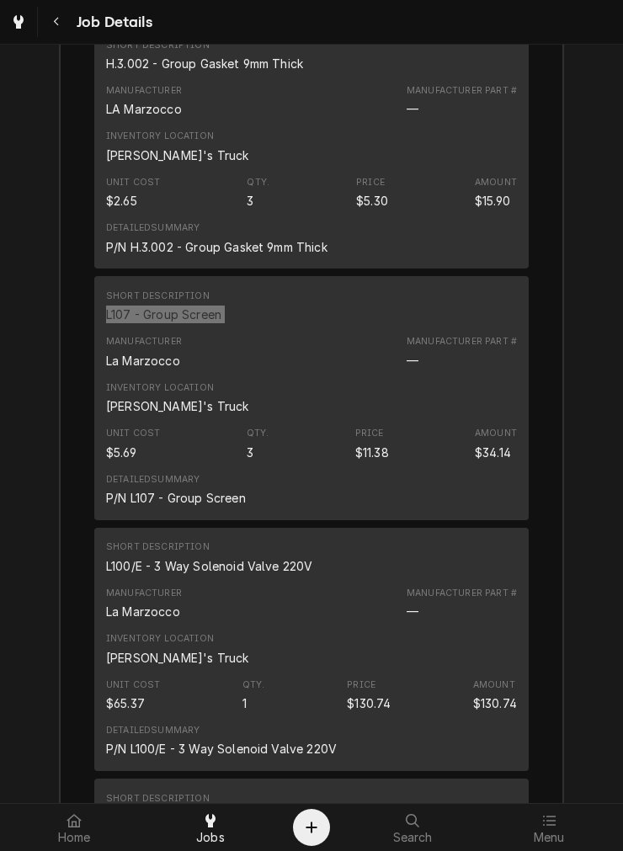
scroll to position [3513, 0]
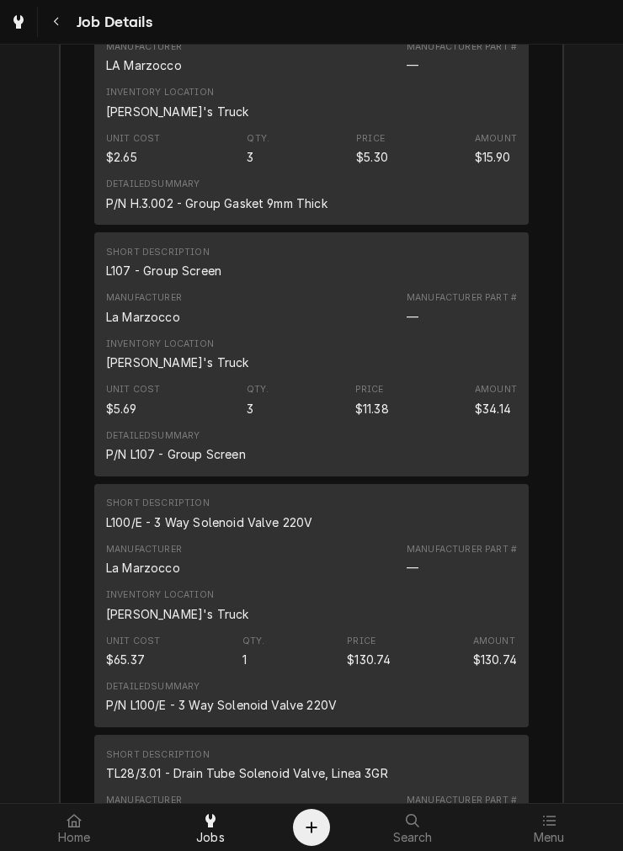
click at [226, 497] on div "Short Description L100/E - 3 Way Solenoid Valve 220V" at bounding box center [209, 514] width 206 height 34
click at [225, 497] on div "Short Description L100/E - 3 Way Solenoid Valve 220V" at bounding box center [209, 514] width 206 height 34
click at [224, 497] on div "Short Description L100/E - 3 Way Solenoid Valve 220V" at bounding box center [209, 514] width 206 height 34
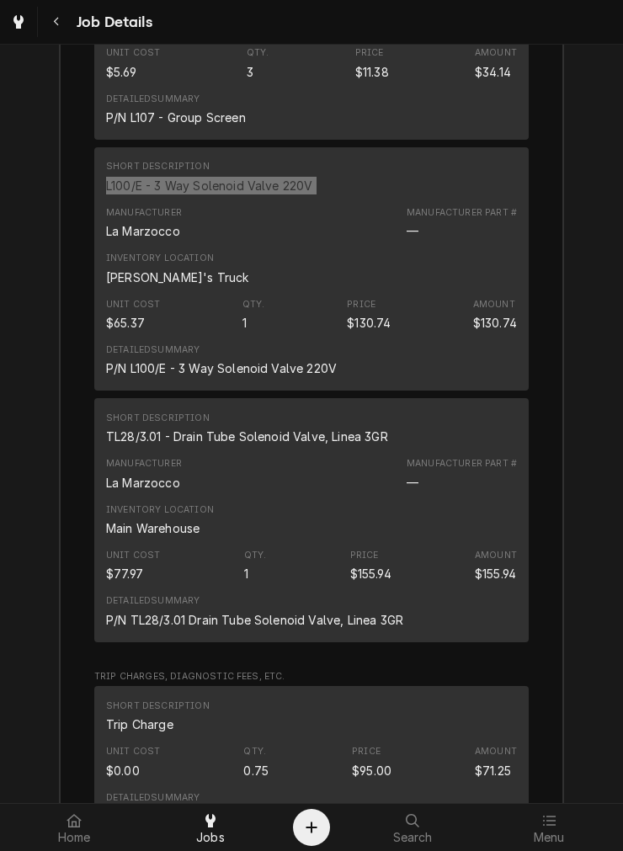
scroll to position [3980, 0]
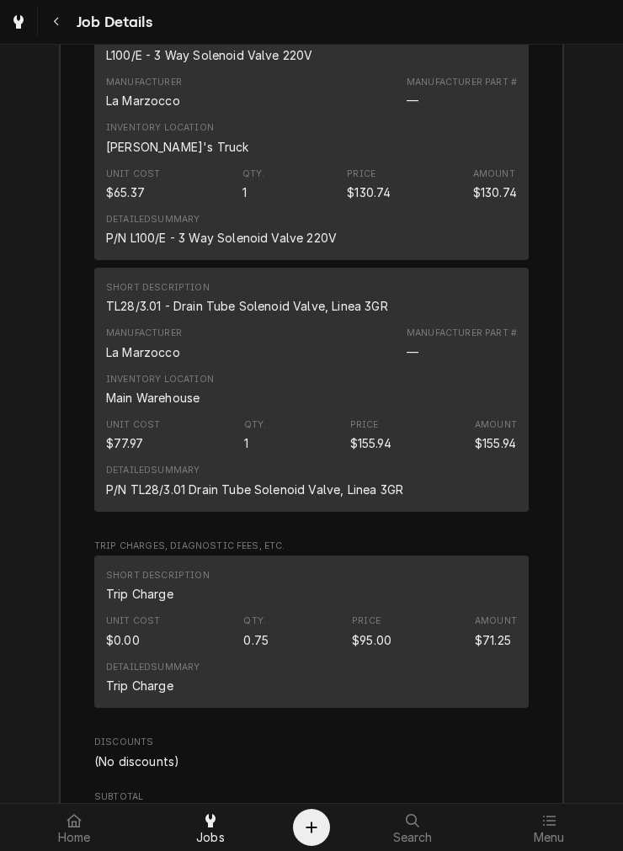
click at [211, 297] on div "TL28/3.01 - Drain Tube Solenoid Valve, Linea 3GR" at bounding box center [247, 306] width 282 height 18
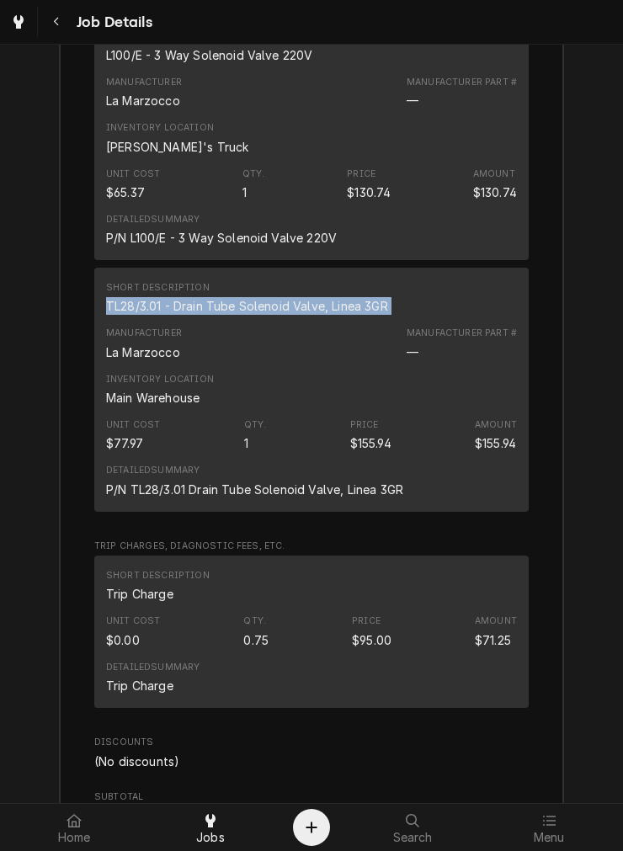
click at [211, 297] on div "TL28/3.01 - Drain Tube Solenoid Valve, Linea 3GR" at bounding box center [247, 306] width 282 height 18
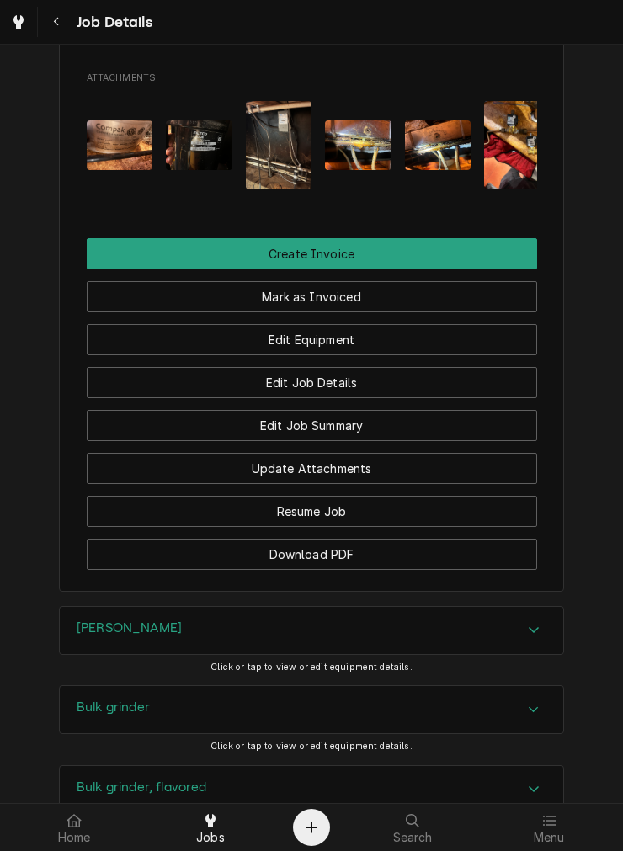
scroll to position [1343, 0]
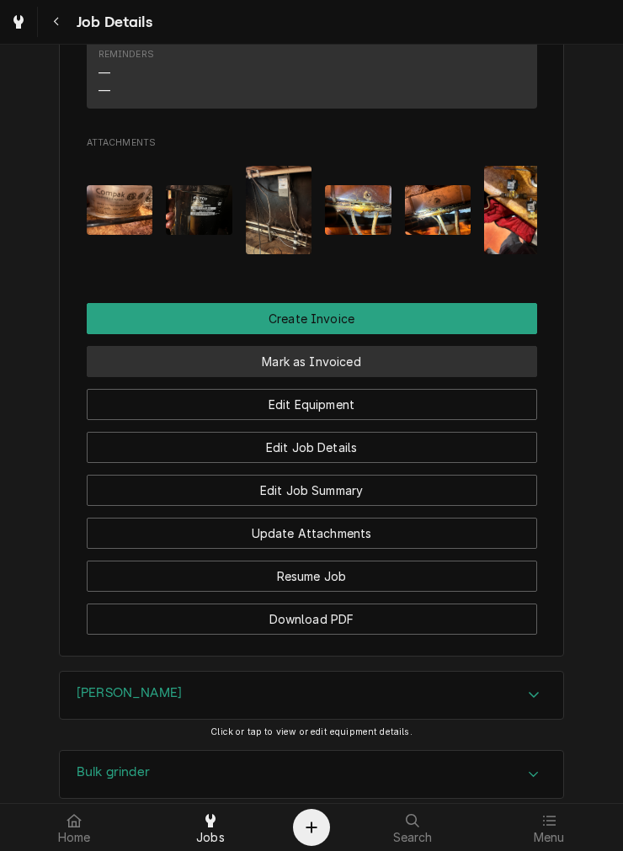
drag, startPoint x: 247, startPoint y: 306, endPoint x: 247, endPoint y: 315, distance: 9.3
click at [247, 346] on button "Mark as Invoiced" at bounding box center [312, 361] width 450 height 31
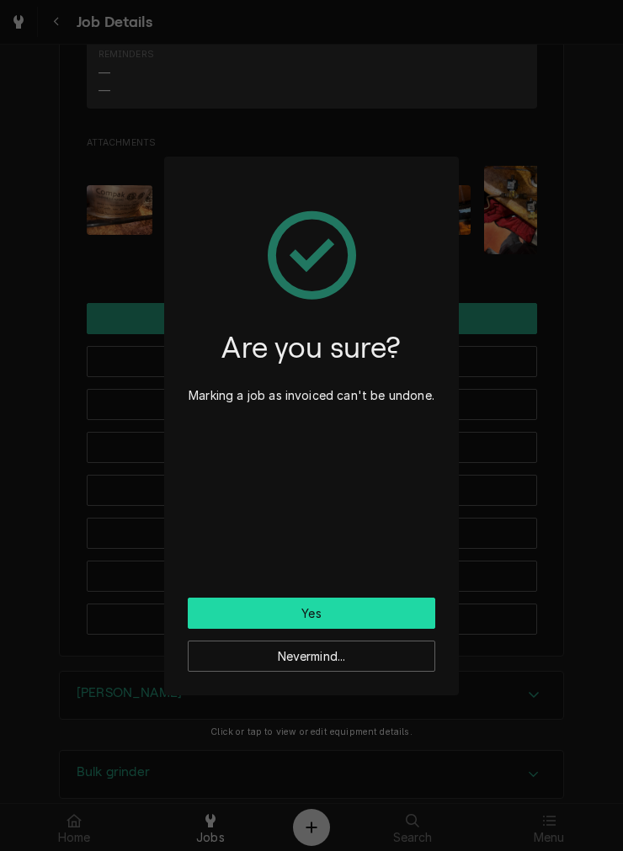
click at [278, 605] on button "Yes" at bounding box center [312, 613] width 248 height 31
